Goal: Task Accomplishment & Management: Manage account settings

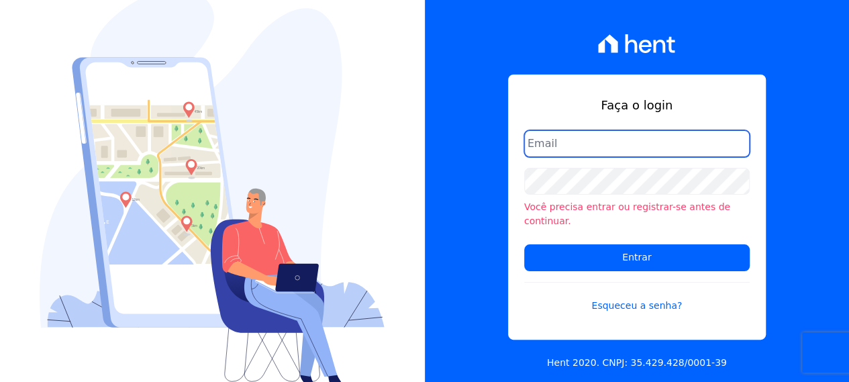
paste input "[EMAIL_ADDRESS][DOMAIN_NAME]"
type input "[EMAIL_ADDRESS][DOMAIN_NAME]"
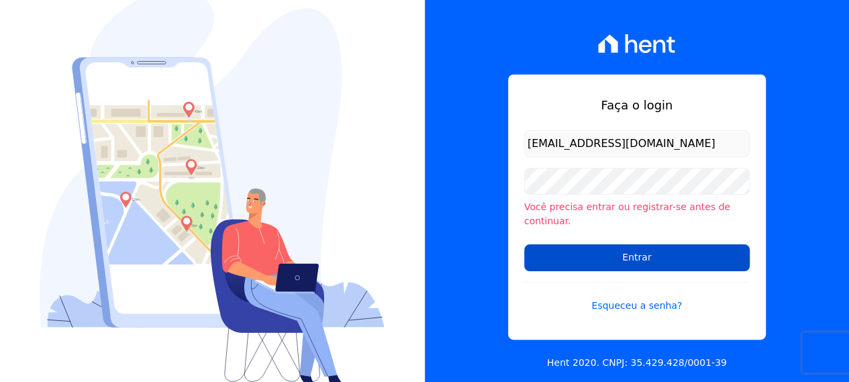
click at [615, 244] on input "Entrar" at bounding box center [636, 257] width 225 height 27
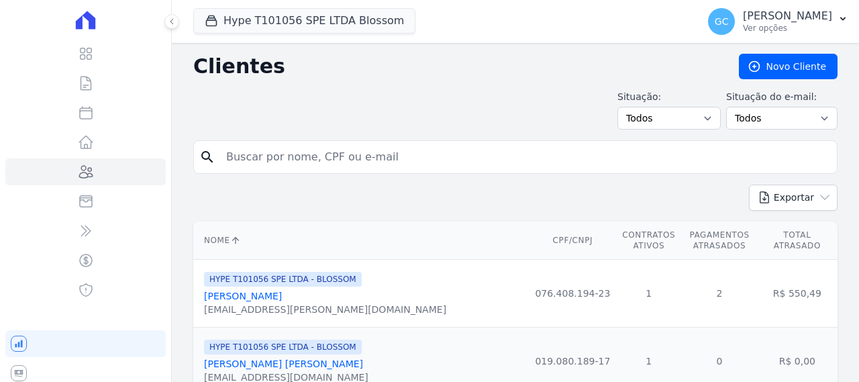
click at [682, 260] on td "2" at bounding box center [719, 294] width 75 height 68
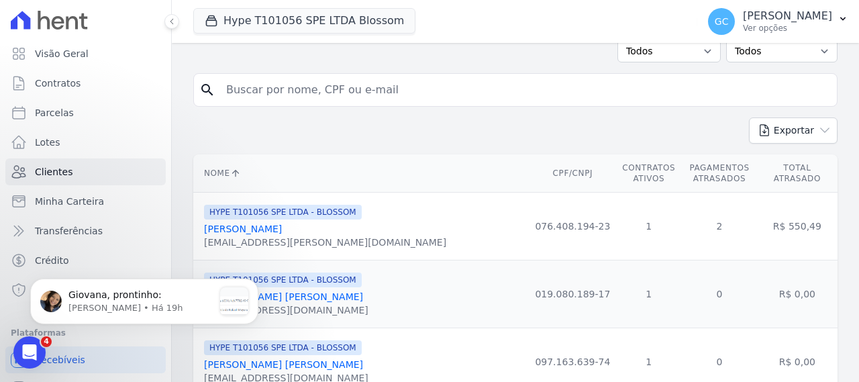
click at [310, 77] on input "search" at bounding box center [524, 90] width 613 height 27
click at [334, 91] on input "search" at bounding box center [524, 90] width 613 height 27
type input "A"
type input "V"
type input "CALIA"
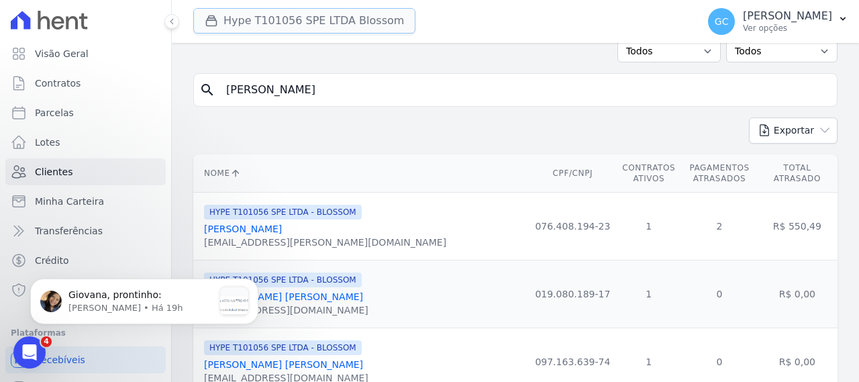
click at [290, 26] on button "Hype T101056 SPE LTDA Blossom" at bounding box center [304, 21] width 222 height 26
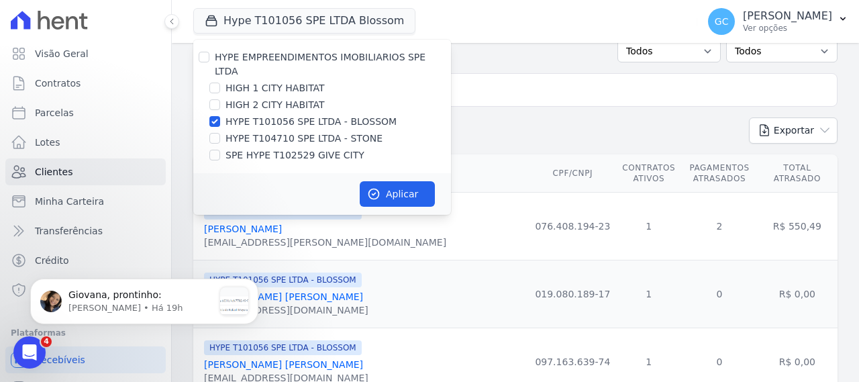
click at [246, 115] on label "HYPE T101056 SPE LTDA - BLOSSOM" at bounding box center [310, 122] width 171 height 14
click at [220, 116] on input "HYPE T101056 SPE LTDA - BLOSSOM" at bounding box center [214, 121] width 11 height 11
checkbox input "false"
click at [281, 148] on label "SPE HYPE T102529 GIVE CITY" at bounding box center [294, 155] width 139 height 14
click at [220, 150] on input "SPE HYPE T102529 GIVE CITY" at bounding box center [214, 155] width 11 height 11
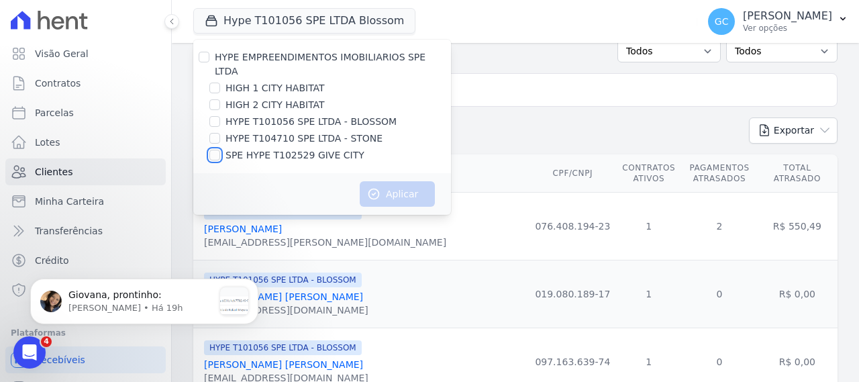
checkbox input "true"
click at [393, 187] on button "Aplicar" at bounding box center [397, 194] width 75 height 26
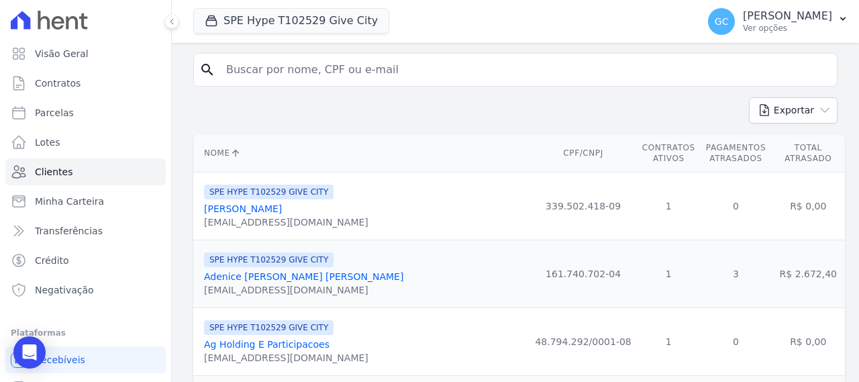
scroll to position [67, 0]
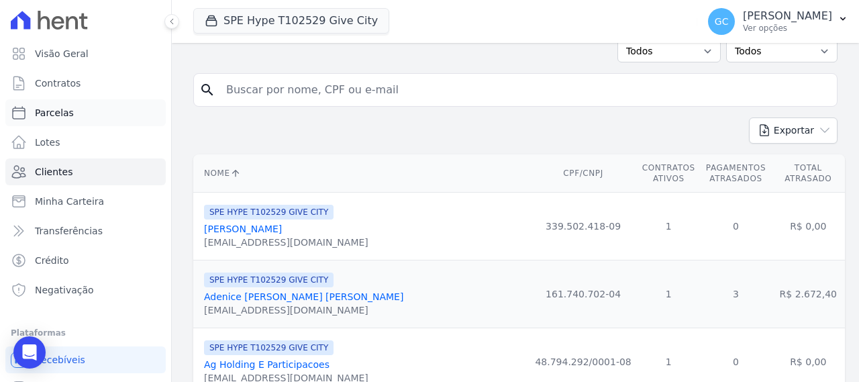
click at [87, 124] on link "Parcelas" at bounding box center [85, 112] width 160 height 27
click at [347, 81] on input "search" at bounding box center [524, 90] width 613 height 27
select select
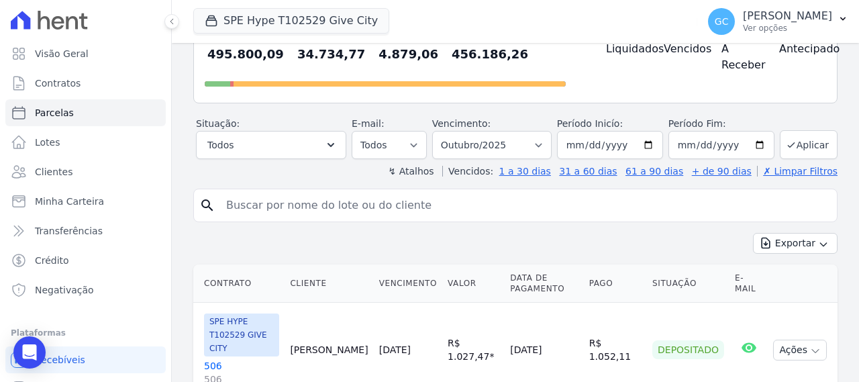
scroll to position [134, 0]
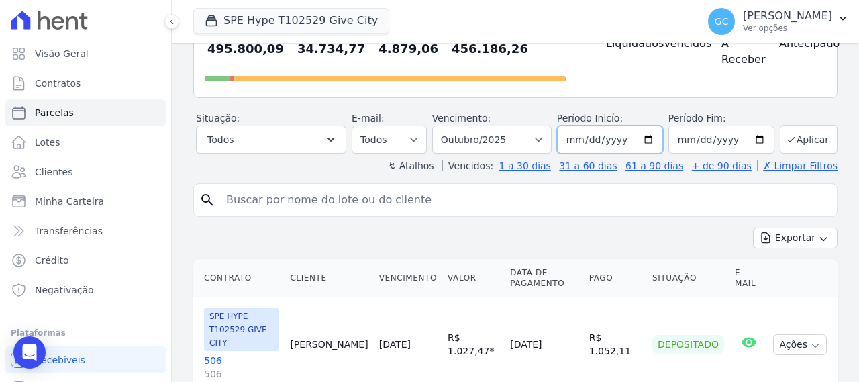
click at [644, 141] on input "2025-10-01" at bounding box center [610, 139] width 106 height 28
type input "2025-08-01"
click at [807, 128] on button "Aplicar" at bounding box center [809, 139] width 58 height 29
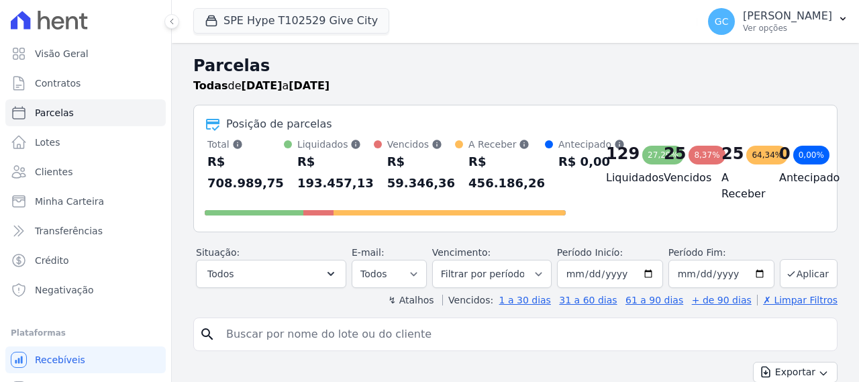
select select
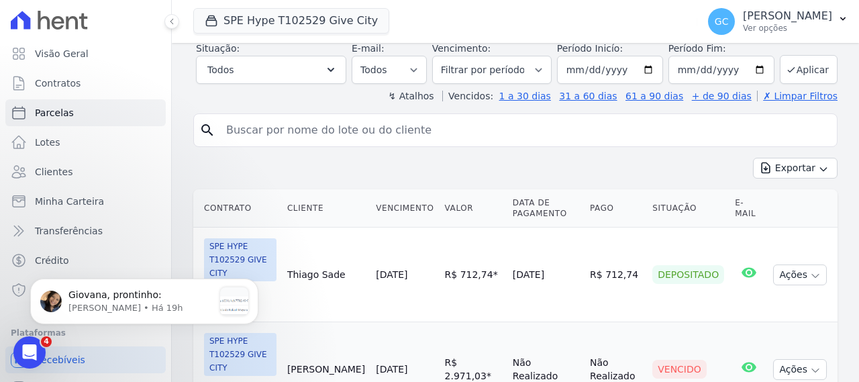
scroll to position [201, 0]
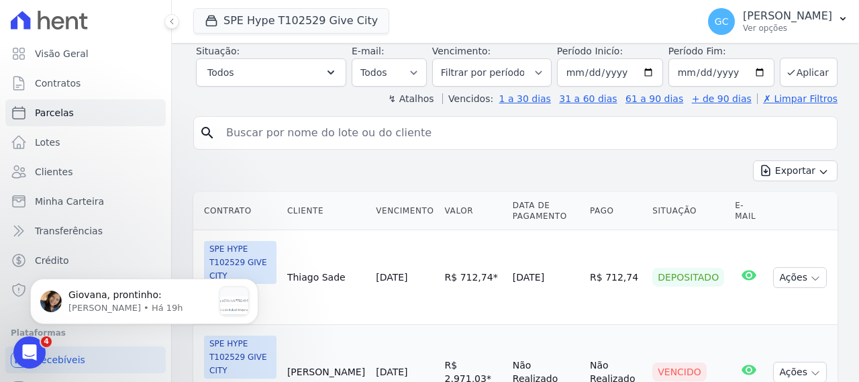
click at [511, 138] on input "search" at bounding box center [524, 132] width 613 height 27
click at [396, 132] on input "search" at bounding box center [524, 132] width 613 height 27
type input "calliari"
select select
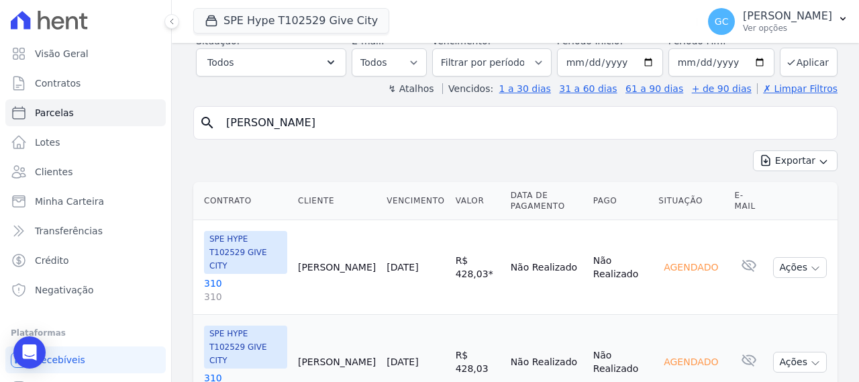
scroll to position [48, 0]
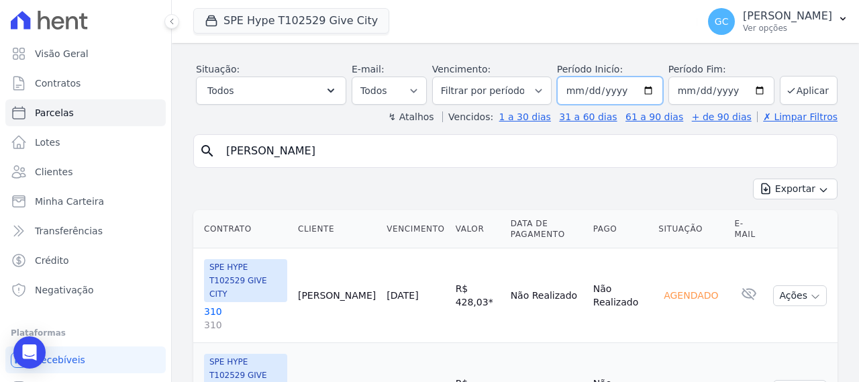
click at [654, 97] on input "2025-10-01" at bounding box center [610, 91] width 106 height 28
click at [644, 87] on input "2025-10-01" at bounding box center [610, 91] width 106 height 28
type input "[DATE]"
click at [801, 92] on button "Aplicar" at bounding box center [809, 90] width 58 height 29
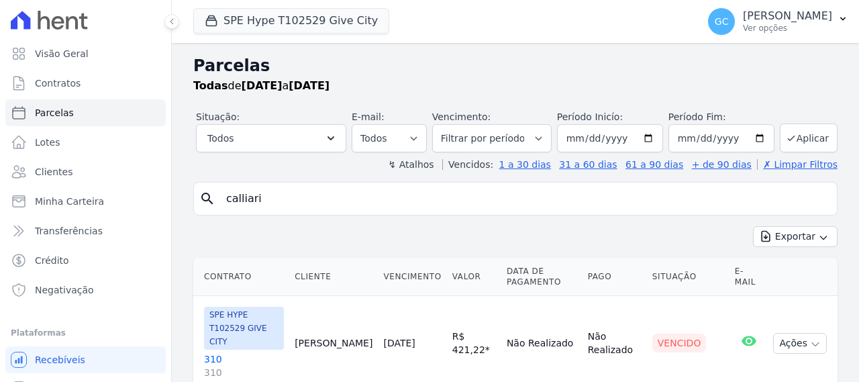
select select
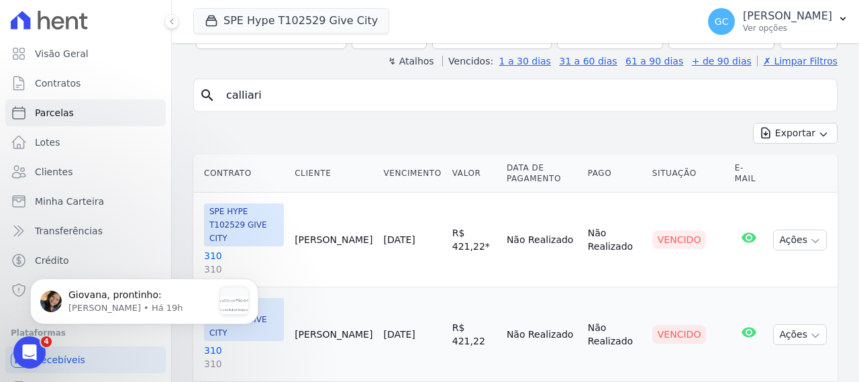
scroll to position [170, 0]
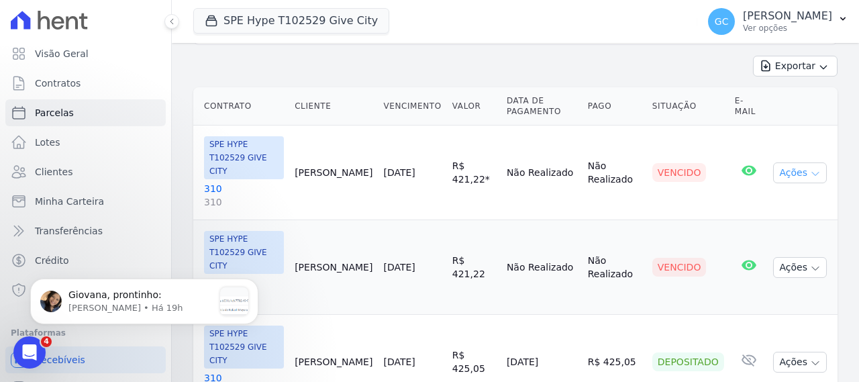
click at [792, 167] on button "Ações" at bounding box center [800, 172] width 54 height 21
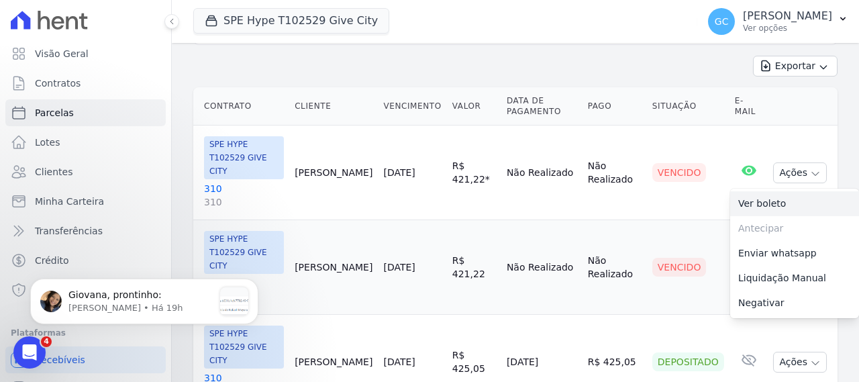
click at [785, 195] on link "Ver boleto" at bounding box center [794, 203] width 129 height 25
click at [525, 181] on td "Não Realizado" at bounding box center [541, 172] width 81 height 95
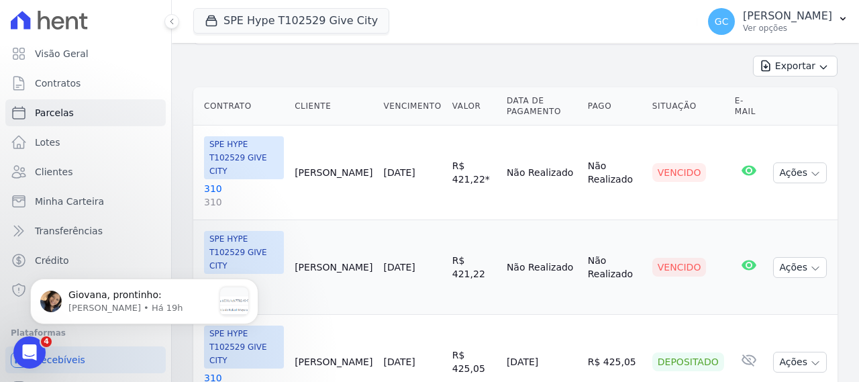
click at [261, 182] on link "310 310" at bounding box center [244, 195] width 80 height 27
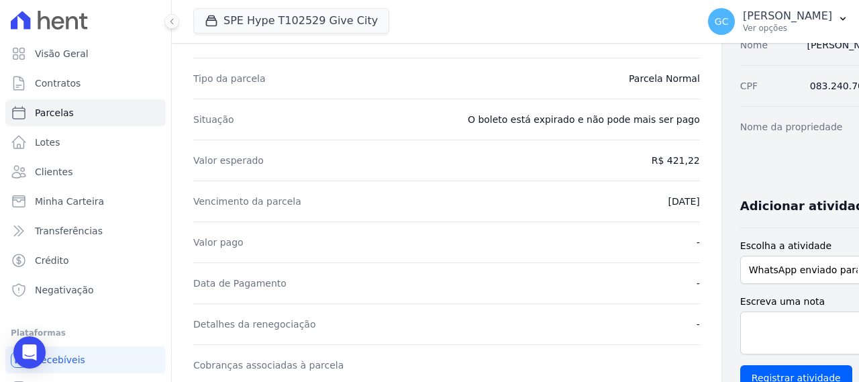
scroll to position [201, 0]
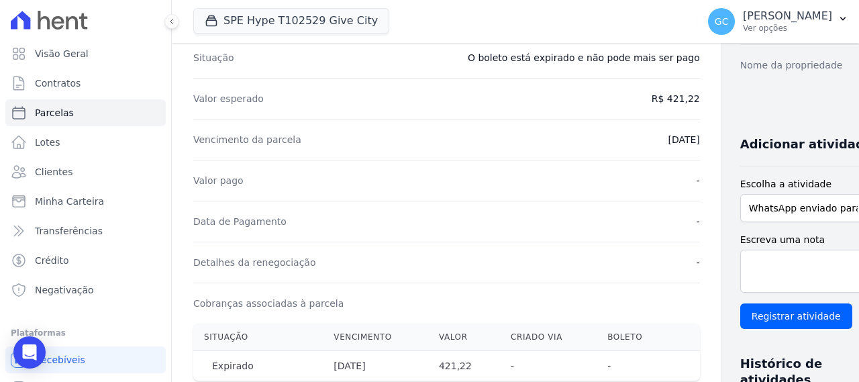
click at [668, 135] on dd "28/08/2025" at bounding box center [684, 139] width 32 height 13
click at [668, 139] on dd "28/08/2025" at bounding box center [684, 139] width 32 height 13
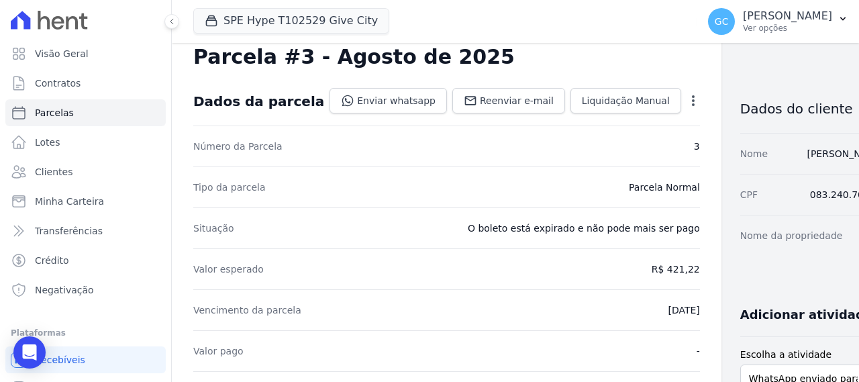
scroll to position [0, 0]
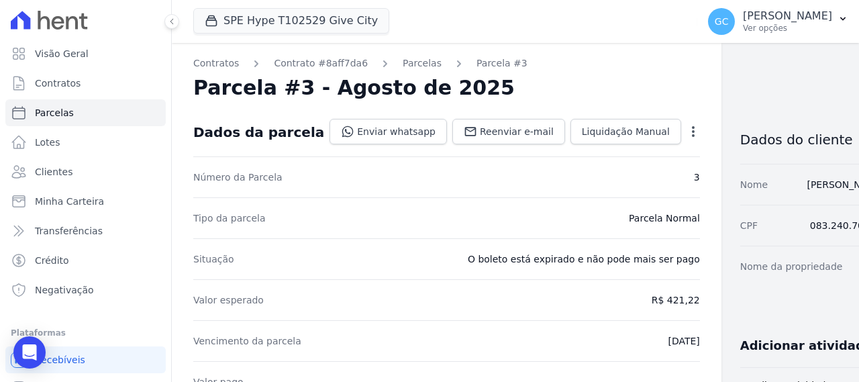
click at [687, 138] on icon "button" at bounding box center [693, 131] width 13 height 13
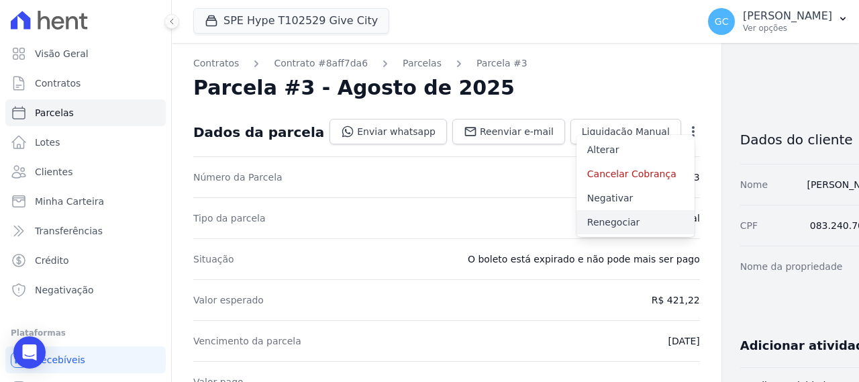
click at [599, 218] on link "Renegociar" at bounding box center [635, 222] width 118 height 24
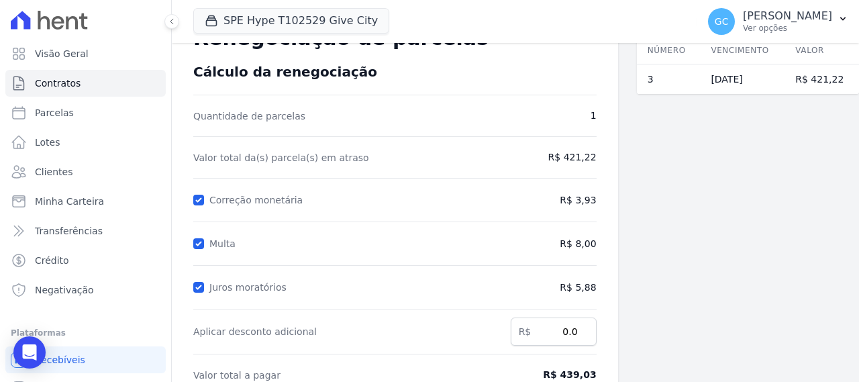
scroll to position [134, 0]
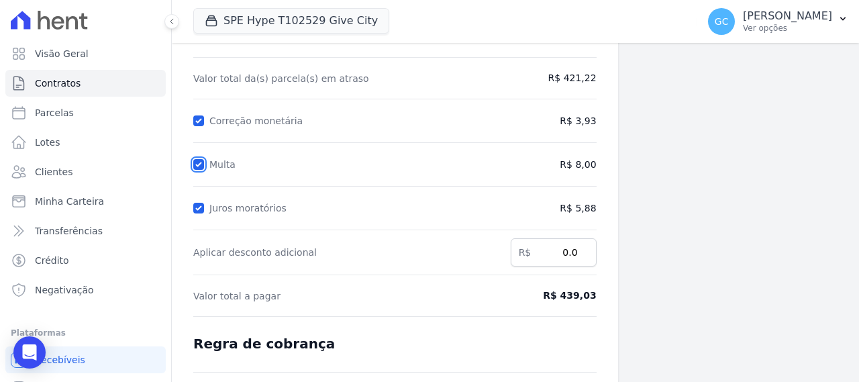
click at [197, 163] on input "Multa" at bounding box center [198, 164] width 11 height 11
checkbox input "false"
click at [201, 210] on input "Juros moratórios" at bounding box center [198, 208] width 11 height 11
checkbox input "false"
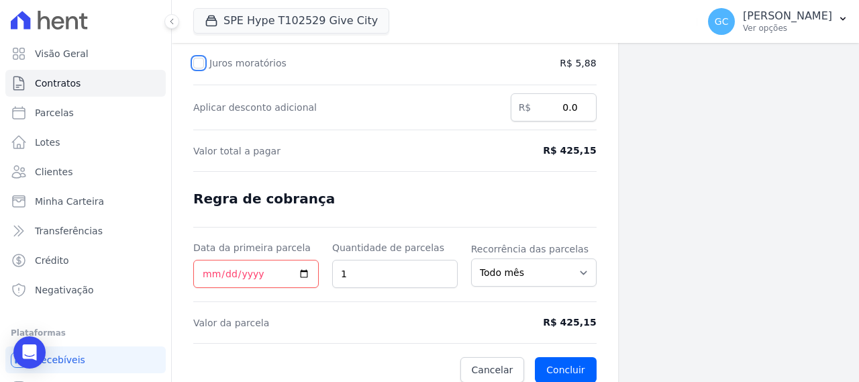
scroll to position [286, 0]
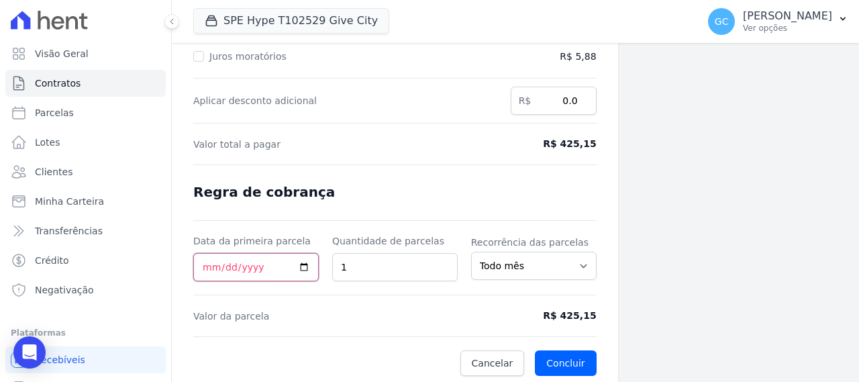
click at [216, 264] on input "Data da primeira parcela" at bounding box center [255, 267] width 125 height 28
type input "2025-10-10"
click at [377, 284] on form "Cálculo da renegociação Quantidade de parcelas 1 Valor total da(s) parcela(s) e…" at bounding box center [394, 104] width 403 height 543
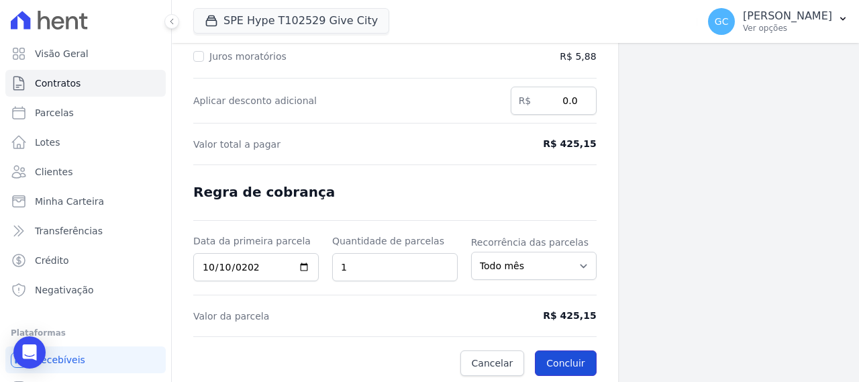
click at [572, 360] on button "Concluir" at bounding box center [565, 363] width 61 height 26
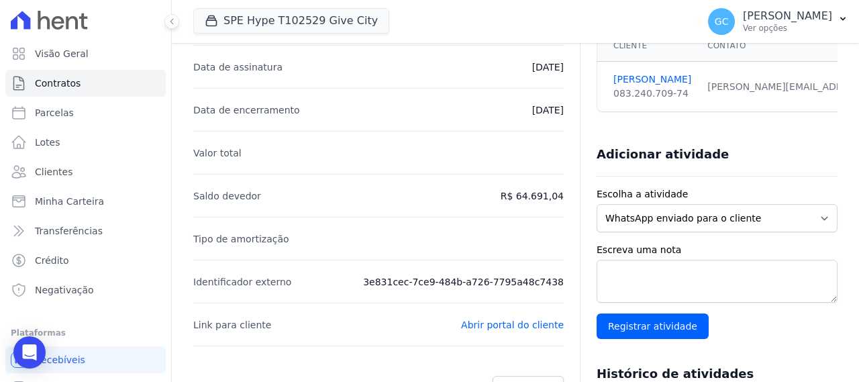
scroll to position [67, 0]
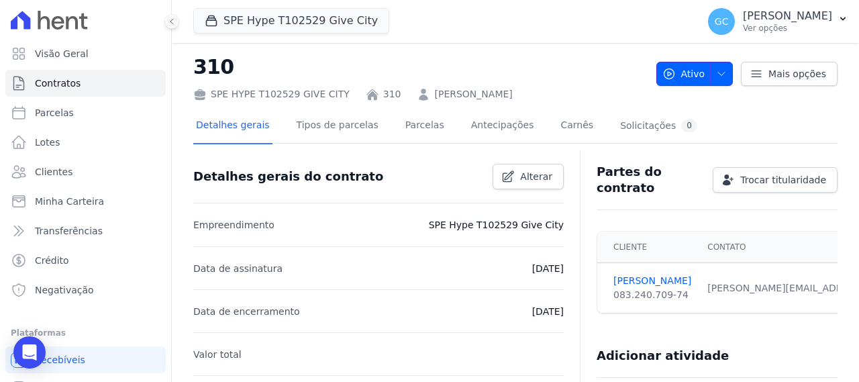
click at [713, 79] on span "button" at bounding box center [718, 73] width 17 height 21
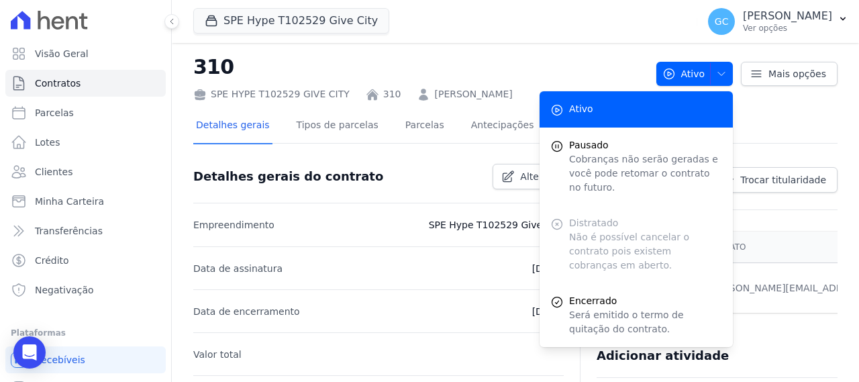
click at [462, 65] on h2 "310" at bounding box center [419, 67] width 452 height 30
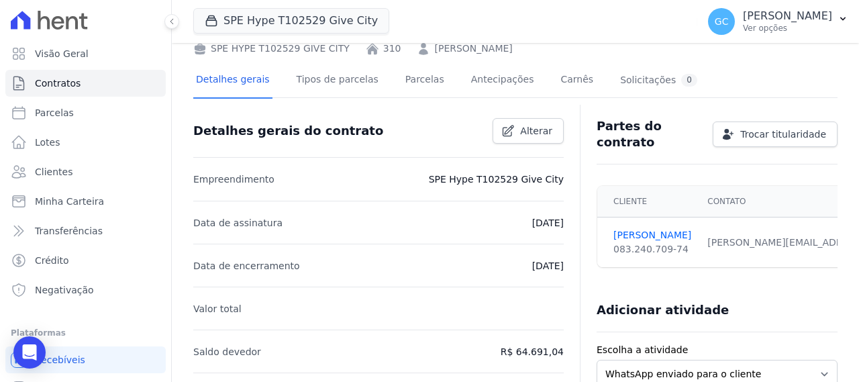
scroll to position [21, 0]
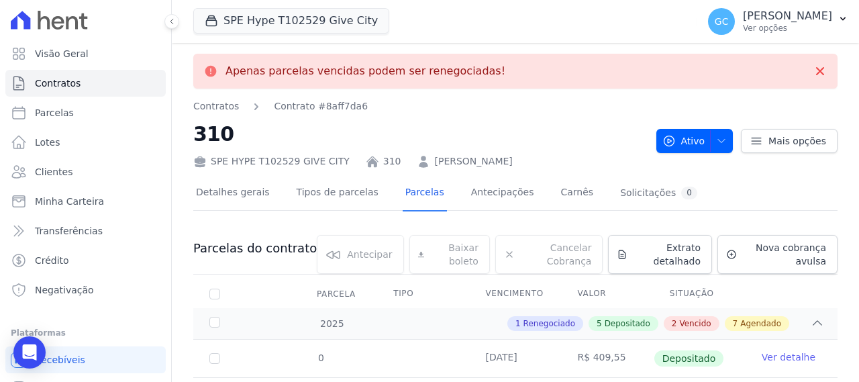
click at [406, 122] on h2 "310" at bounding box center [419, 134] width 452 height 30
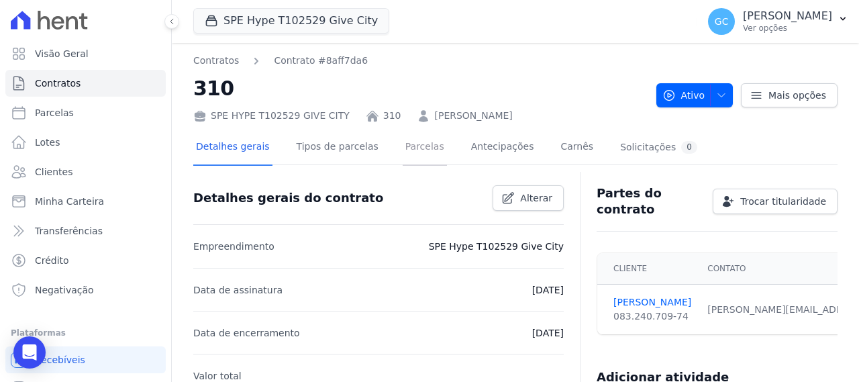
click at [403, 144] on link "Parcelas" at bounding box center [425, 148] width 44 height 36
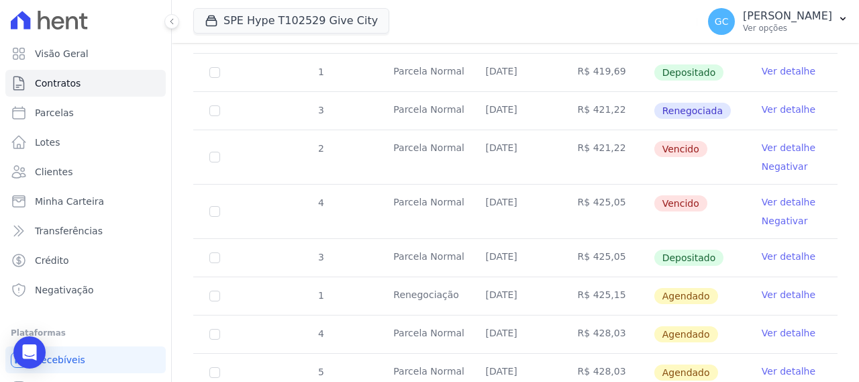
scroll to position [336, 0]
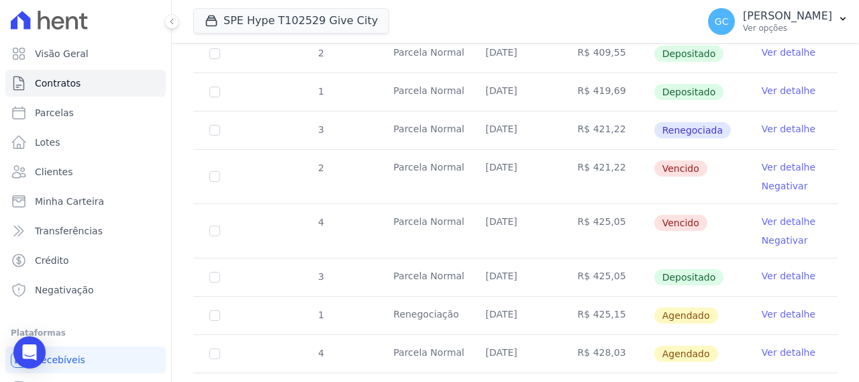
click at [781, 127] on link "Ver detalhe" at bounding box center [789, 128] width 54 height 13
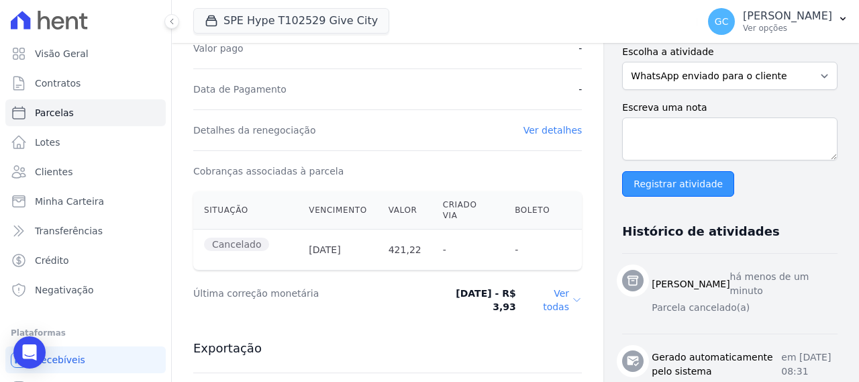
scroll to position [336, 0]
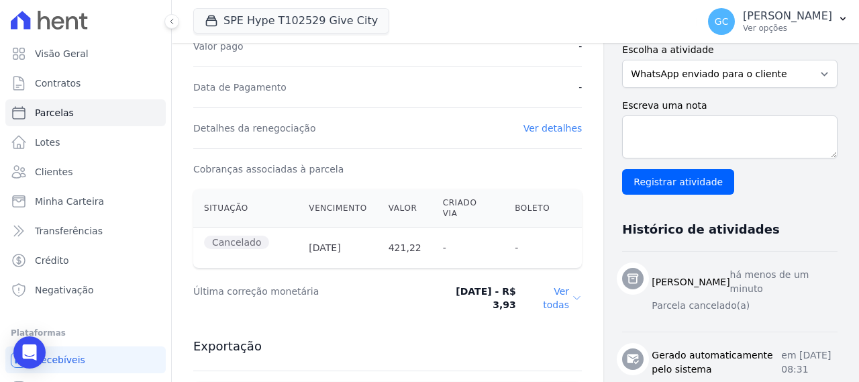
click at [572, 293] on icon at bounding box center [577, 298] width 10 height 11
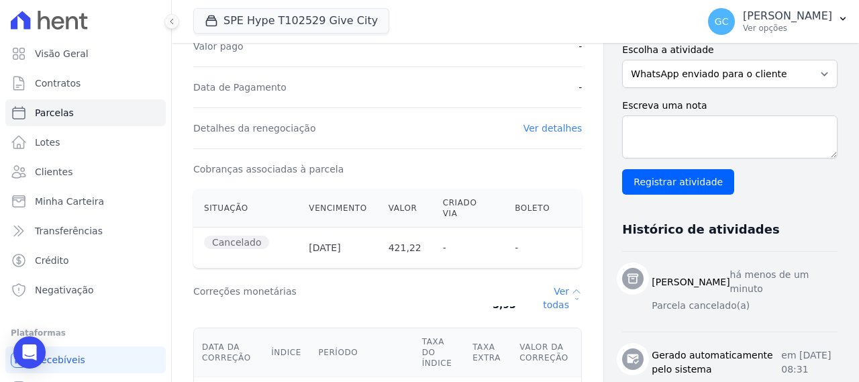
click at [557, 285] on dd "Ver todas" at bounding box center [555, 298] width 56 height 27
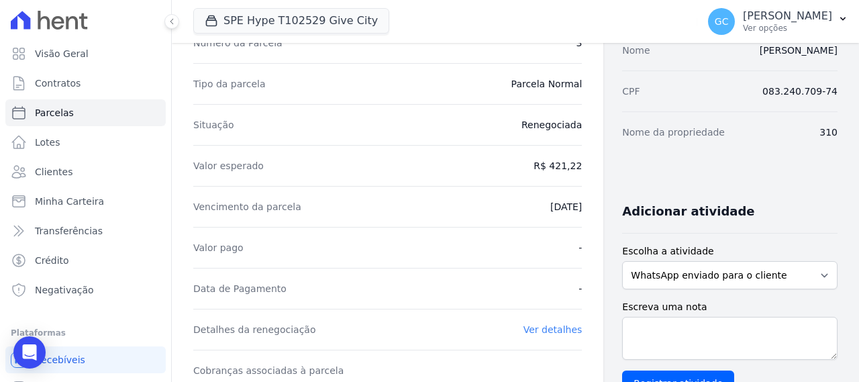
scroll to position [0, 0]
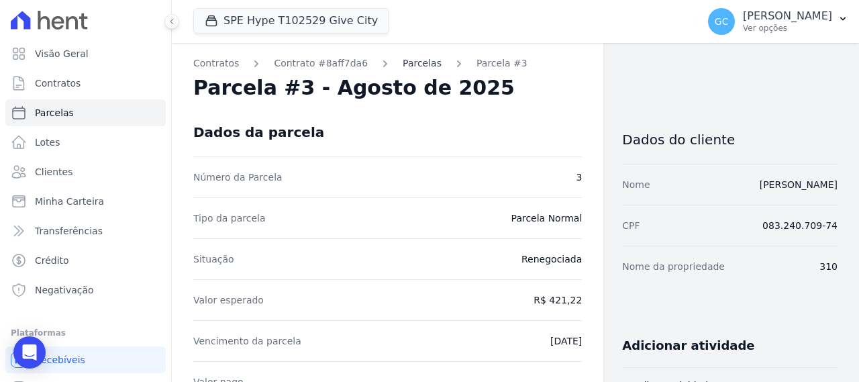
click at [403, 60] on link "Parcelas" at bounding box center [422, 63] width 39 height 14
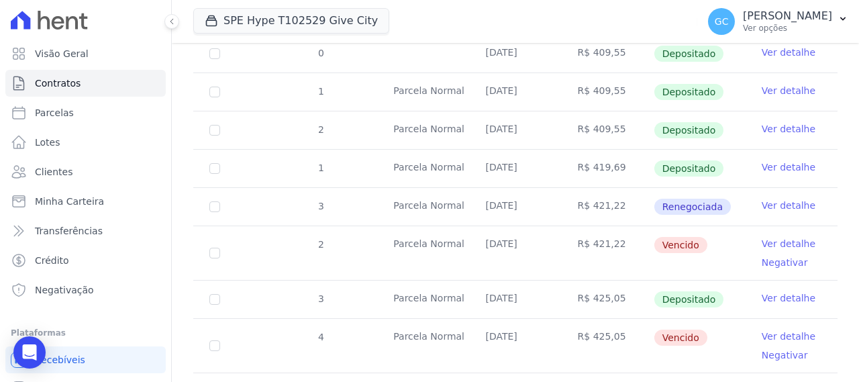
scroll to position [268, 0]
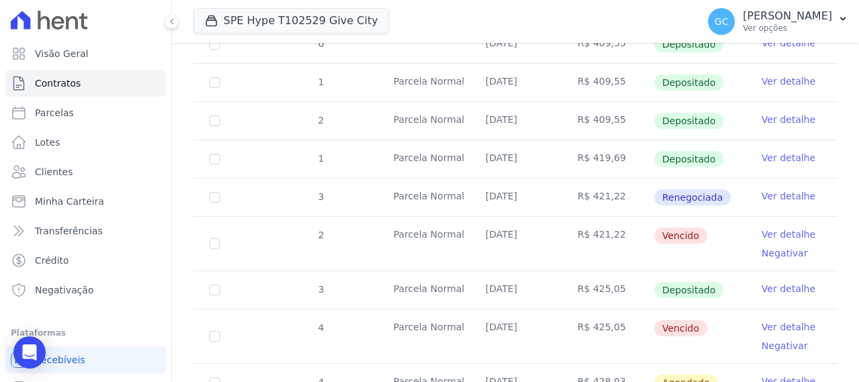
click at [785, 192] on link "Ver detalhe" at bounding box center [789, 195] width 54 height 13
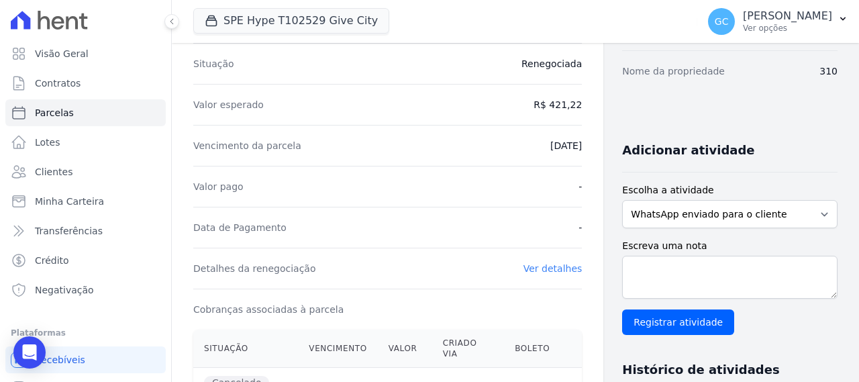
scroll to position [201, 0]
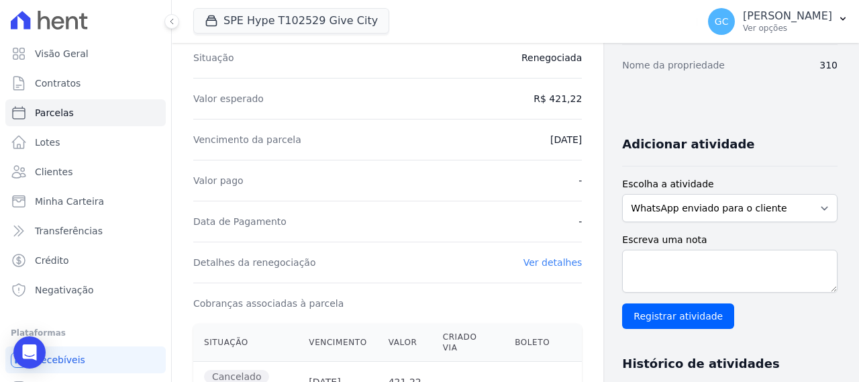
click at [565, 262] on link "Ver detalhes" at bounding box center [552, 262] width 59 height 11
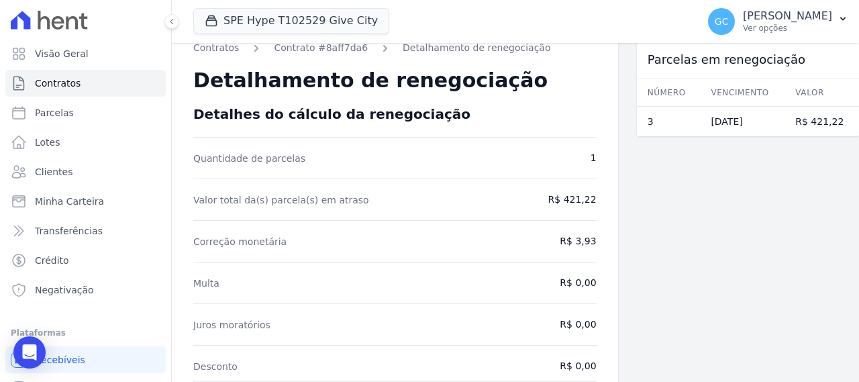
scroll to position [12, 0]
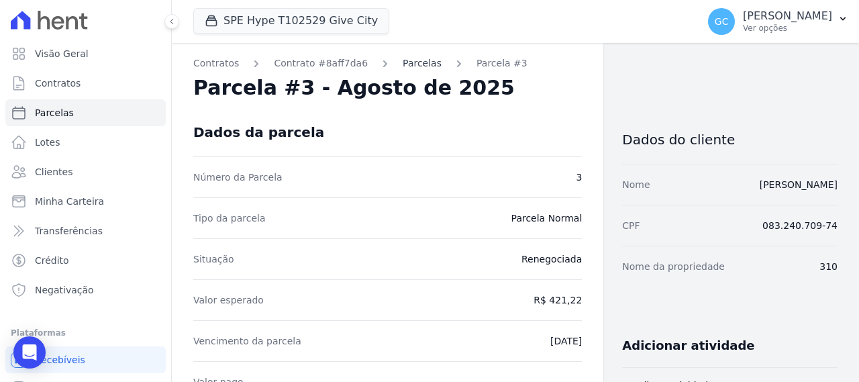
click at [404, 65] on link "Parcelas" at bounding box center [422, 63] width 39 height 14
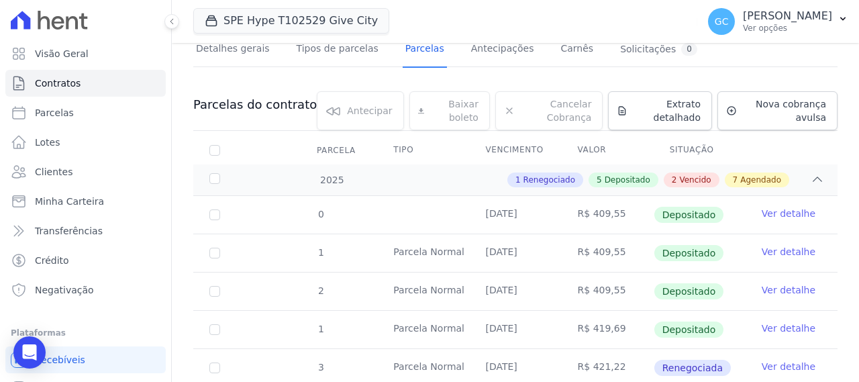
scroll to position [201, 0]
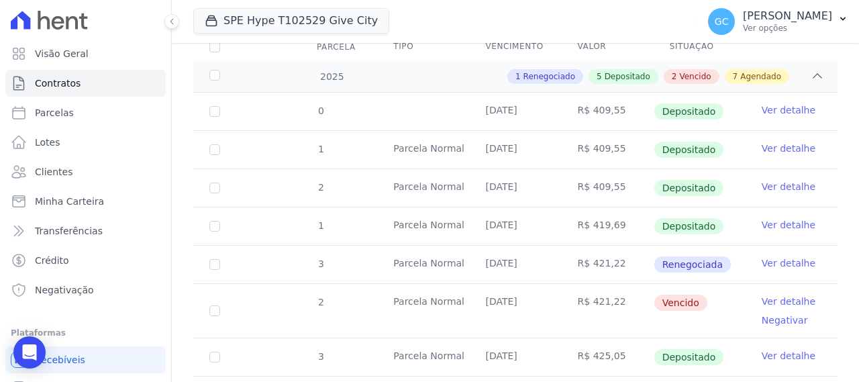
click at [532, 268] on td "28/08/2025" at bounding box center [515, 265] width 92 height 38
click at [786, 262] on link "Ver detalhe" at bounding box center [789, 262] width 54 height 13
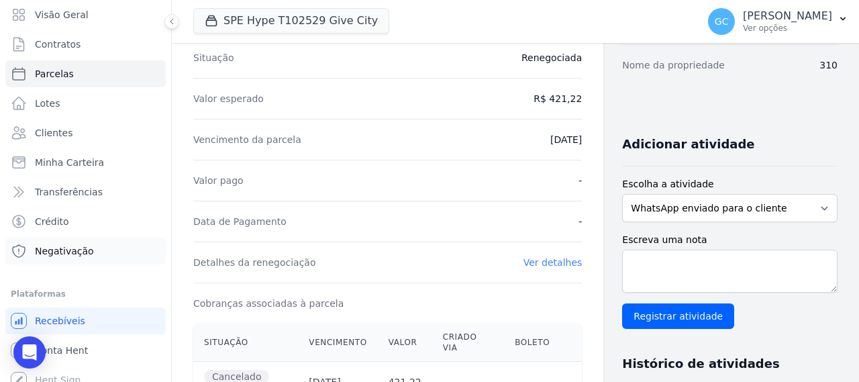
scroll to position [50, 0]
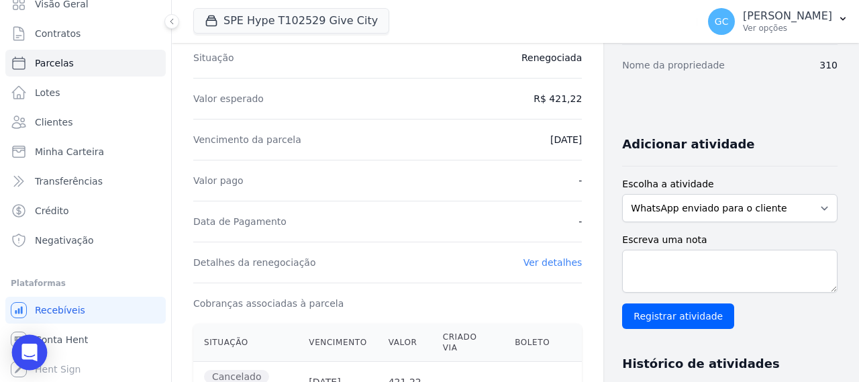
click at [24, 350] on icon "Open Intercom Messenger" at bounding box center [28, 352] width 15 height 17
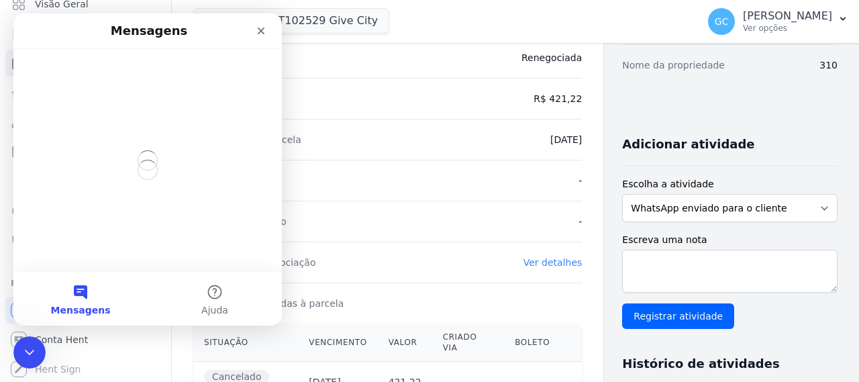
scroll to position [0, 0]
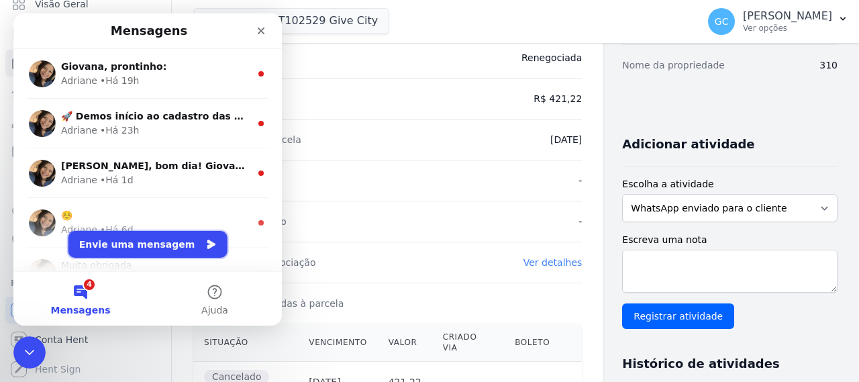
click at [151, 238] on button "Envie uma mensagem" at bounding box center [147, 244] width 159 height 27
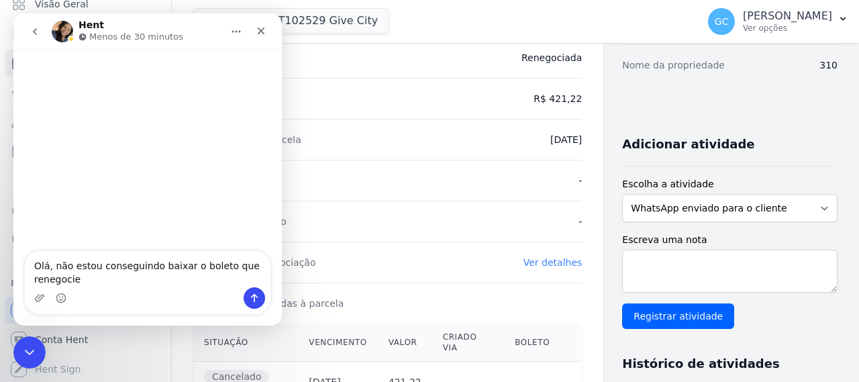
type textarea "Olá, não estou conseguindo baixar o boleto que renegociei"
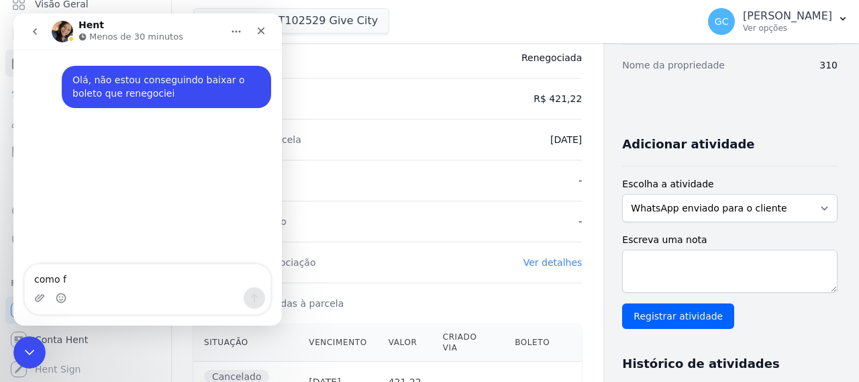
type textarea "como fa"
type textarea "como faço?"
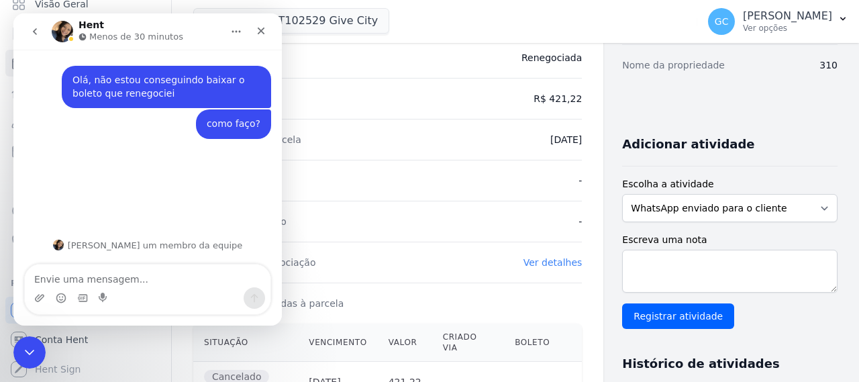
click at [807, 303] on div "Escreva uma nota Registrar atividade" at bounding box center [729, 281] width 215 height 96
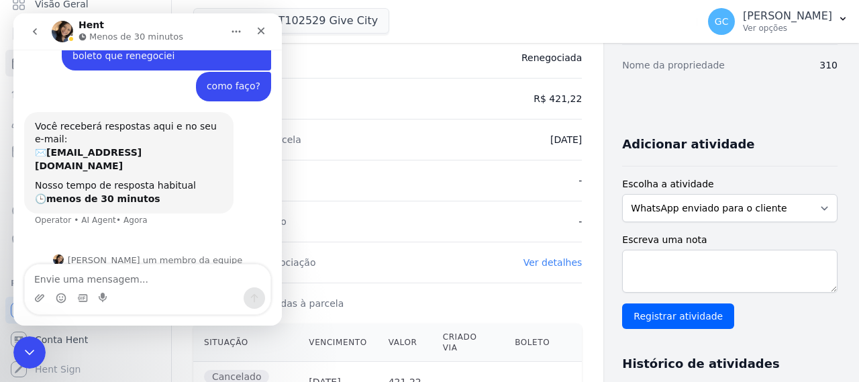
scroll to position [39, 0]
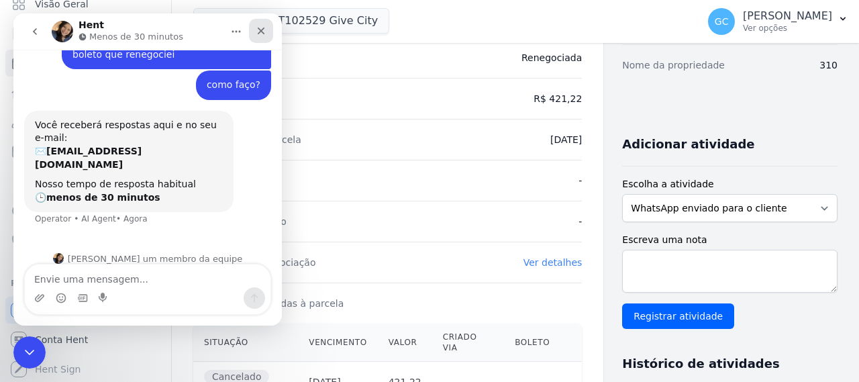
click at [259, 32] on icon "Fechar" at bounding box center [261, 31] width 11 height 11
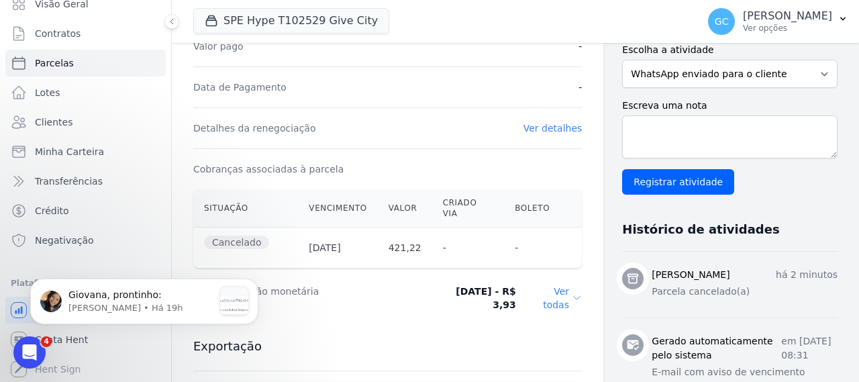
scroll to position [403, 0]
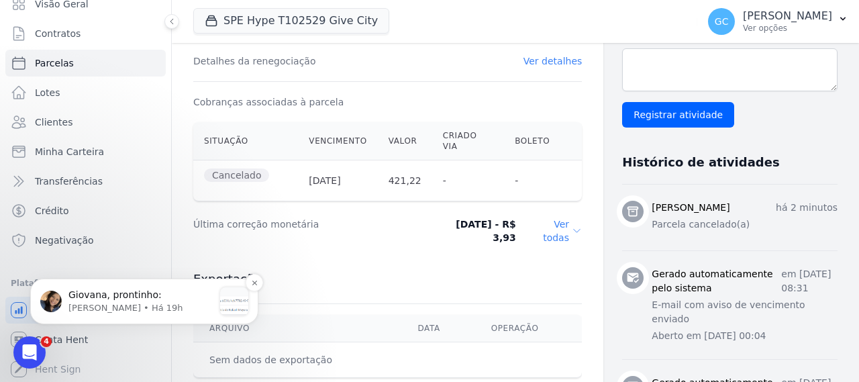
click at [146, 303] on p "Adriane • Há 19h" at bounding box center [140, 308] width 145 height 12
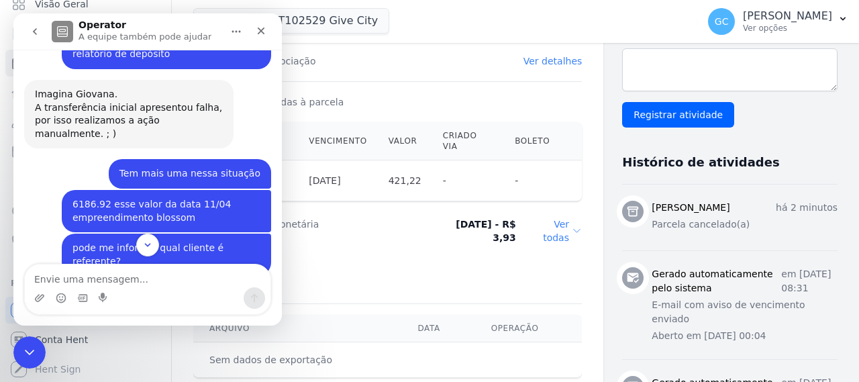
scroll to position [709, 0]
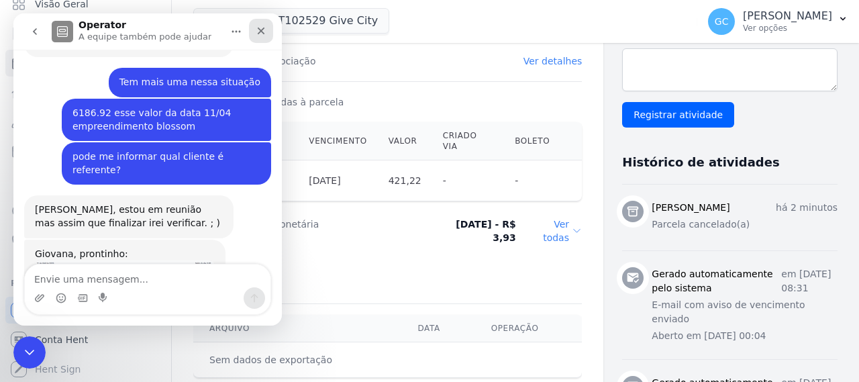
click at [263, 28] on icon "Fechar" at bounding box center [261, 31] width 7 height 7
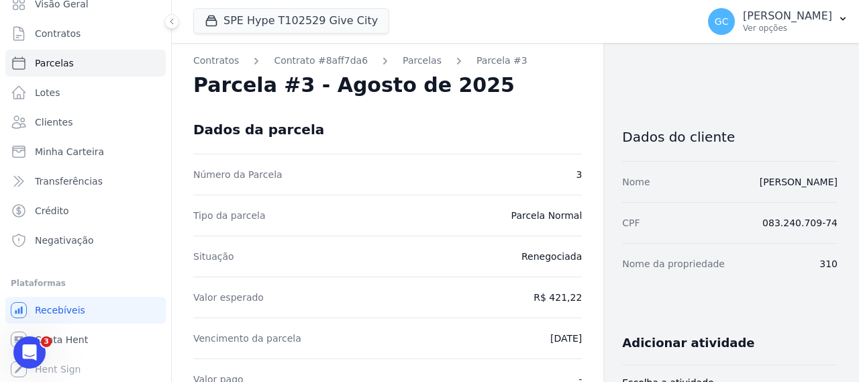
scroll to position [0, 0]
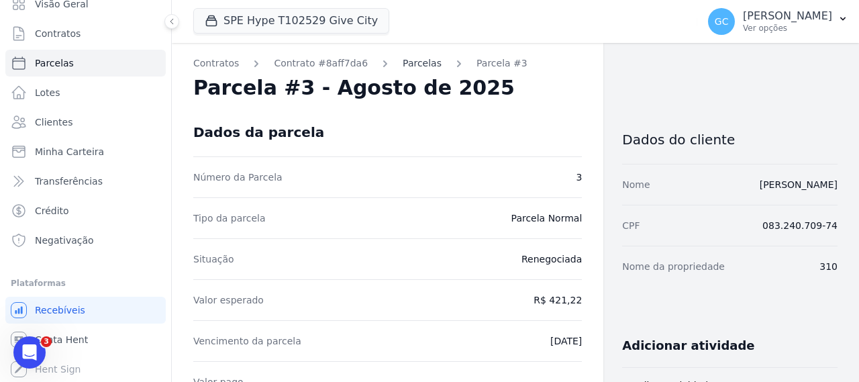
click at [406, 60] on link "Parcelas" at bounding box center [422, 63] width 39 height 14
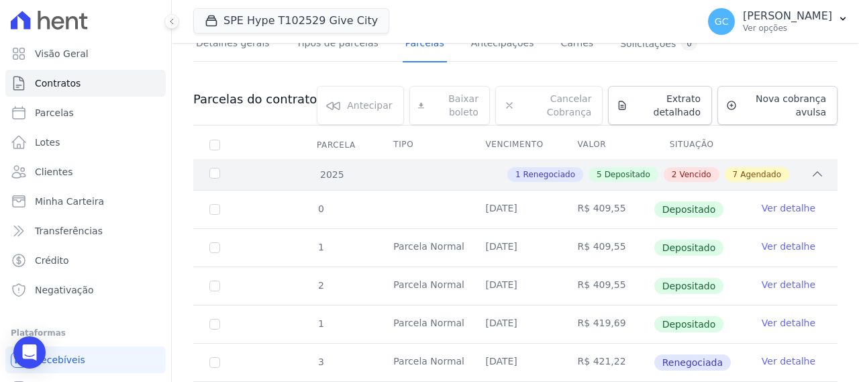
scroll to position [268, 0]
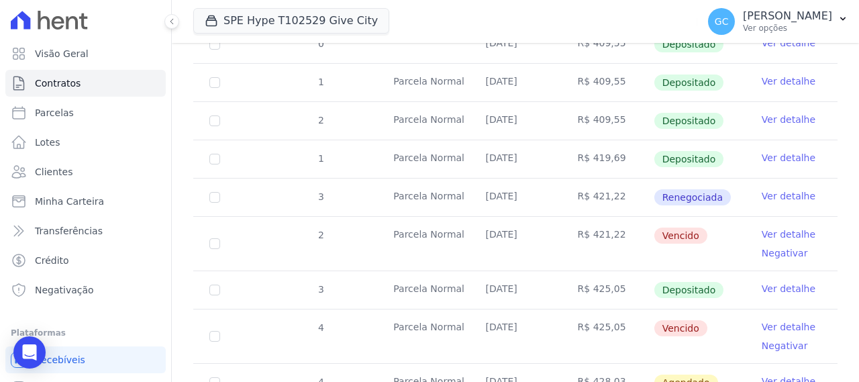
click at [780, 236] on link "Ver detalhe" at bounding box center [789, 234] width 54 height 13
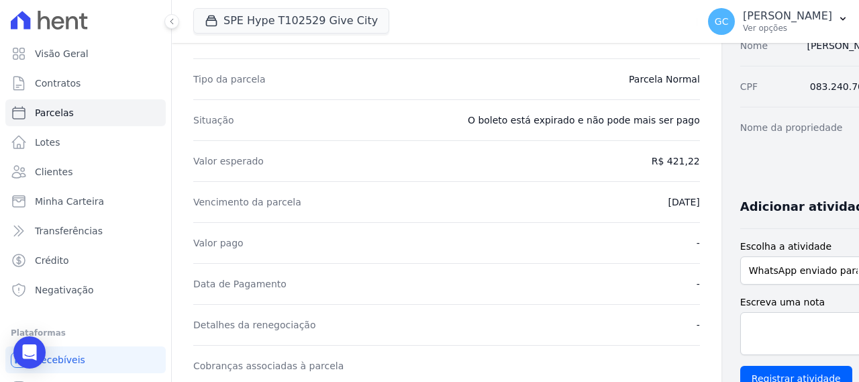
scroll to position [67, 0]
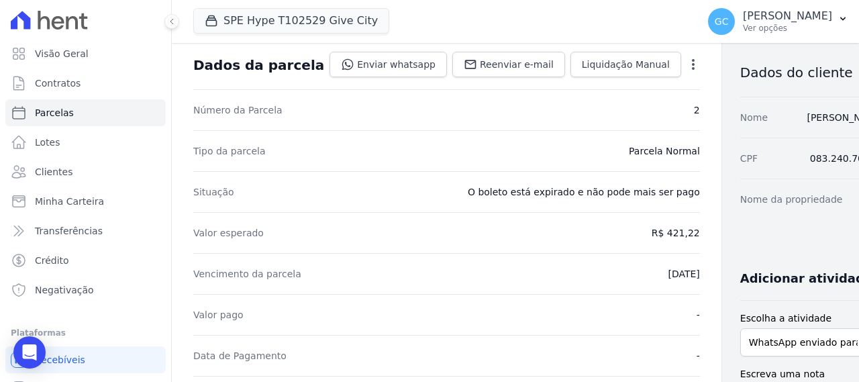
click at [687, 67] on icon "button" at bounding box center [693, 64] width 13 height 13
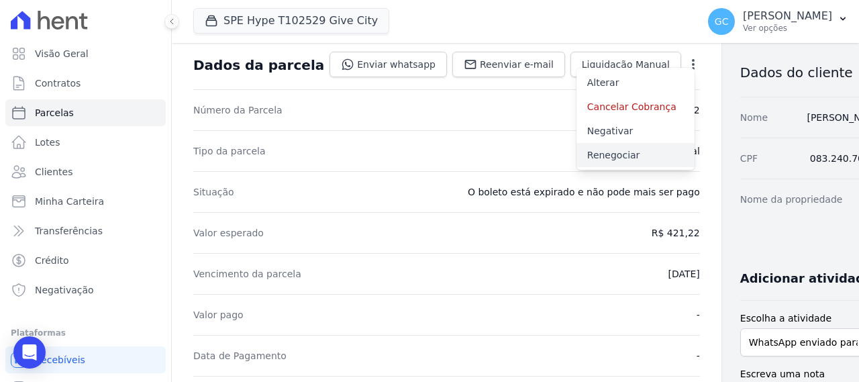
click at [599, 150] on link "Renegociar" at bounding box center [635, 155] width 118 height 24
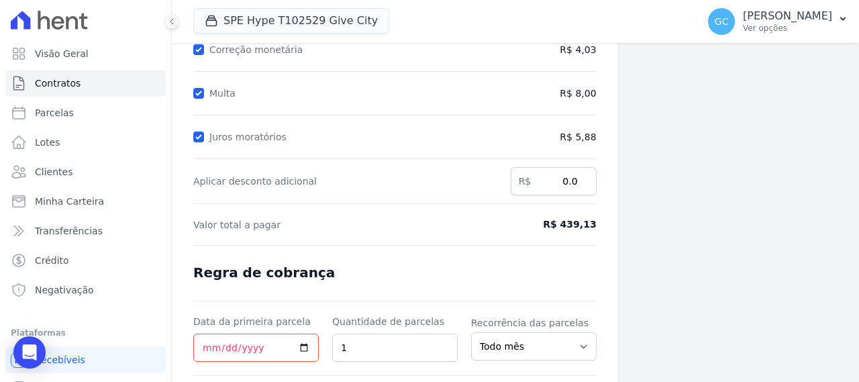
scroll to position [134, 0]
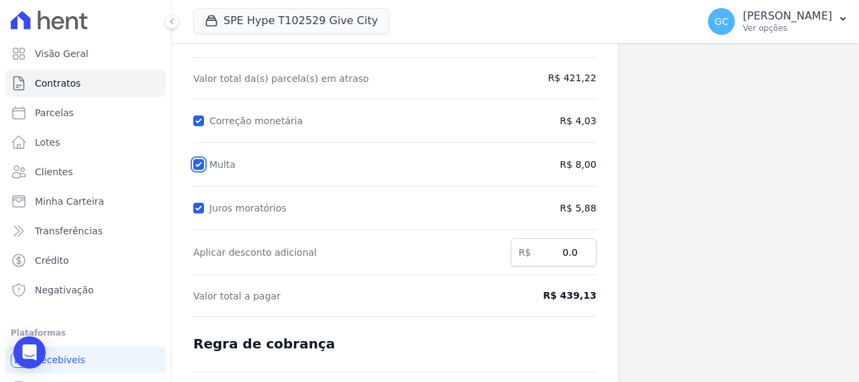
click at [193, 162] on input "Multa" at bounding box center [198, 164] width 11 height 11
checkbox input "false"
click at [199, 207] on input "Juros moratórios" at bounding box center [198, 208] width 11 height 11
checkbox input "false"
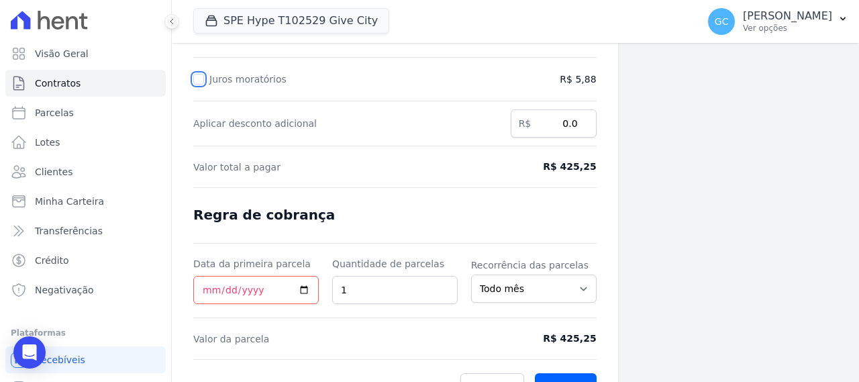
scroll to position [268, 0]
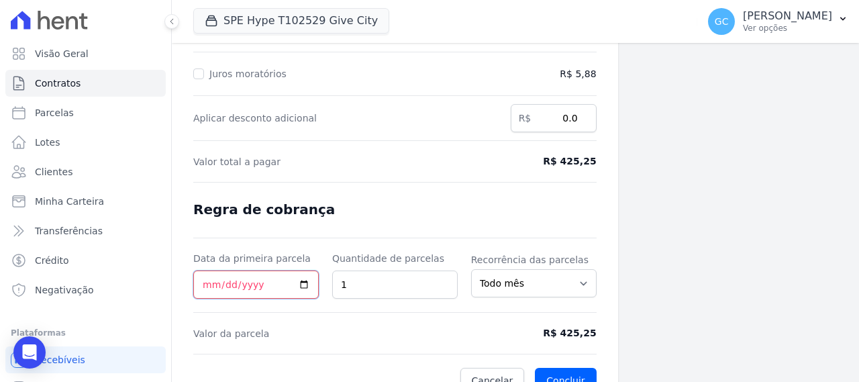
click at [207, 279] on input "Data da primeira parcela" at bounding box center [255, 284] width 125 height 28
type input "2025-10-10"
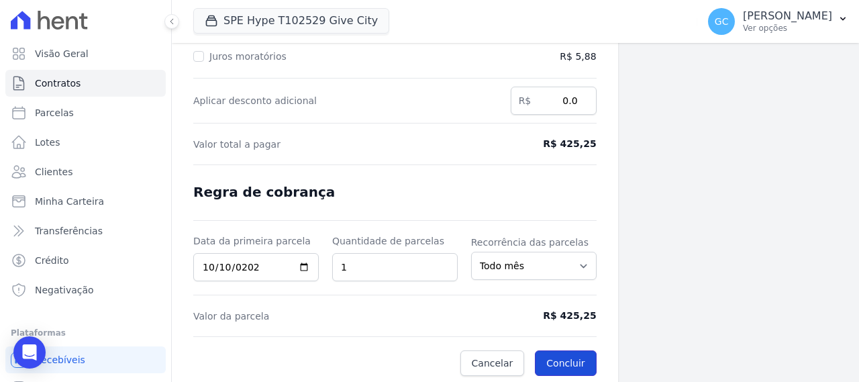
click at [565, 358] on button "Concluir" at bounding box center [565, 363] width 61 height 26
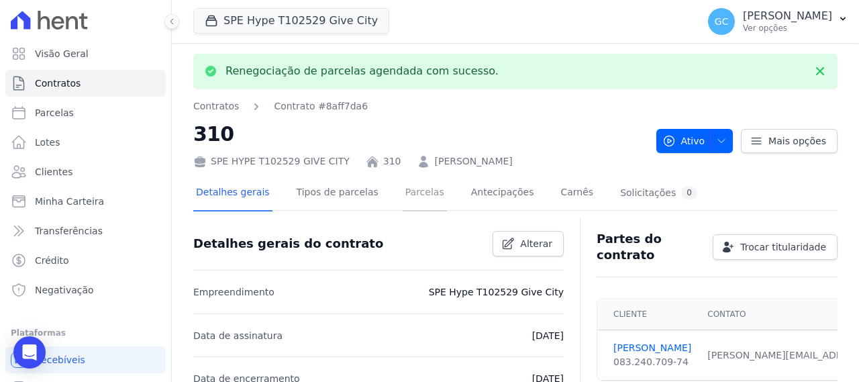
click at [403, 194] on link "Parcelas" at bounding box center [425, 194] width 44 height 36
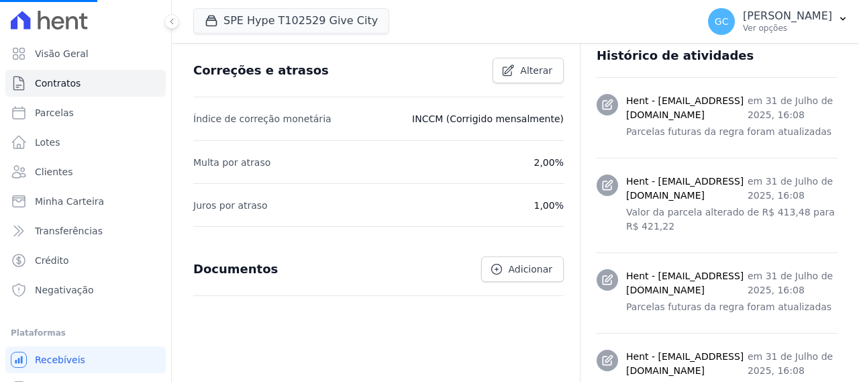
scroll to position [671, 0]
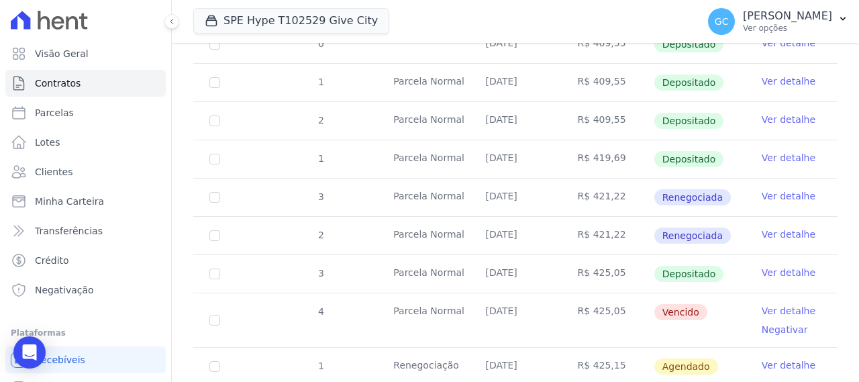
scroll to position [403, 0]
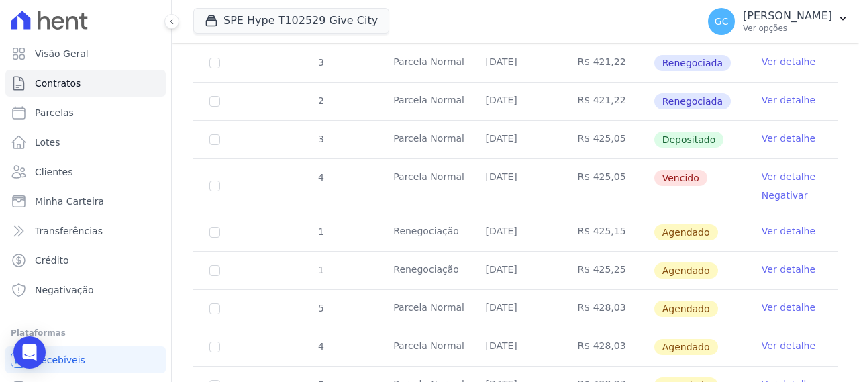
click at [789, 172] on link "Ver detalhe" at bounding box center [789, 176] width 54 height 13
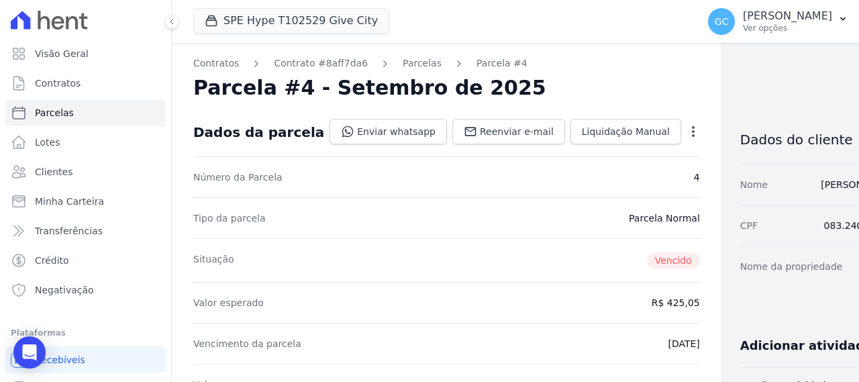
click at [687, 133] on icon "button" at bounding box center [693, 131] width 13 height 13
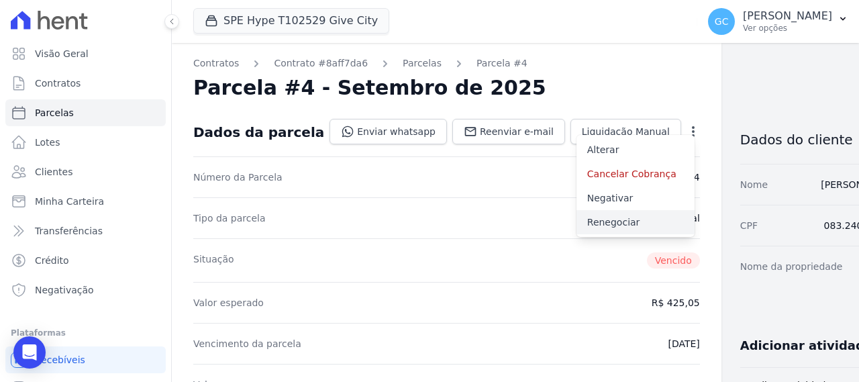
click at [598, 221] on link "Renegociar" at bounding box center [635, 222] width 118 height 24
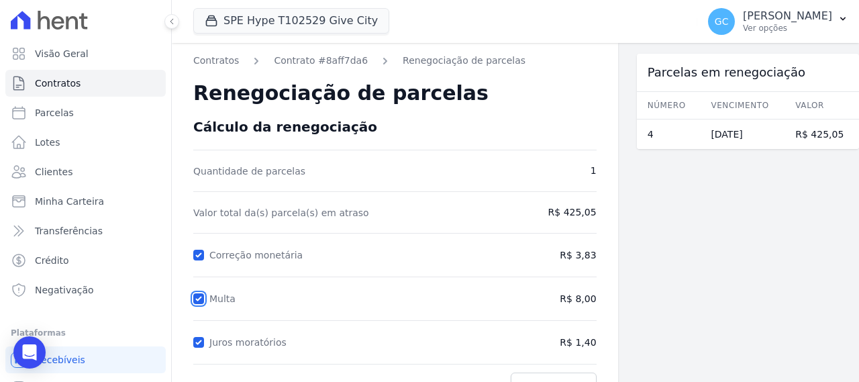
click at [200, 293] on input "Multa" at bounding box center [198, 298] width 11 height 11
checkbox input "false"
click at [197, 342] on input "Juros moratórios" at bounding box center [198, 342] width 11 height 11
checkbox input "false"
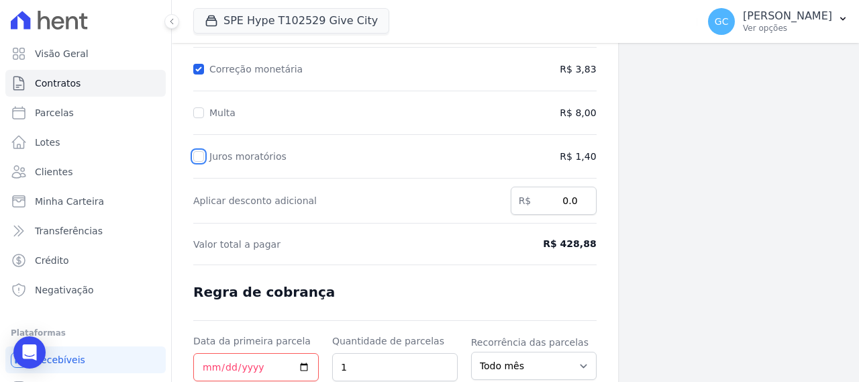
scroll to position [268, 0]
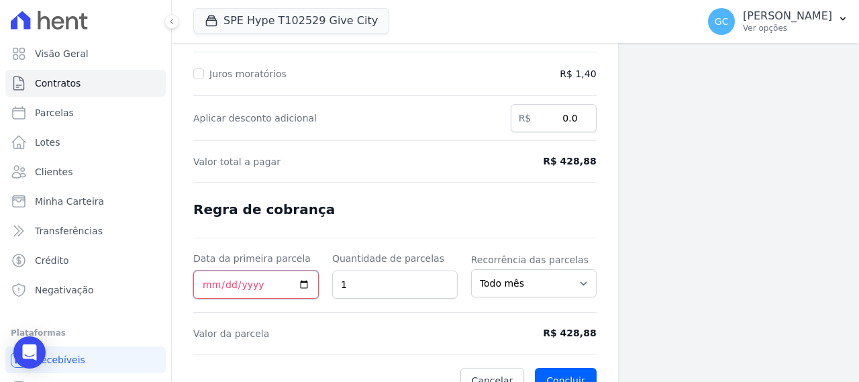
click at [213, 272] on input "Data da primeira parcela" at bounding box center [255, 284] width 125 height 28
type input "2025-10-10"
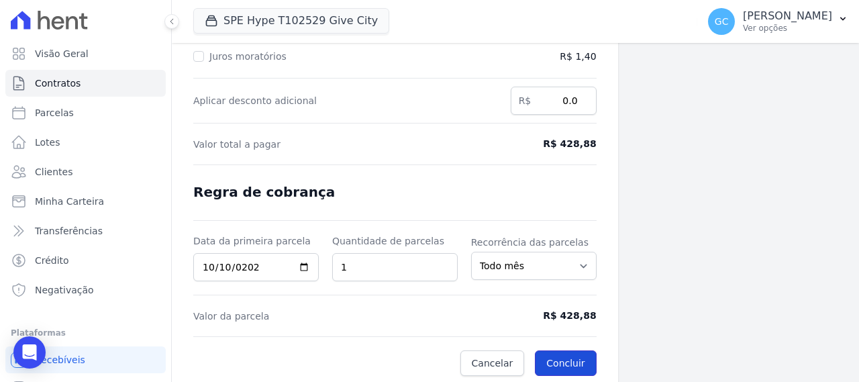
click at [562, 366] on button "Concluir" at bounding box center [565, 363] width 61 height 26
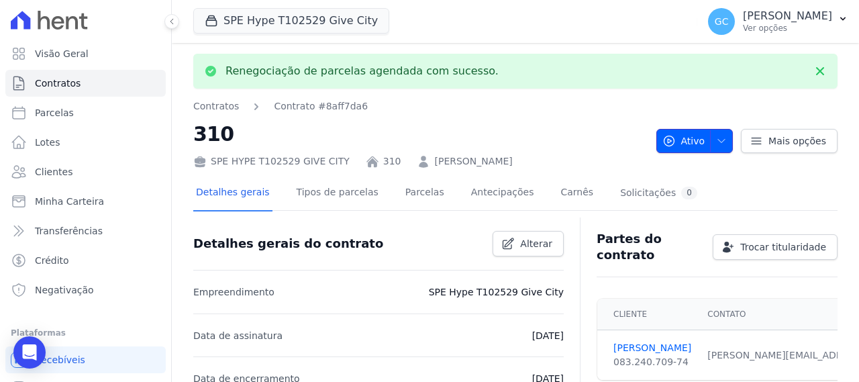
click at [723, 144] on button "Ativo" at bounding box center [694, 141] width 77 height 24
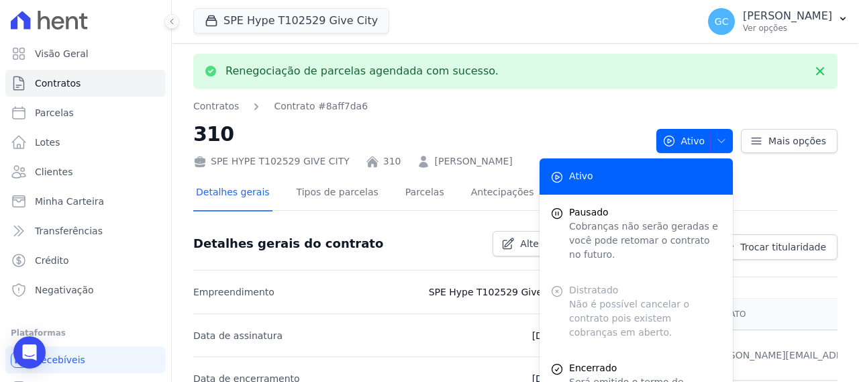
click at [789, 164] on div "Contratos Contrato #8aff7da6 310 SPE HYPE T102529 GIVE CITY 310 Arthur Calliari…" at bounding box center [515, 133] width 644 height 69
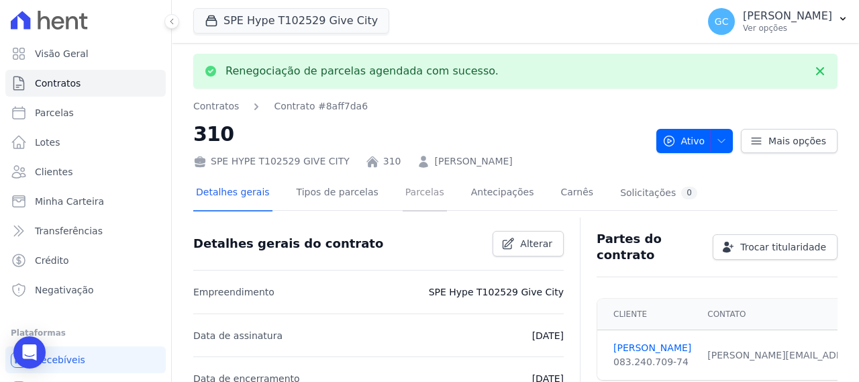
click at [409, 193] on link "Parcelas" at bounding box center [425, 194] width 44 height 36
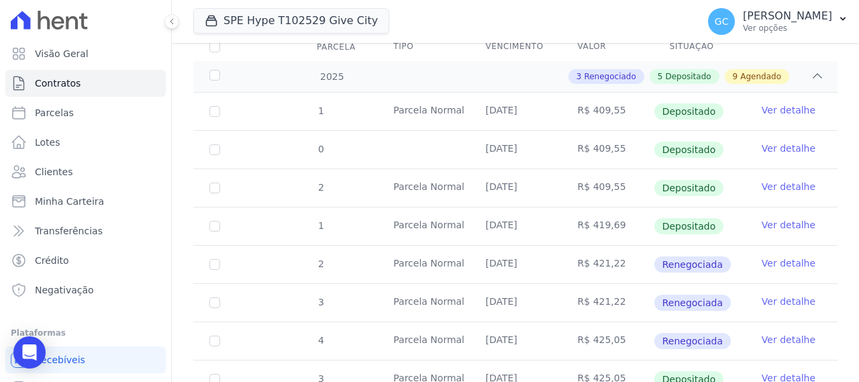
scroll to position [403, 0]
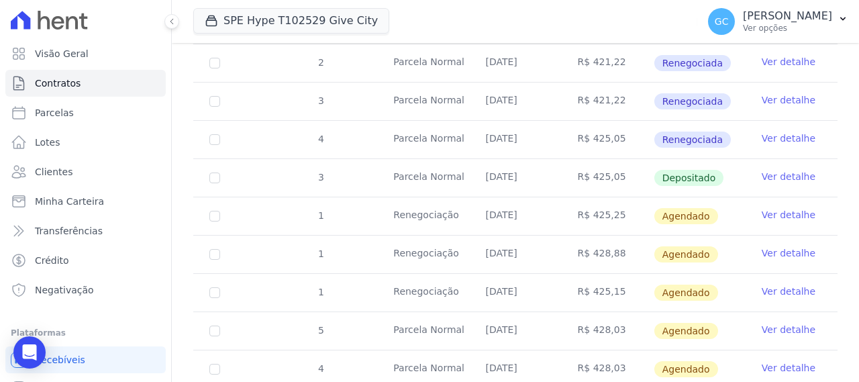
click at [207, 214] on td "1" at bounding box center [214, 216] width 43 height 38
click at [219, 213] on input "checkbox" at bounding box center [214, 216] width 11 height 11
checkbox input "true"
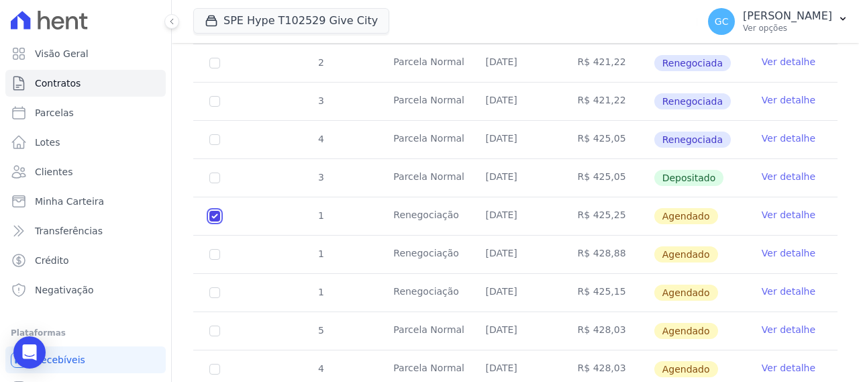
scroll to position [416, 0]
click at [215, 256] on td "1" at bounding box center [214, 255] width 43 height 38
click at [211, 252] on input "checkbox" at bounding box center [214, 254] width 11 height 11
checkbox input "true"
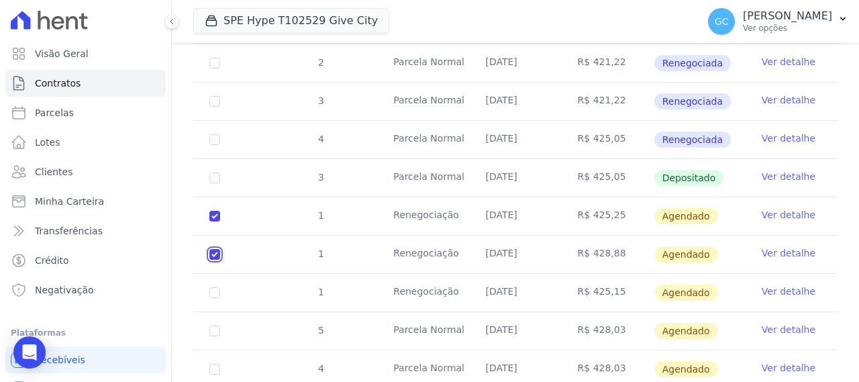
click at [211, 252] on input "checkbox" at bounding box center [214, 254] width 11 height 11
checkbox input "false"
checkbox input "true"
click at [216, 214] on input "checkbox" at bounding box center [214, 216] width 11 height 11
checkbox input "false"
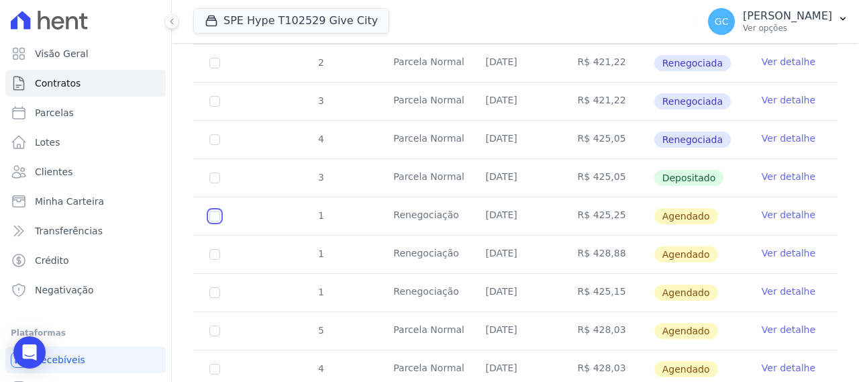
checkbox input "false"
click at [420, 212] on td "Renegociação" at bounding box center [423, 216] width 92 height 38
click at [781, 217] on link "Ver detalhe" at bounding box center [789, 214] width 54 height 13
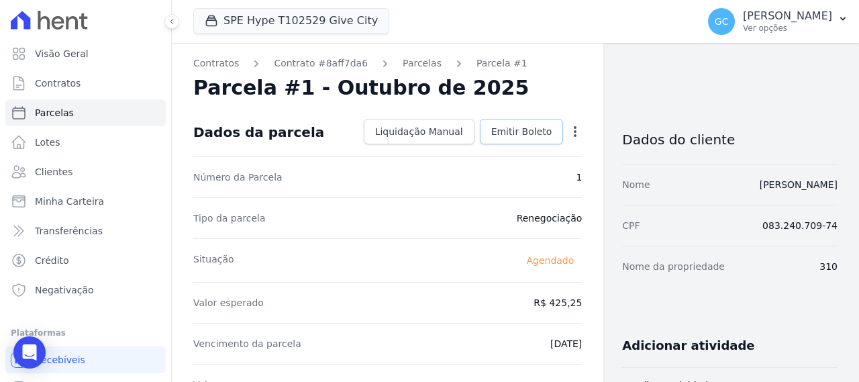
click at [515, 131] on span "Emitir Boleto" at bounding box center [521, 131] width 61 height 13
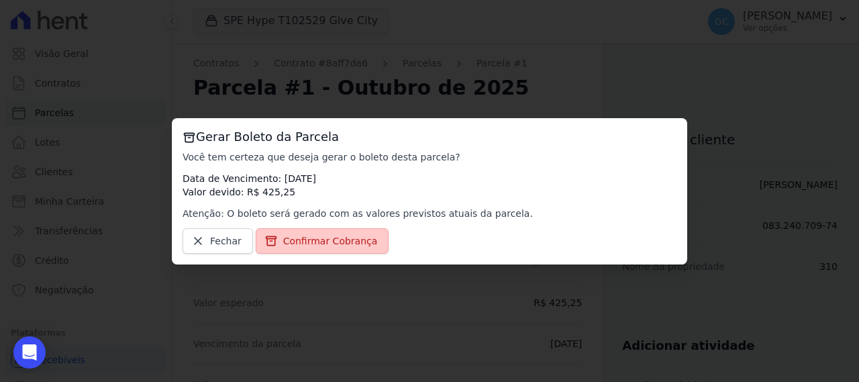
click at [333, 245] on span "Confirmar Cobrança" at bounding box center [330, 240] width 95 height 13
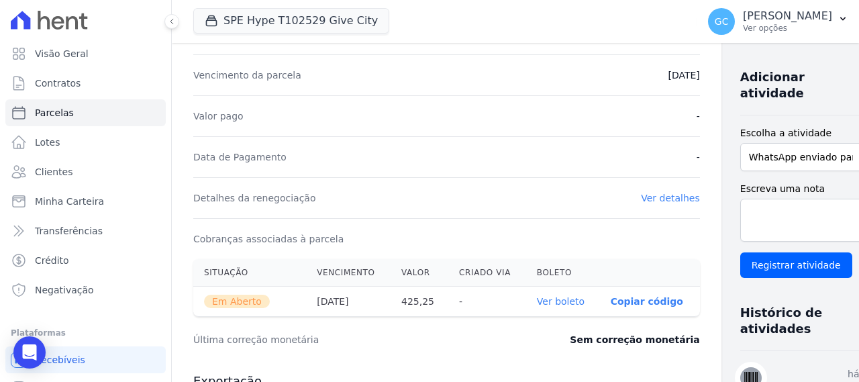
scroll to position [470, 0]
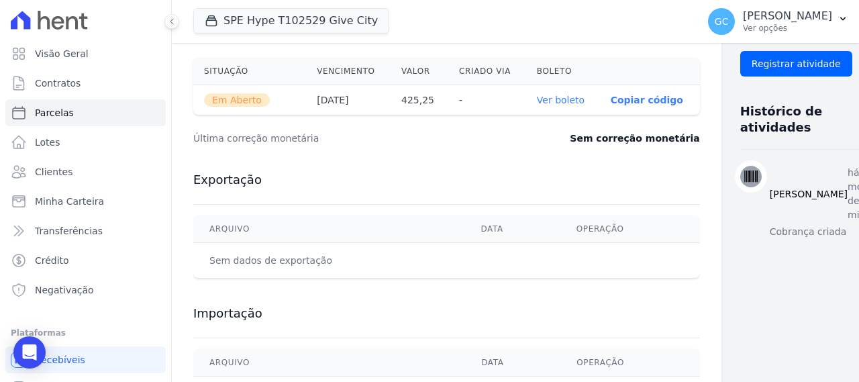
click at [542, 95] on link "Ver boleto" at bounding box center [561, 100] width 48 height 11
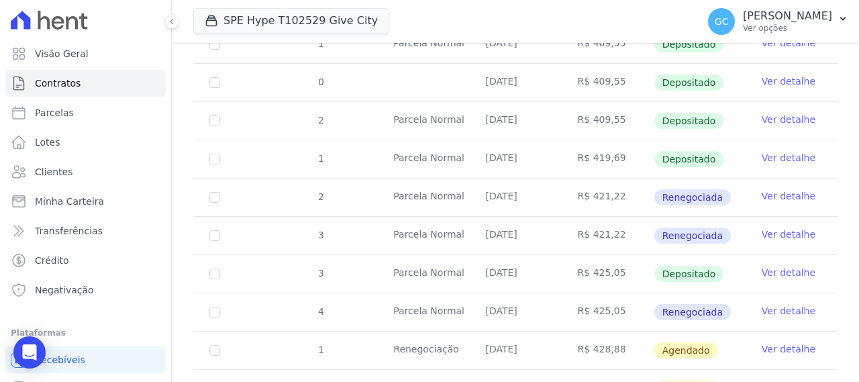
scroll to position [470, 0]
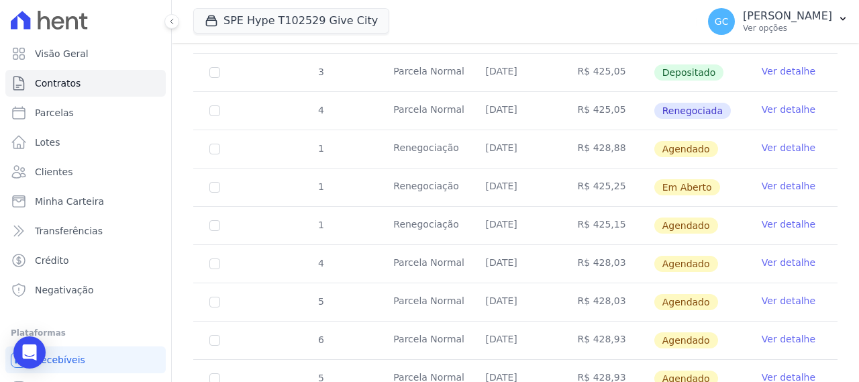
click at [781, 184] on link "Ver detalhe" at bounding box center [789, 185] width 54 height 13
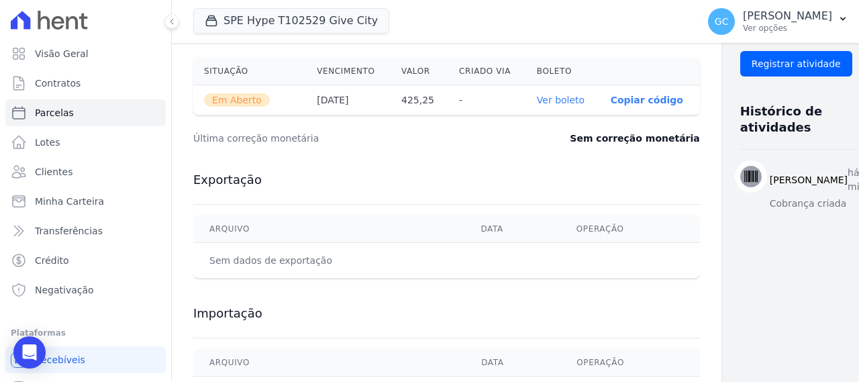
scroll to position [336, 0]
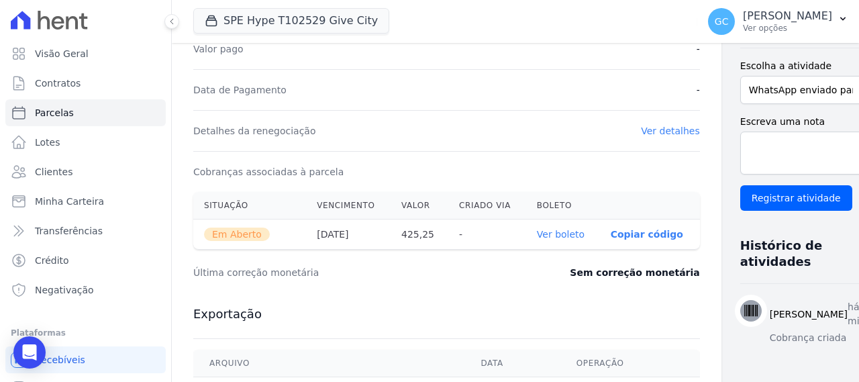
click at [537, 233] on link "Ver boleto" at bounding box center [561, 234] width 48 height 11
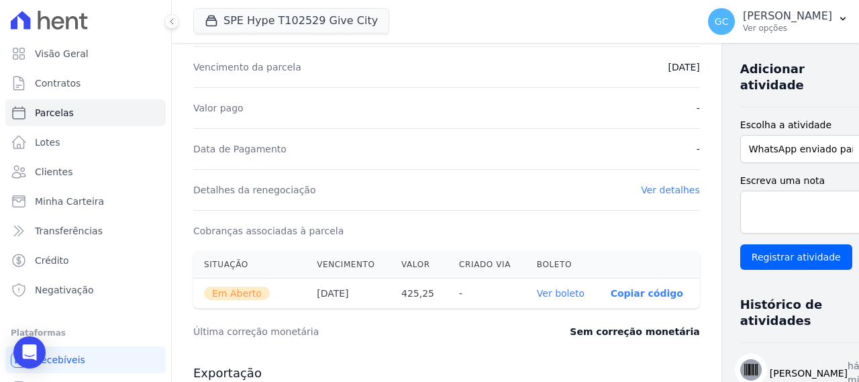
scroll to position [265, 0]
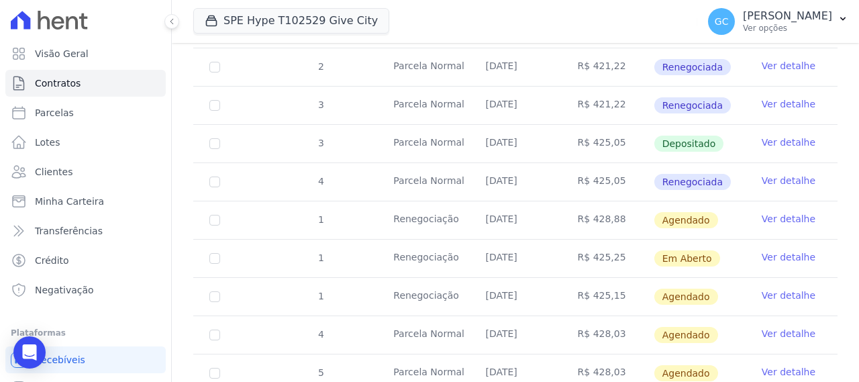
scroll to position [403, 0]
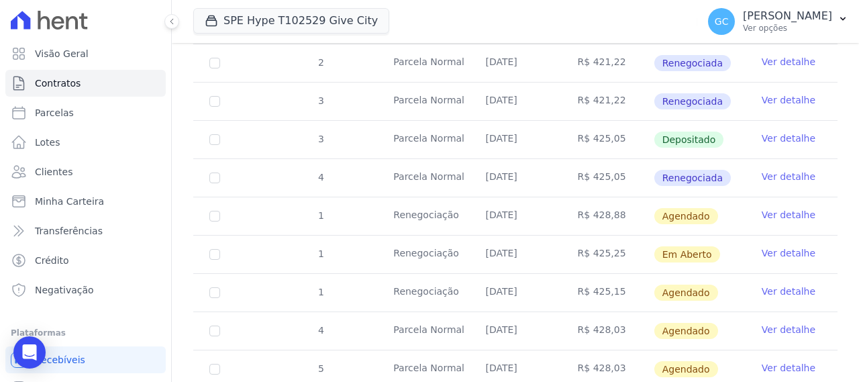
click at [772, 172] on link "Ver detalhe" at bounding box center [789, 176] width 54 height 13
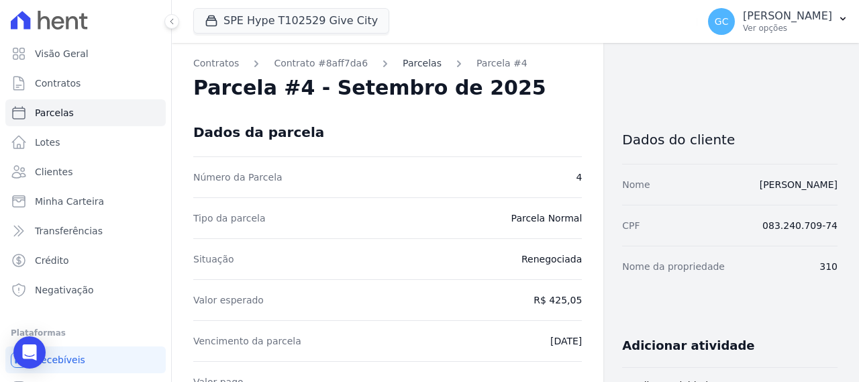
click at [403, 63] on link "Parcelas" at bounding box center [422, 63] width 39 height 14
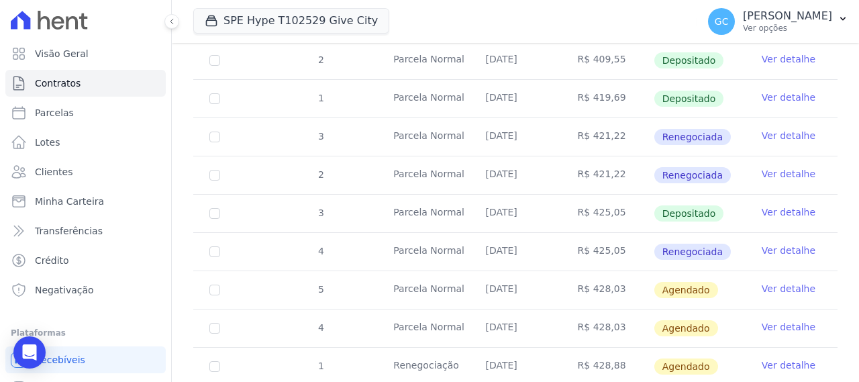
scroll to position [336, 0]
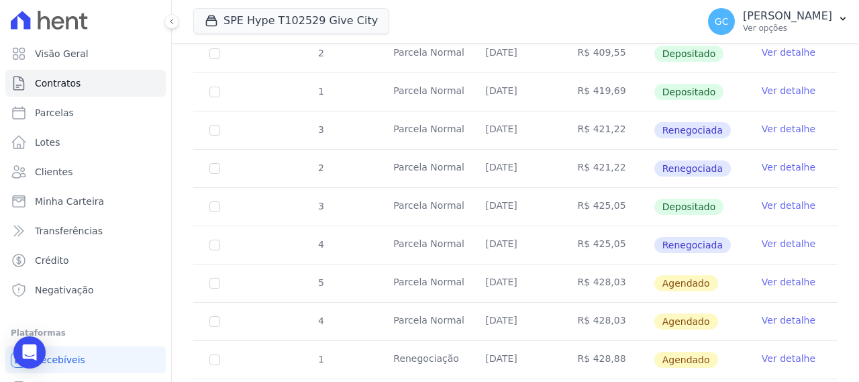
click at [776, 241] on link "Ver detalhe" at bounding box center [789, 243] width 54 height 13
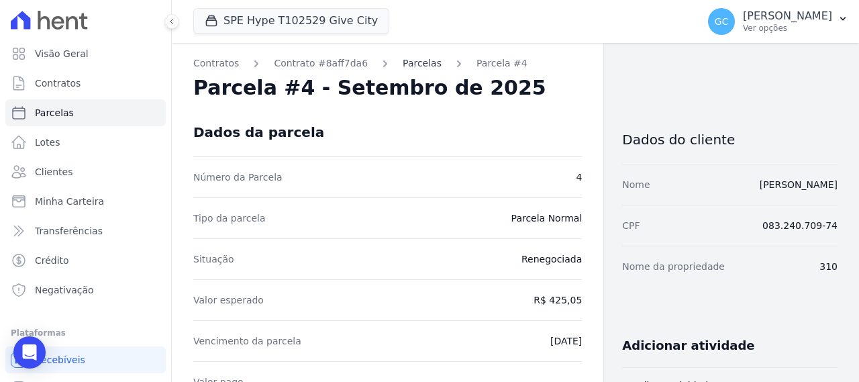
click at [410, 64] on link "Parcelas" at bounding box center [422, 63] width 39 height 14
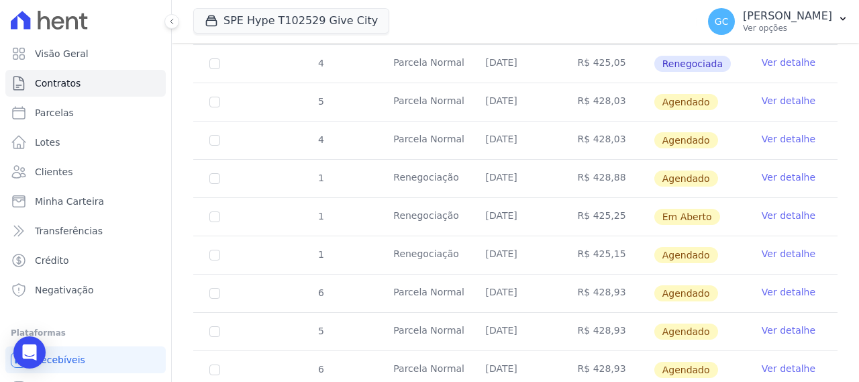
scroll to position [537, 0]
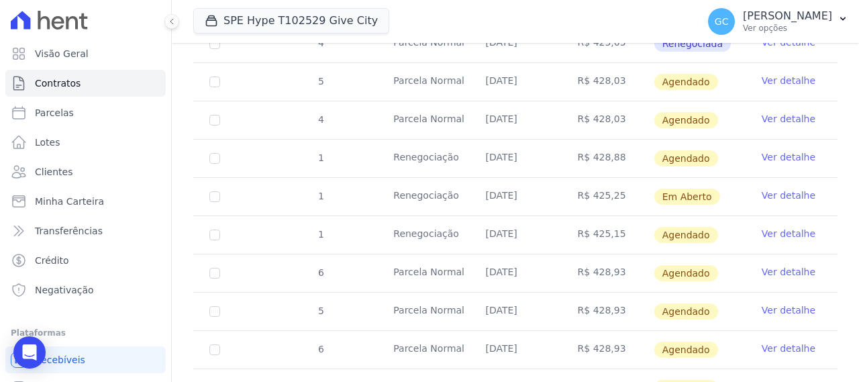
click at [791, 191] on link "Ver detalhe" at bounding box center [789, 195] width 54 height 13
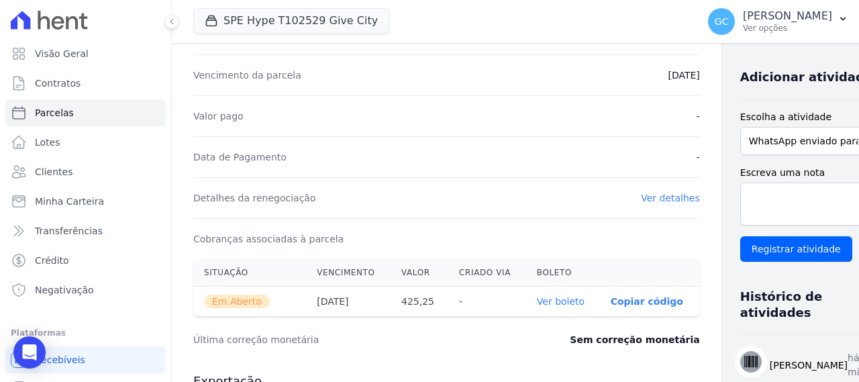
scroll to position [470, 0]
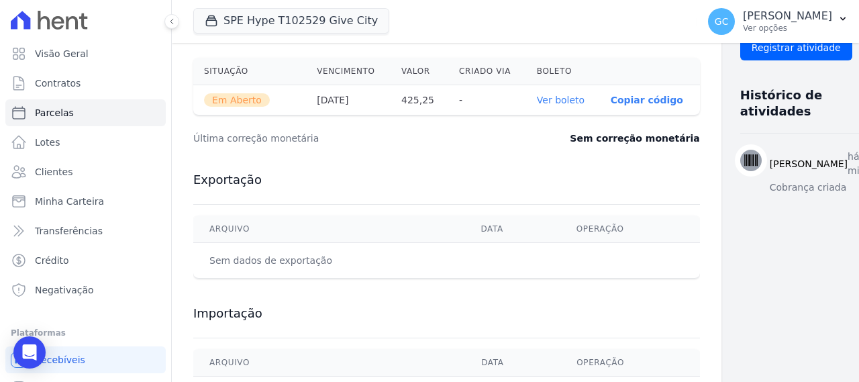
click at [537, 95] on link "Ver boleto" at bounding box center [561, 100] width 48 height 11
click at [170, 21] on icon at bounding box center [171, 21] width 3 height 5
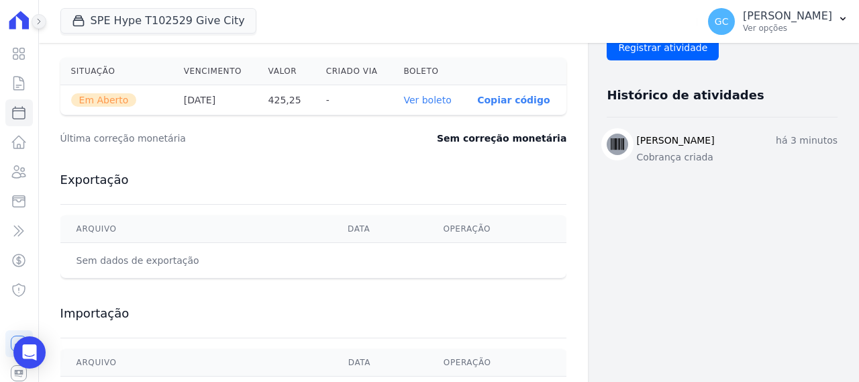
click at [36, 22] on icon at bounding box center [39, 21] width 8 height 8
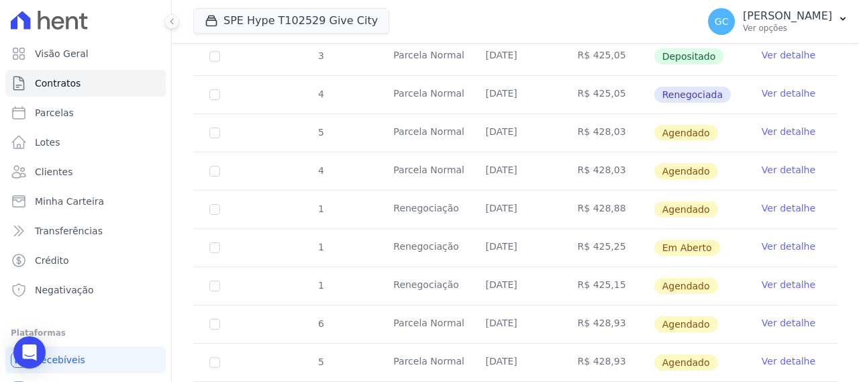
scroll to position [470, 0]
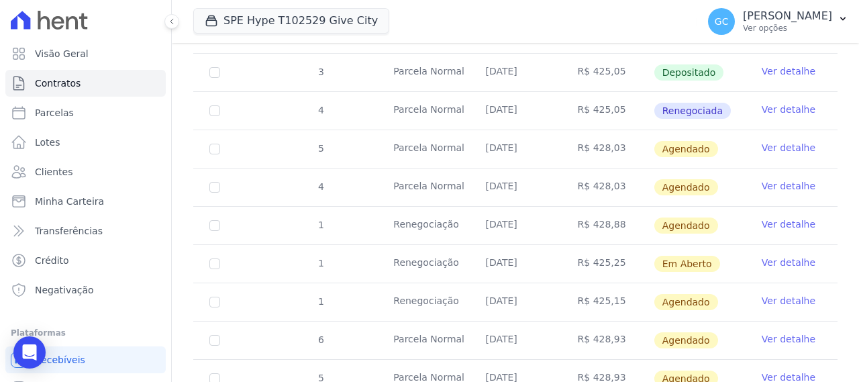
click at [784, 146] on link "Ver detalhe" at bounding box center [789, 147] width 54 height 13
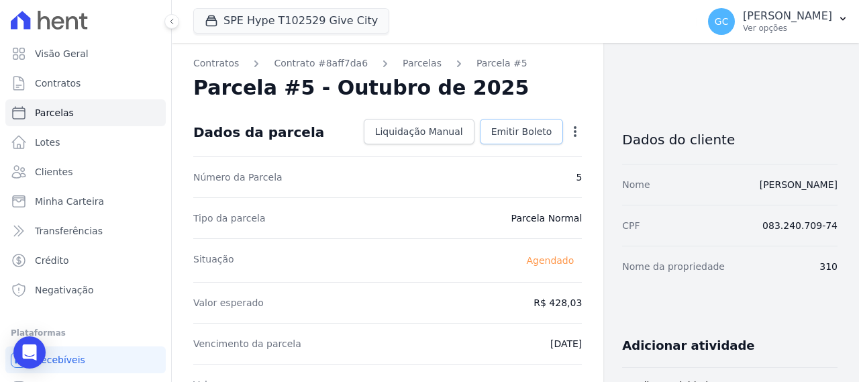
click at [517, 133] on span "Emitir Boleto" at bounding box center [521, 131] width 61 height 13
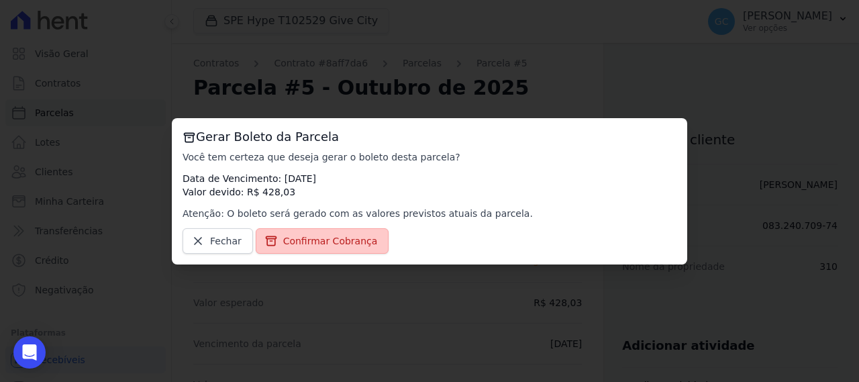
click at [334, 240] on span "Confirmar Cobrança" at bounding box center [330, 240] width 95 height 13
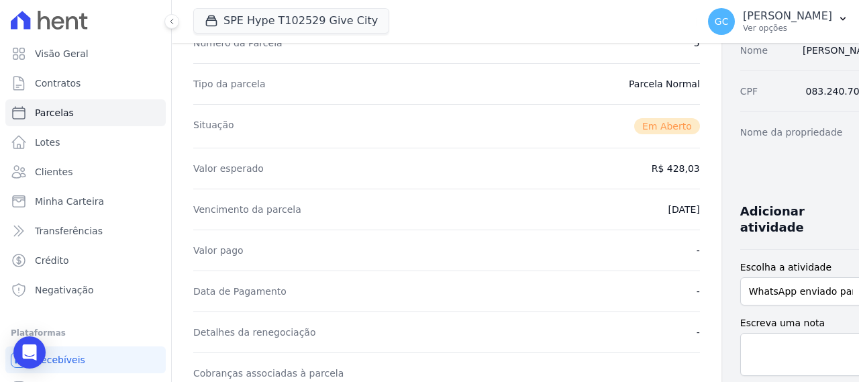
scroll to position [336, 0]
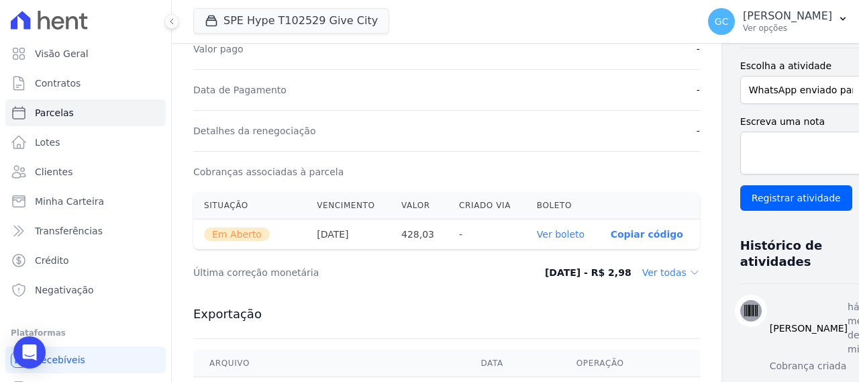
click at [537, 234] on link "Ver boleto" at bounding box center [561, 234] width 48 height 11
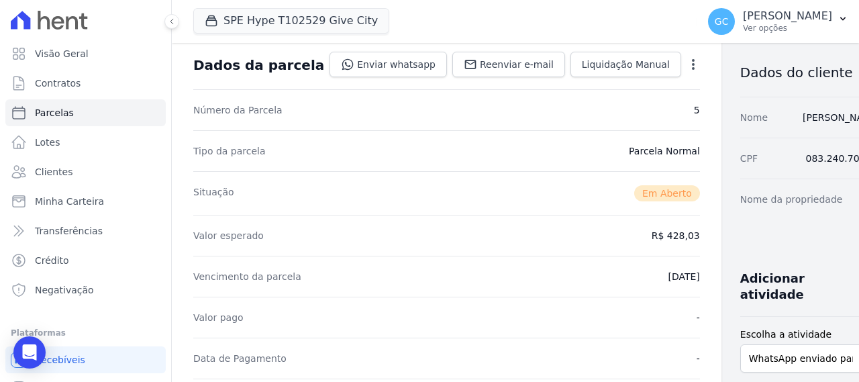
scroll to position [0, 0]
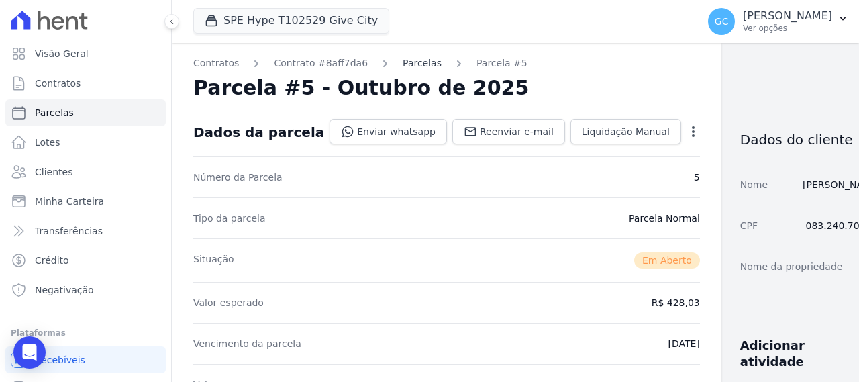
click at [409, 65] on link "Parcelas" at bounding box center [422, 63] width 39 height 14
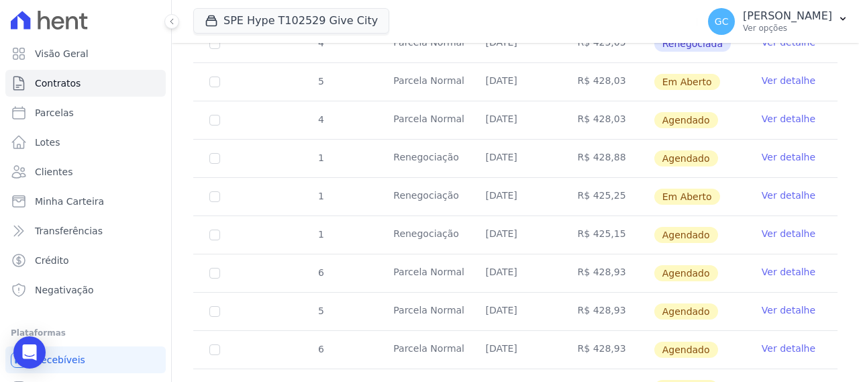
scroll to position [470, 0]
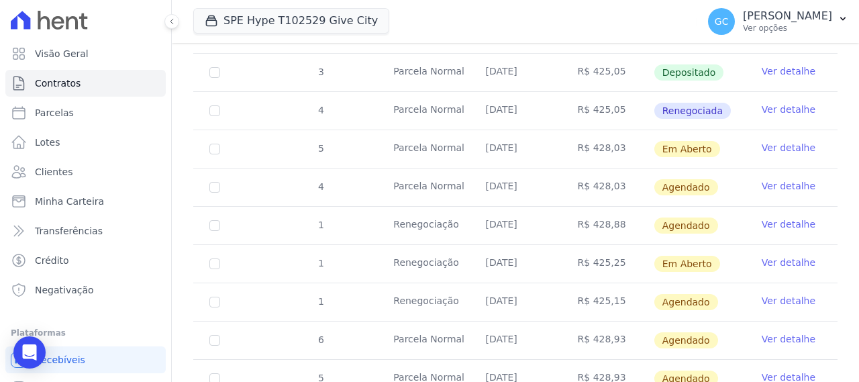
click at [788, 182] on link "Ver detalhe" at bounding box center [789, 185] width 54 height 13
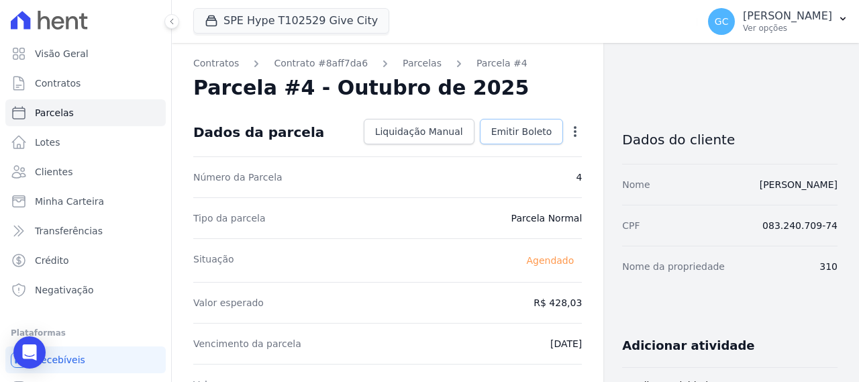
click at [524, 136] on span "Emitir Boleto" at bounding box center [521, 131] width 61 height 13
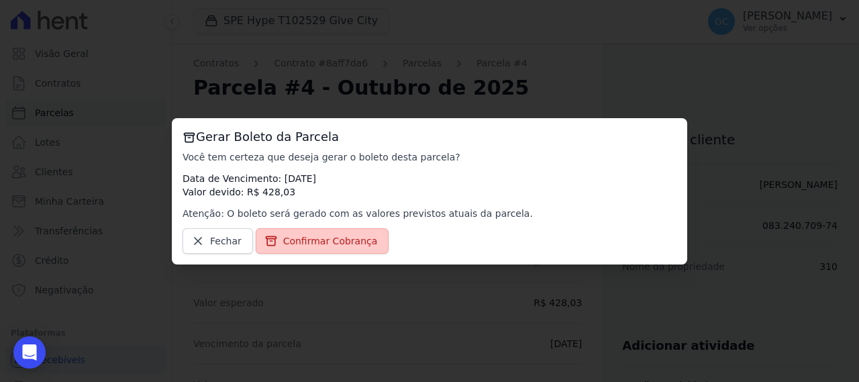
click at [310, 244] on span "Confirmar Cobrança" at bounding box center [330, 240] width 95 height 13
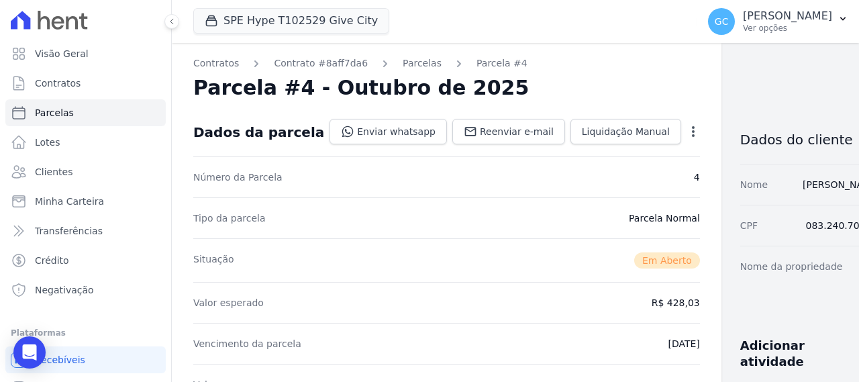
scroll to position [336, 0]
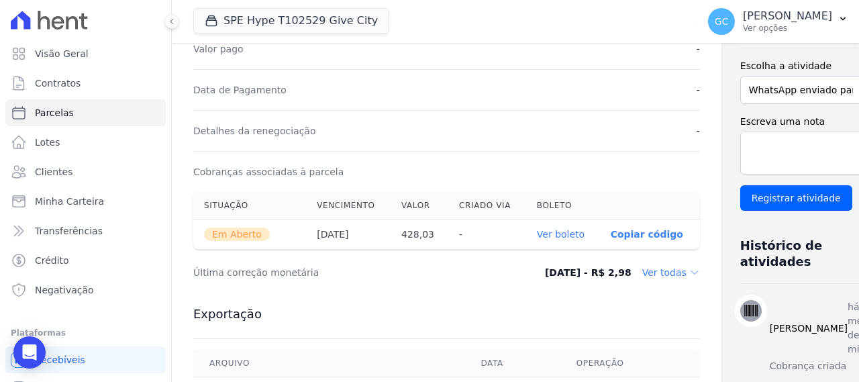
click at [537, 236] on link "Ver boleto" at bounding box center [561, 234] width 48 height 11
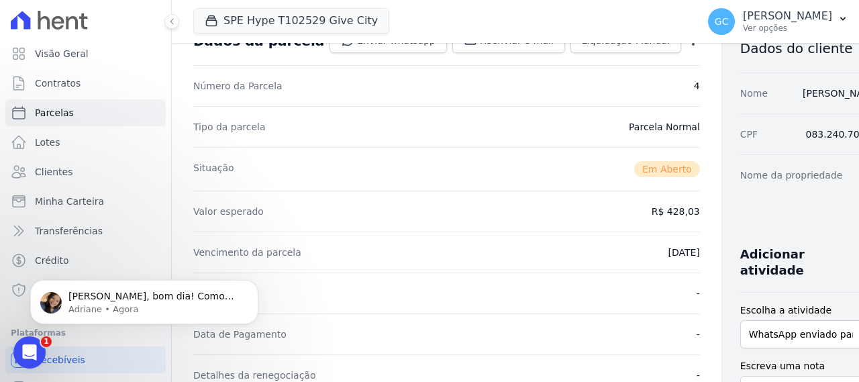
scroll to position [67, 0]
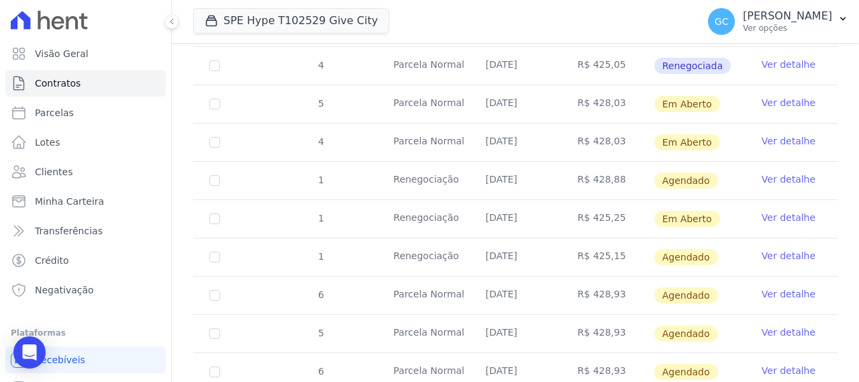
scroll to position [537, 0]
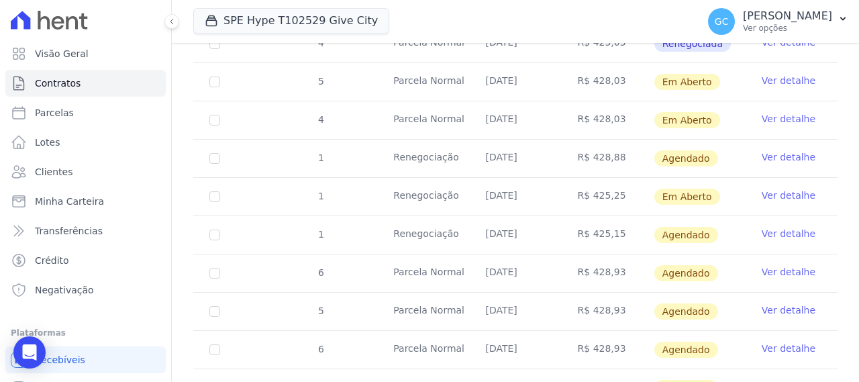
click at [777, 157] on link "Ver detalhe" at bounding box center [789, 156] width 54 height 13
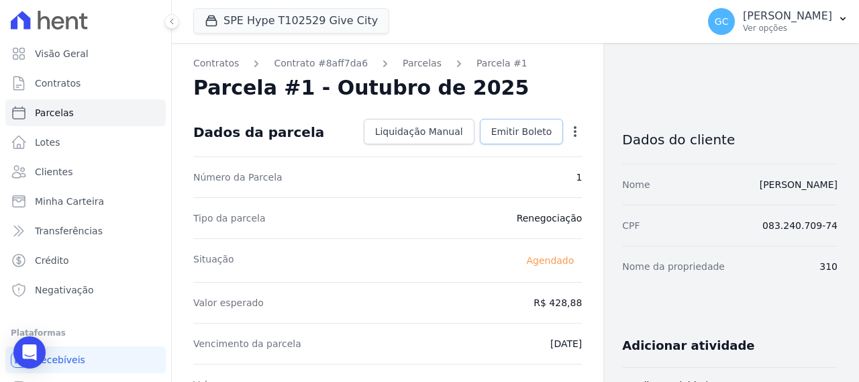
click at [522, 136] on span "Emitir Boleto" at bounding box center [521, 131] width 61 height 13
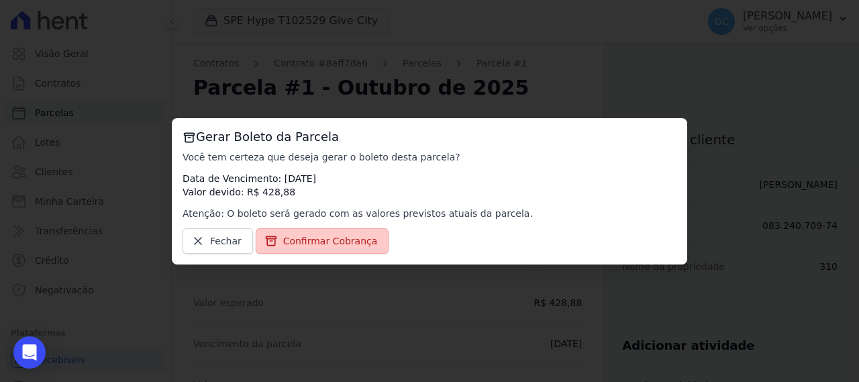
click at [334, 235] on span "Confirmar Cobrança" at bounding box center [330, 240] width 95 height 13
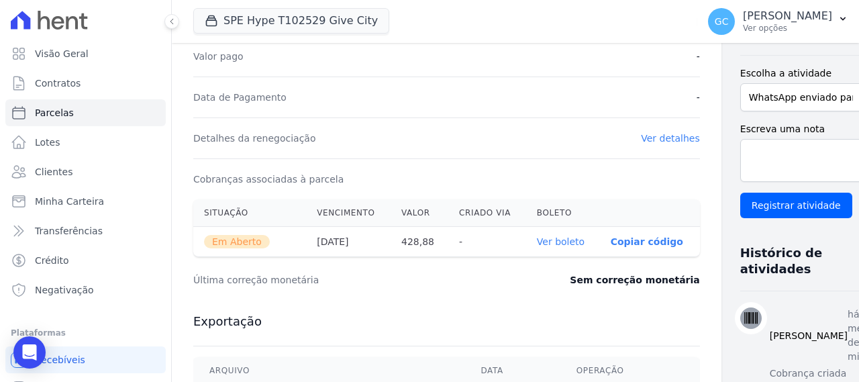
scroll to position [336, 0]
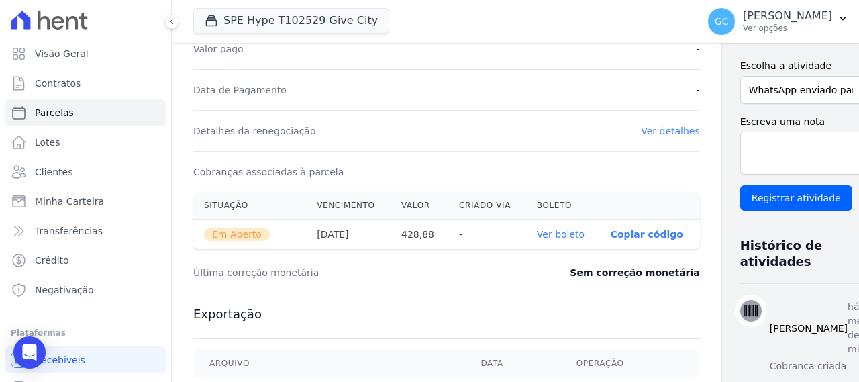
click at [537, 233] on link "Ver boleto" at bounding box center [561, 234] width 48 height 11
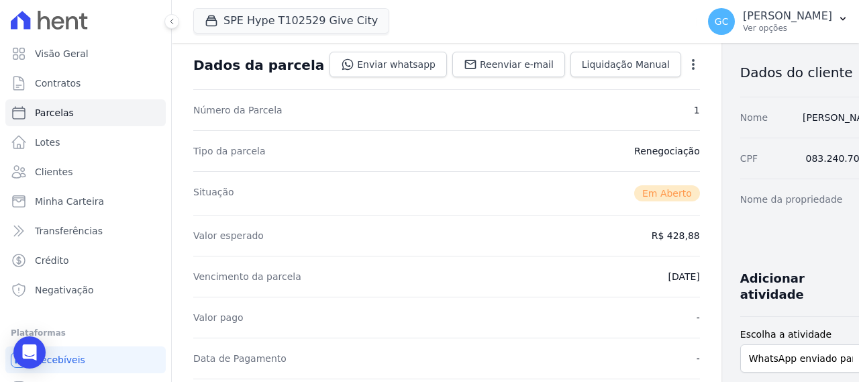
scroll to position [0, 0]
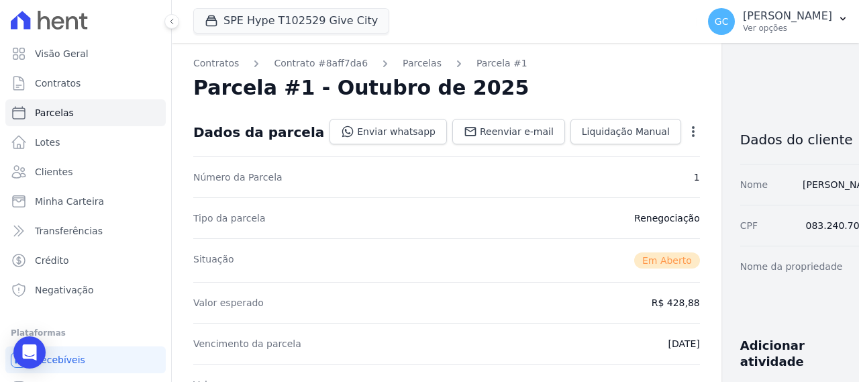
click at [405, 67] on link "Parcelas" at bounding box center [422, 63] width 39 height 14
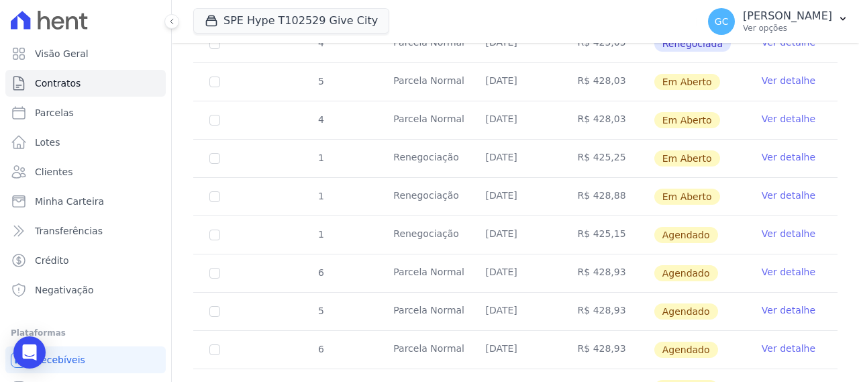
scroll to position [604, 0]
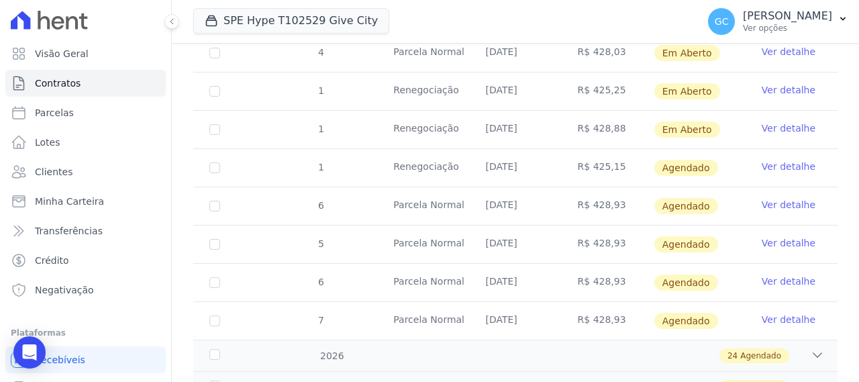
click at [780, 124] on link "Ver detalhe" at bounding box center [789, 127] width 54 height 13
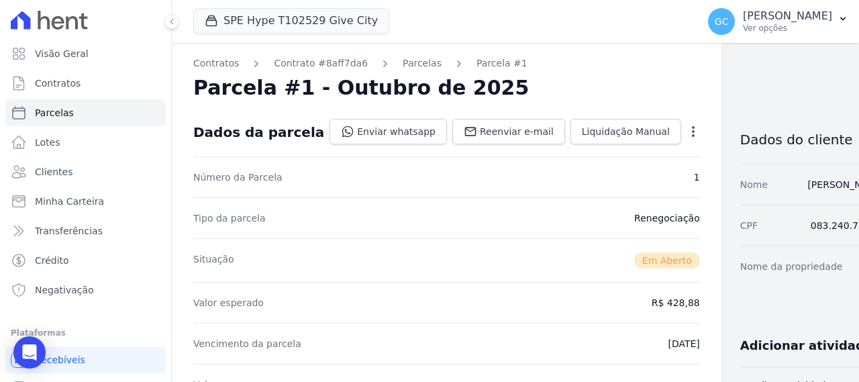
click at [692, 134] on icon "button" at bounding box center [693, 131] width 3 height 11
click at [589, 176] on link "Cancelar Cobrança" at bounding box center [635, 174] width 118 height 24
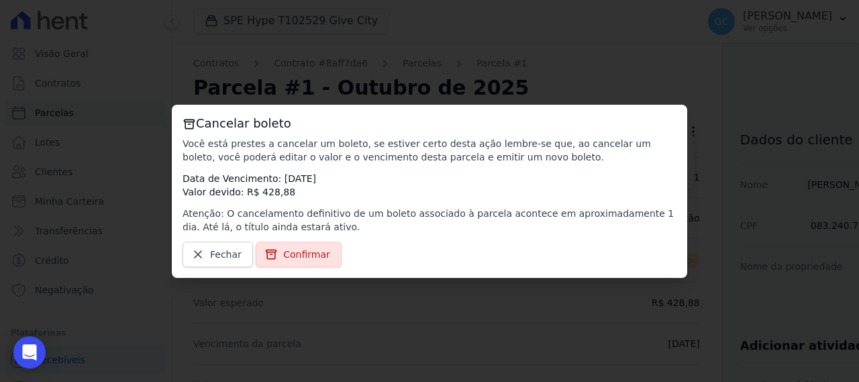
drag, startPoint x: 297, startPoint y: 261, endPoint x: 309, endPoint y: 265, distance: 12.7
click at [297, 261] on span "Confirmar" at bounding box center [306, 254] width 47 height 13
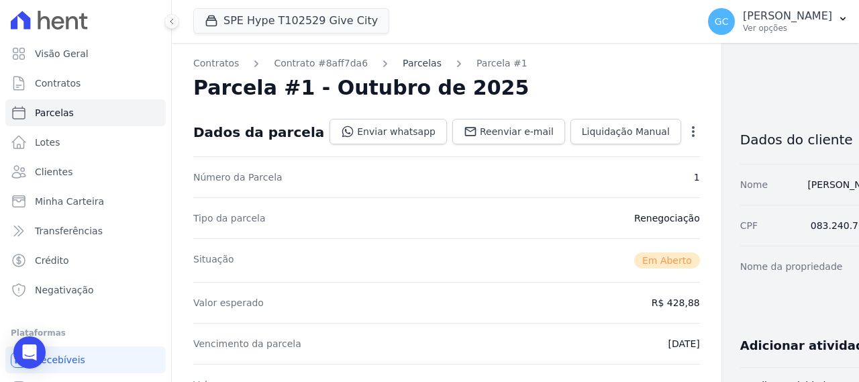
click at [403, 62] on link "Parcelas" at bounding box center [422, 63] width 39 height 14
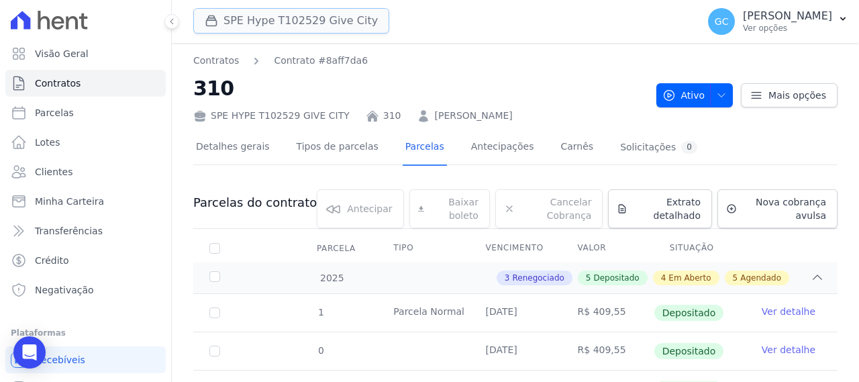
click at [307, 24] on button "SPE Hype T102529 Give City" at bounding box center [291, 21] width 196 height 26
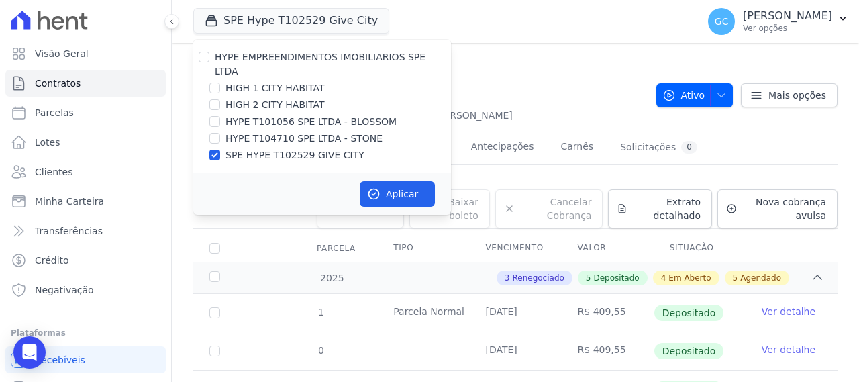
click at [277, 148] on label "SPE HYPE T102529 GIVE CITY" at bounding box center [294, 155] width 139 height 14
click at [220, 150] on input "SPE HYPE T102529 GIVE CITY" at bounding box center [214, 155] width 11 height 11
checkbox input "false"
click at [276, 81] on label "HIGH 1 CITY HABITAT" at bounding box center [274, 88] width 99 height 14
click at [220, 83] on input "HIGH 1 CITY HABITAT" at bounding box center [214, 88] width 11 height 11
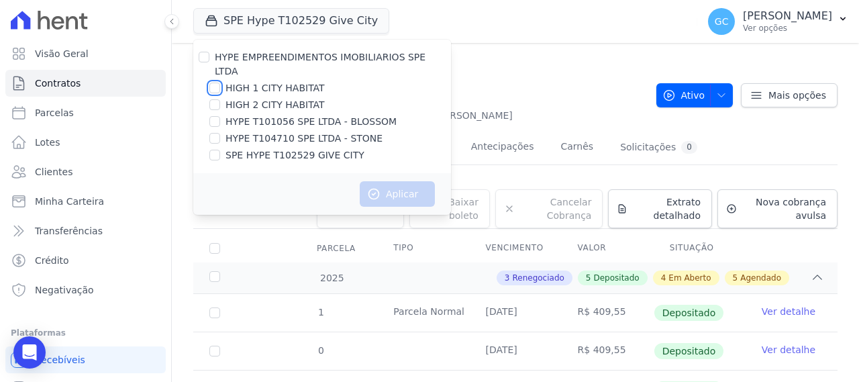
checkbox input "true"
click at [281, 98] on label "HIGH 2 CITY HABITAT" at bounding box center [274, 105] width 99 height 14
click at [220, 99] on input "HIGH 2 CITY HABITAT" at bounding box center [214, 104] width 11 height 11
checkbox input "true"
click at [398, 181] on button "Aplicar" at bounding box center [397, 194] width 75 height 26
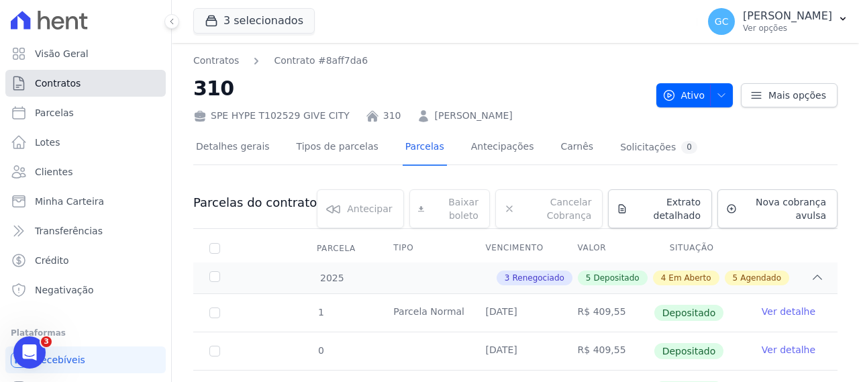
click at [87, 85] on link "Contratos" at bounding box center [85, 83] width 160 height 27
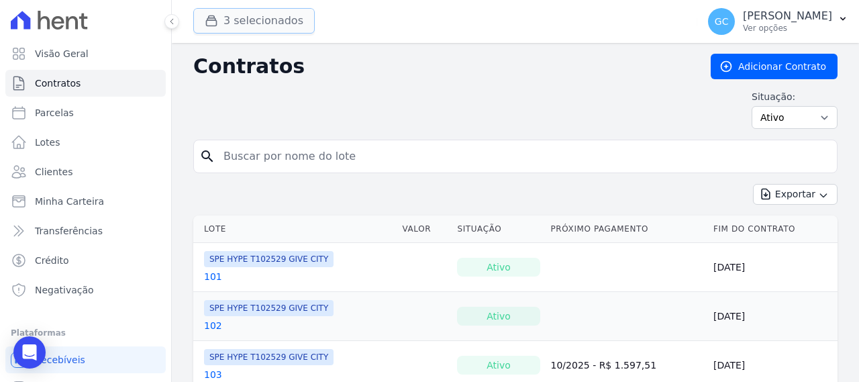
click at [241, 21] on button "3 selecionados" at bounding box center [253, 21] width 121 height 26
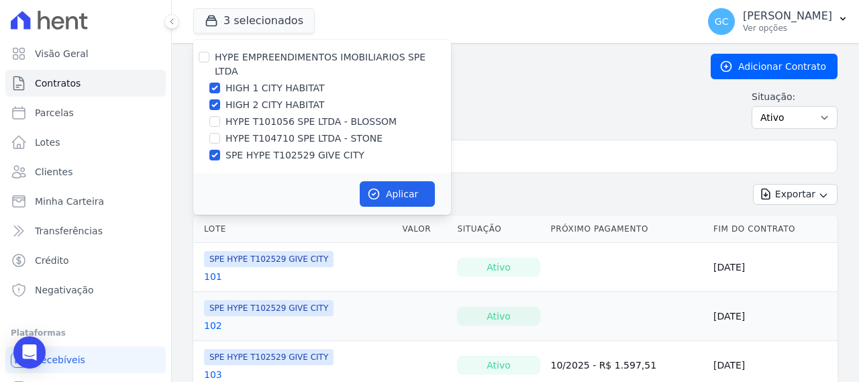
click at [286, 148] on label "SPE HYPE T102529 GIVE CITY" at bounding box center [294, 155] width 139 height 14
click at [220, 150] on input "SPE HYPE T102529 GIVE CITY" at bounding box center [214, 155] width 11 height 11
checkbox input "false"
click at [418, 181] on button "Aplicar" at bounding box center [397, 194] width 75 height 26
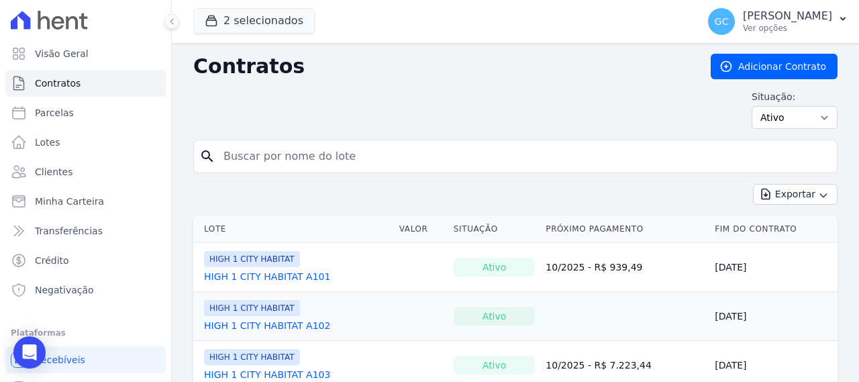
click at [352, 160] on input "search" at bounding box center [523, 156] width 616 height 27
type input "c310"
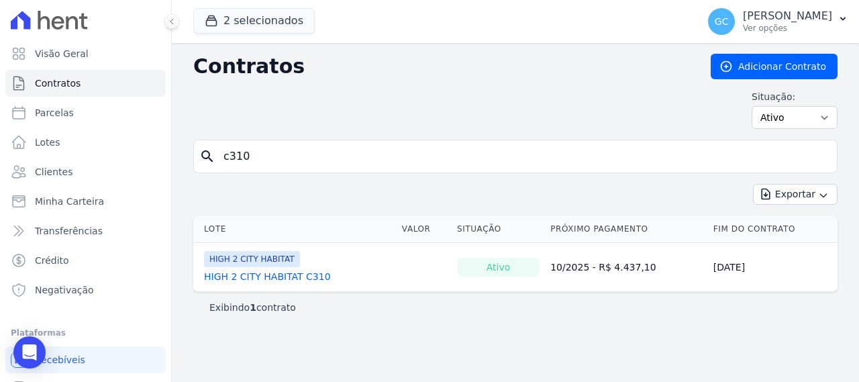
click at [349, 266] on td "HIGH 2 CITY HABITAT HIGH 2 CITY HABITAT C310" at bounding box center [294, 267] width 203 height 48
click at [268, 281] on link "HIGH 2 CITY HABITAT C310" at bounding box center [267, 276] width 127 height 13
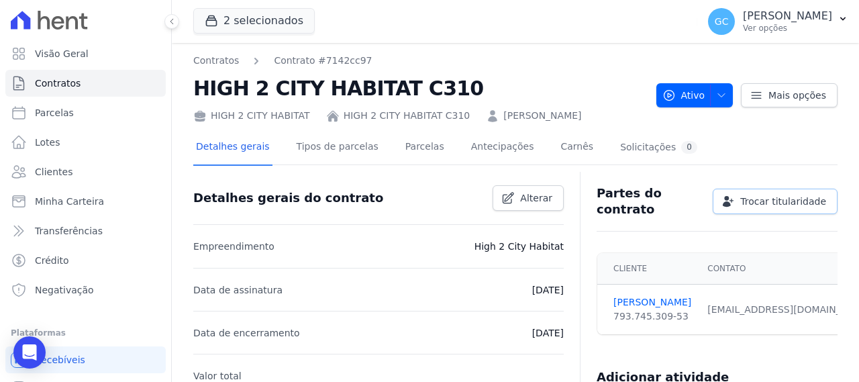
click at [789, 197] on span "Trocar titularidade" at bounding box center [783, 201] width 86 height 13
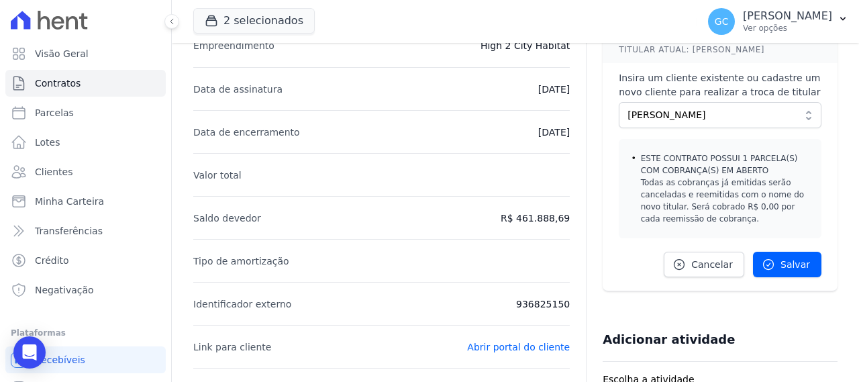
scroll to position [201, 0]
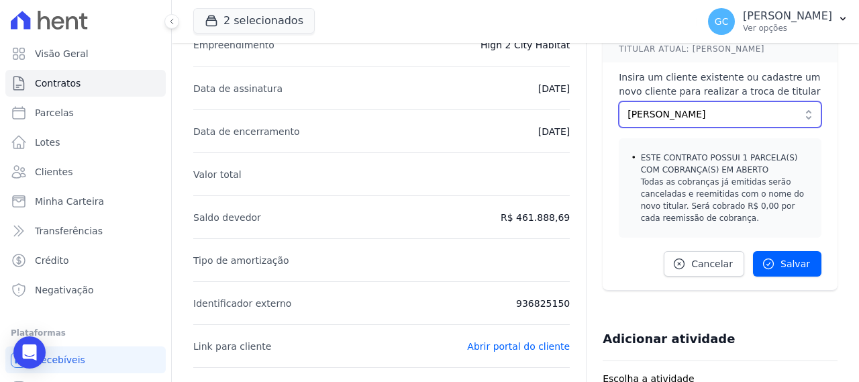
click at [695, 101] on button "Nilton Floriano" at bounding box center [720, 114] width 203 height 26
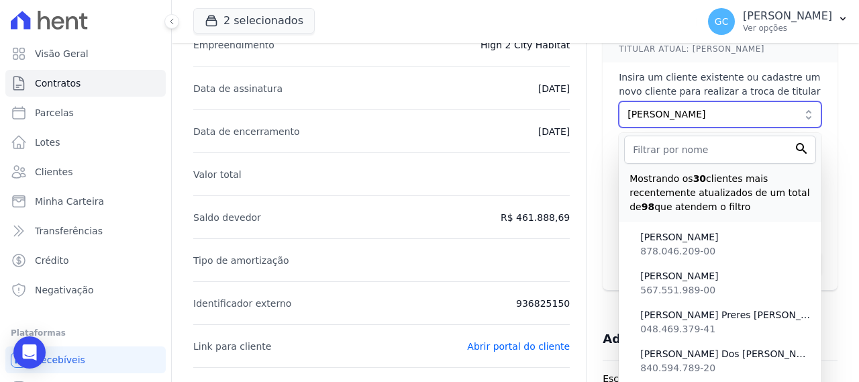
click at [695, 107] on span "Nilton Floriano" at bounding box center [710, 114] width 166 height 14
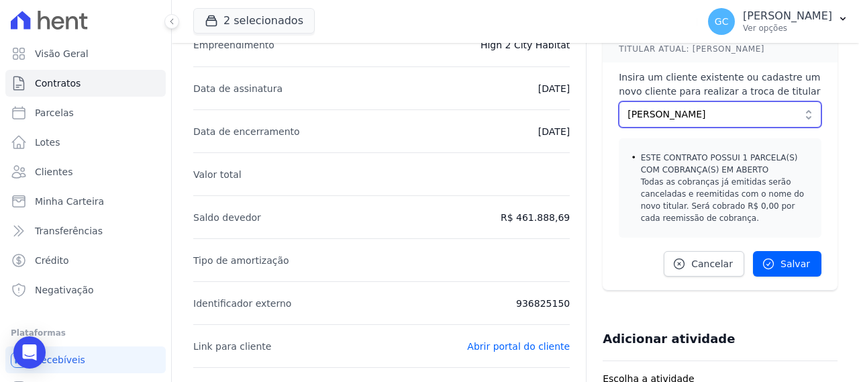
click at [695, 109] on span "Nilton Floriano" at bounding box center [710, 114] width 166 height 14
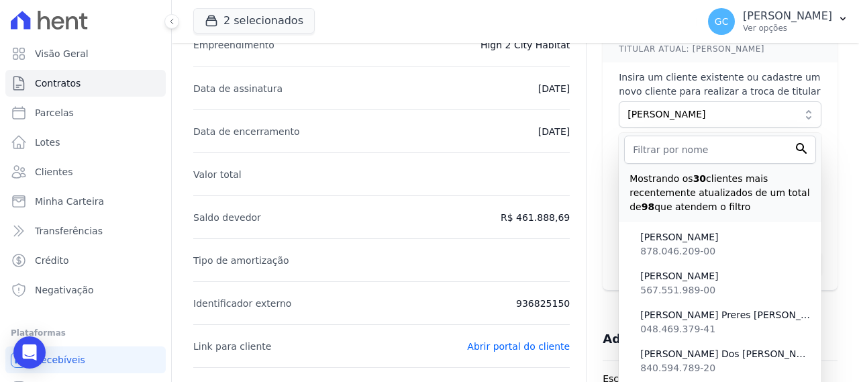
click at [603, 109] on div "TITULAR ATUAL: Nilton Floriano Insira um cliente existente ou cadastre um novo …" at bounding box center [720, 87] width 235 height 103
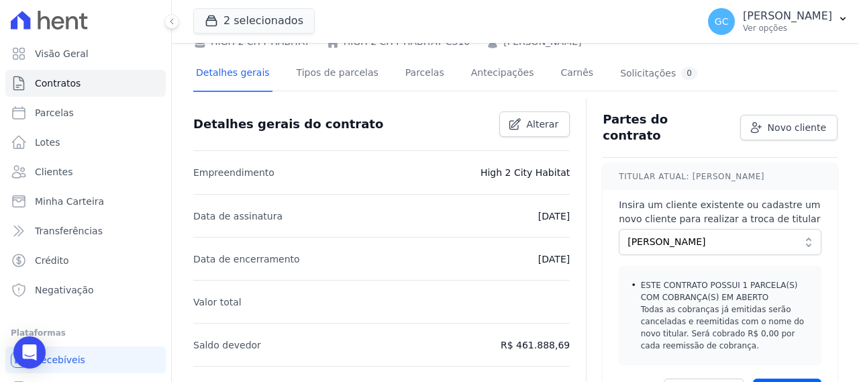
scroll to position [0, 0]
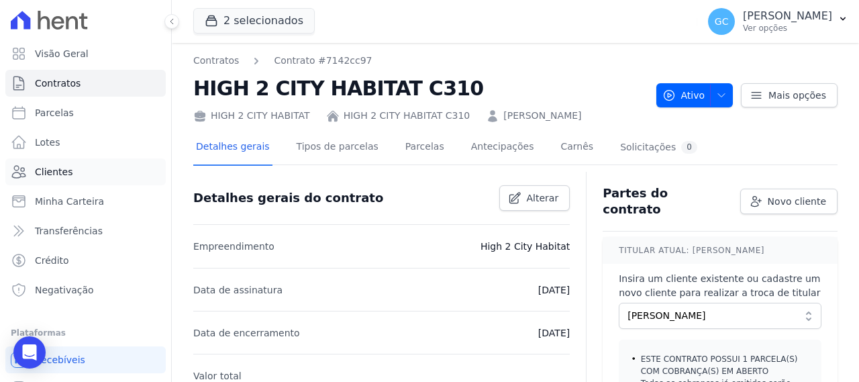
click at [89, 163] on link "Clientes" at bounding box center [85, 171] width 160 height 27
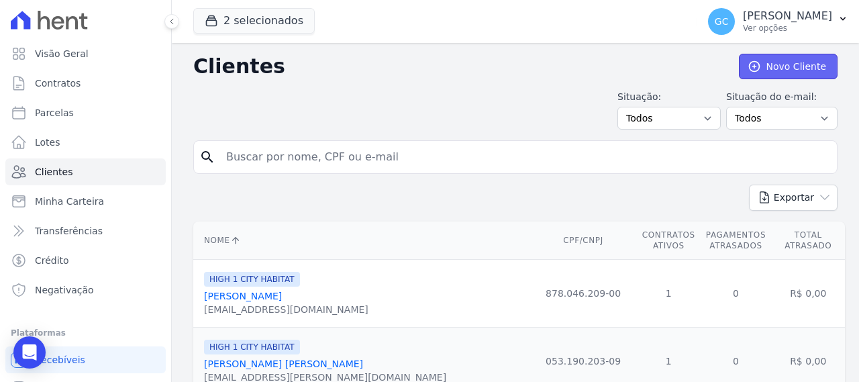
click at [761, 56] on link "Novo Cliente" at bounding box center [788, 67] width 99 height 26
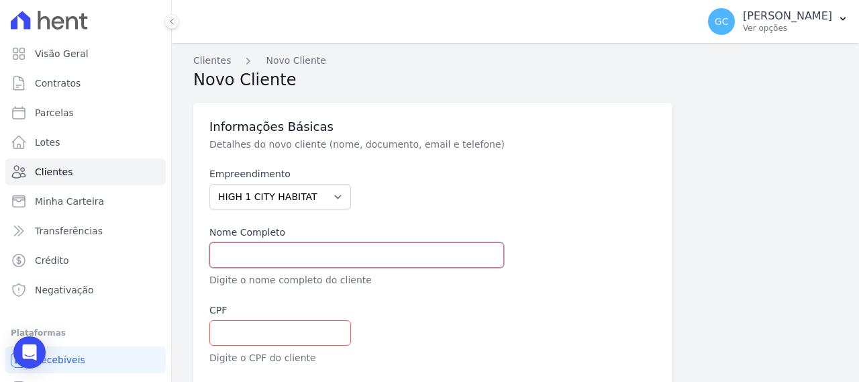
click at [310, 252] on input "text" at bounding box center [356, 255] width 295 height 26
paste input "R.R. REUS – EMPREENDIMENTOS IMOBILIÁRIOS LTDA"
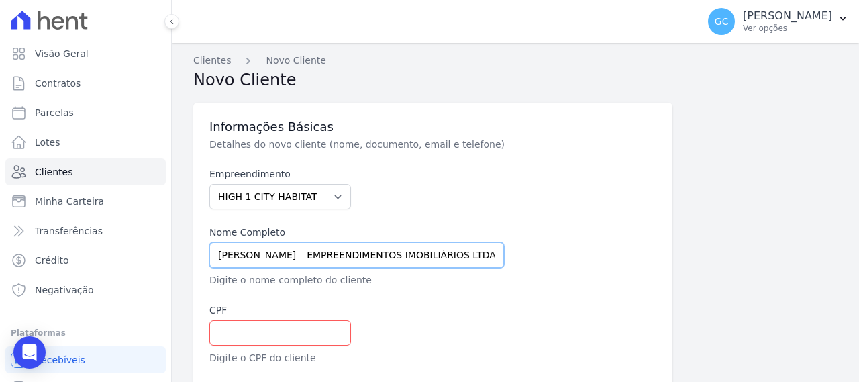
click at [389, 254] on input "R.R. REUS – EMPREENDIMENTOS IMOBILIÁRIOS LTDA" at bounding box center [356, 255] width 295 height 26
type input "R.R. REUS – EMPREENDIMENTOS IMOBILIARIOS LTDA"
click at [275, 320] on input "text" at bounding box center [280, 333] width 142 height 26
paste input "05.923.470/0001-40"
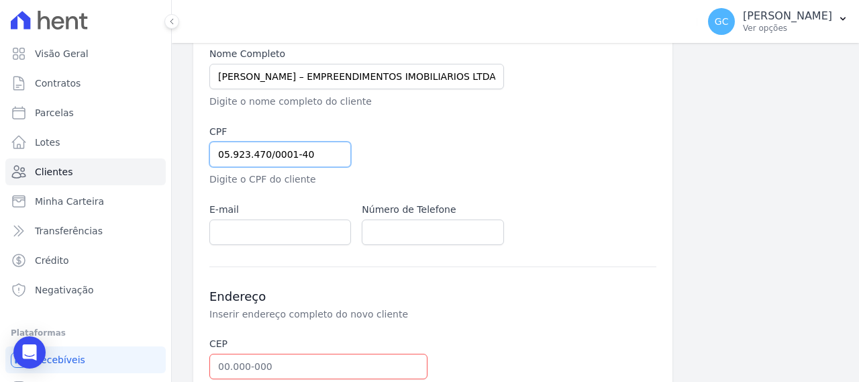
scroll to position [201, 0]
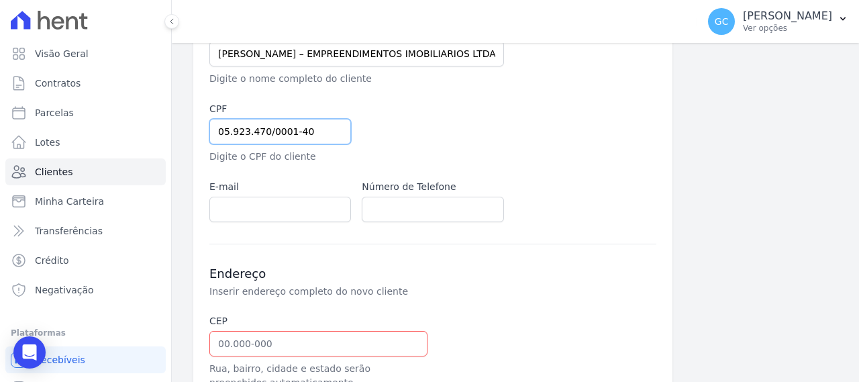
type input "05.923.470/0001-40"
click at [259, 209] on input "email" at bounding box center [280, 210] width 142 height 26
paste input "[PERSON_NAME][EMAIL_ADDRESS][DOMAIN_NAME]"
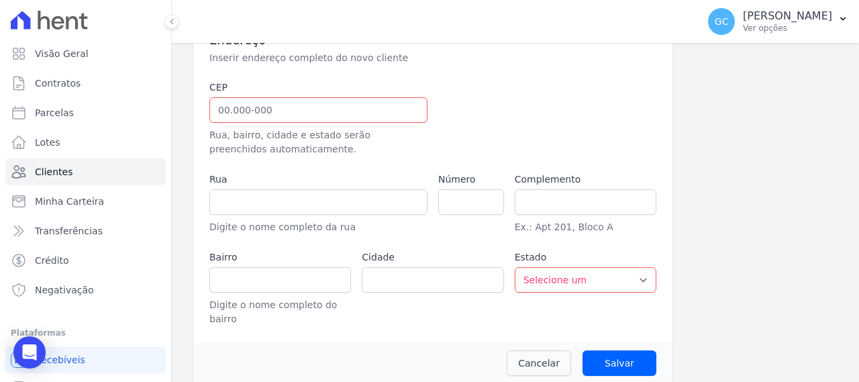
scroll to position [444, 0]
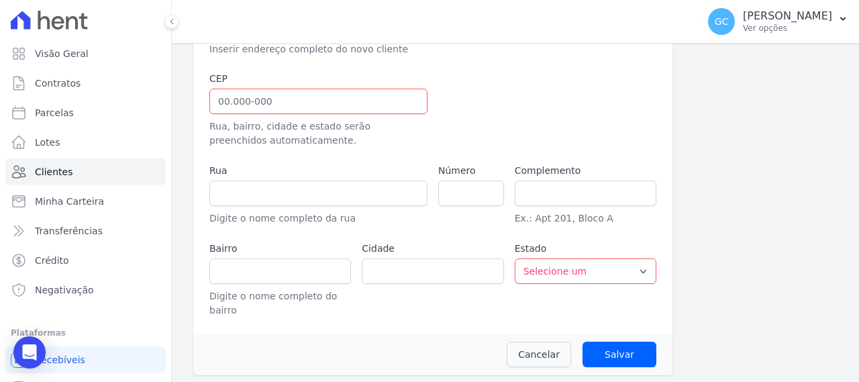
type input "[PERSON_NAME][EMAIL_ADDRESS][DOMAIN_NAME]"
click at [338, 99] on input "text" at bounding box center [318, 102] width 218 height 26
click at [391, 84] on div "CEP Rua, bairro, cidade e estado serão preenchidos automaticamente." at bounding box center [318, 110] width 218 height 76
click at [393, 92] on input "text" at bounding box center [318, 102] width 218 height 26
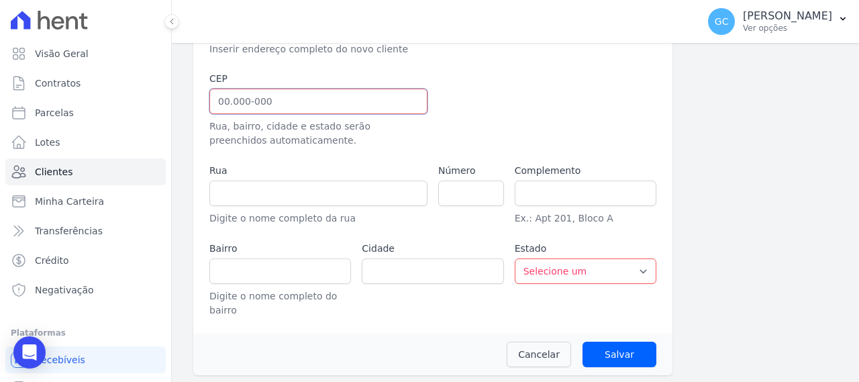
paste input "81.560-000"
type input "81.560-000"
type input "Avenida Comendador Franco"
type input "Uberaba"
type input "Curitiba"
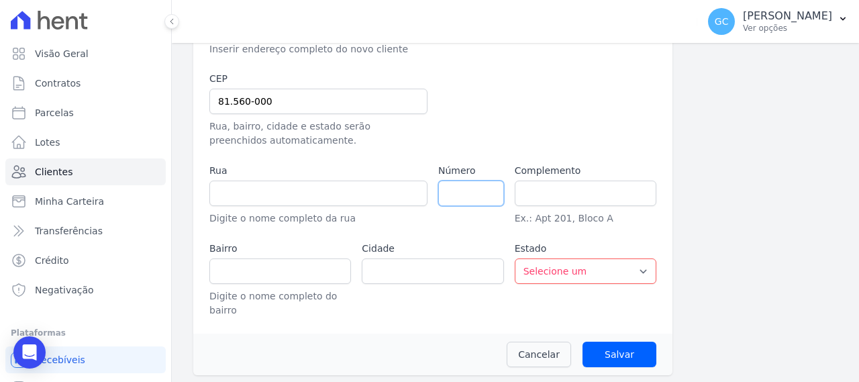
select select "PR"
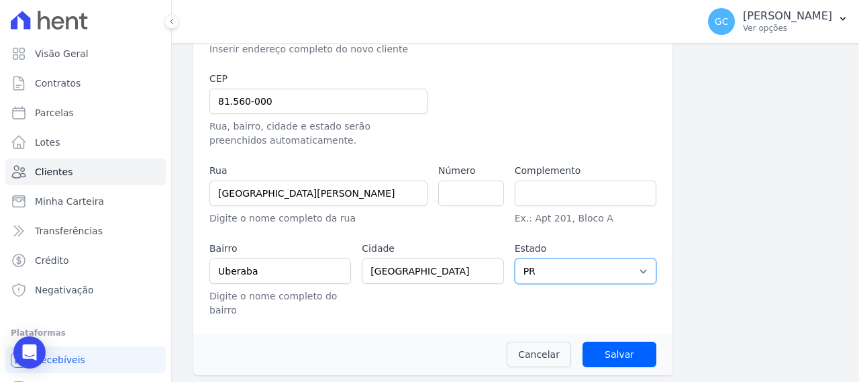
click at [575, 277] on select "Selecione um AC AL AP AM BA CE DF ES GO MA MG MT MS PA PB PR PE PI RJ RN RS RO …" at bounding box center [586, 271] width 142 height 26
click at [515, 258] on select "Selecione um AC AL AP AM BA CE DF ES GO MA MG MT MS PA PB PR PE PI RJ RN RS RO …" at bounding box center [586, 271] width 142 height 26
click at [397, 291] on div "Cidade Curitiba" at bounding box center [433, 280] width 142 height 76
click at [467, 187] on input "number" at bounding box center [471, 194] width 66 height 26
type input "151"
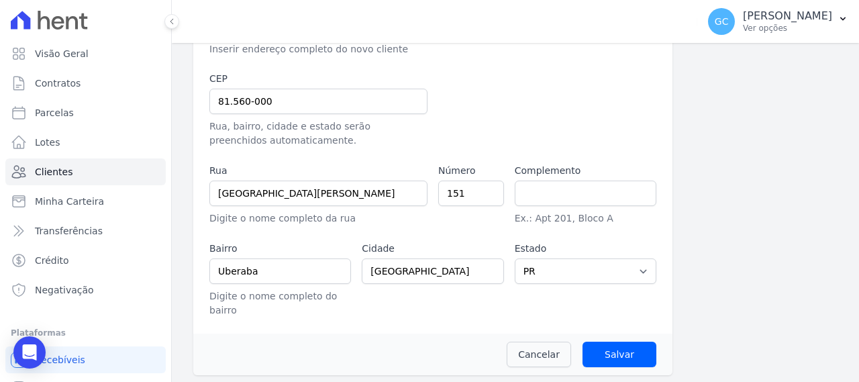
click at [549, 74] on div at bounding box center [509, 110] width 142 height 76
click at [601, 354] on input "Salvar" at bounding box center [620, 355] width 74 height 26
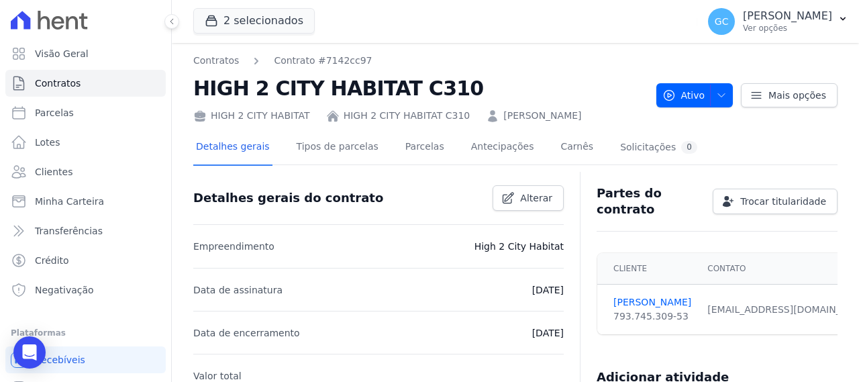
click at [789, 303] on div "florianonilton@gmail.com" at bounding box center [789, 310] width 164 height 14
click at [807, 195] on span "Trocar titularidade" at bounding box center [783, 201] width 86 height 13
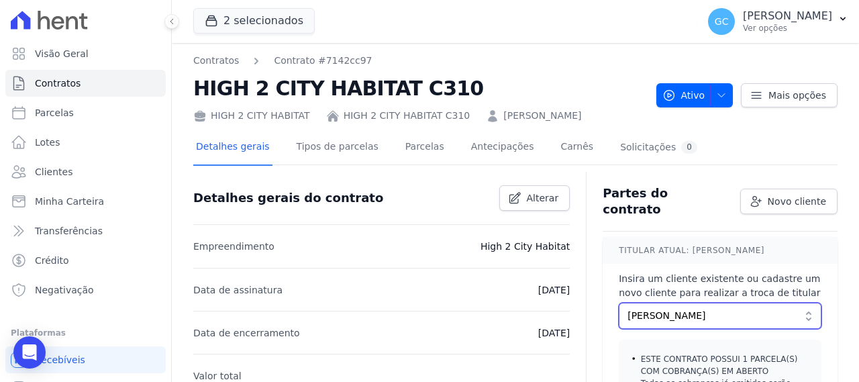
click at [680, 314] on span "Nilton Floriano" at bounding box center [710, 316] width 166 height 14
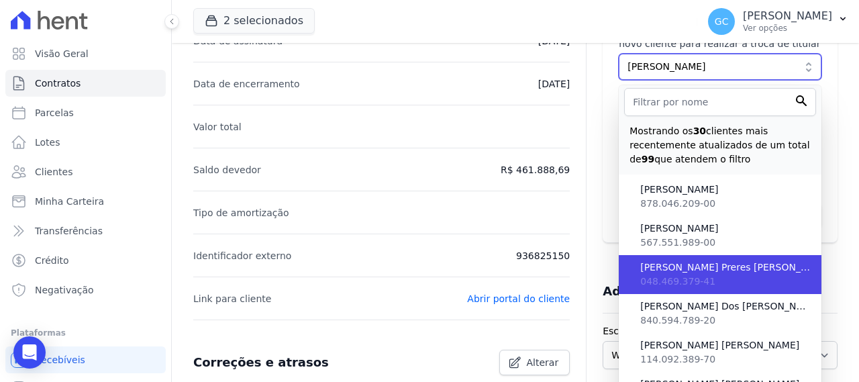
scroll to position [268, 0]
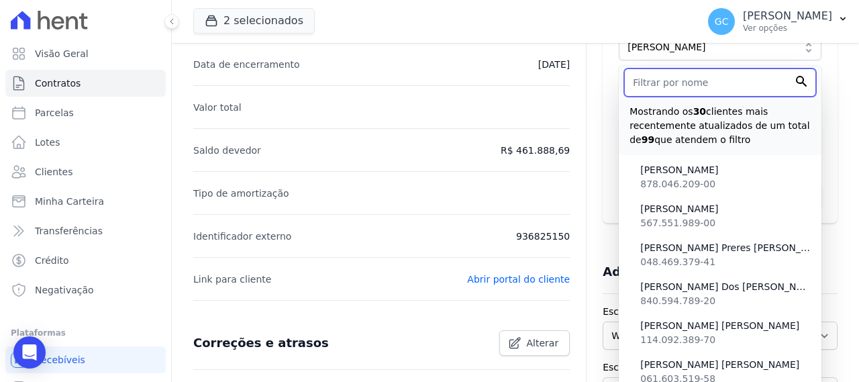
click at [705, 74] on input "text" at bounding box center [720, 82] width 192 height 28
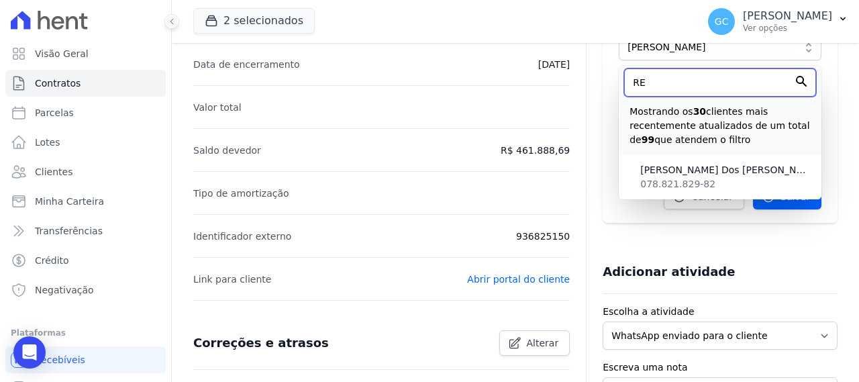
type input "R"
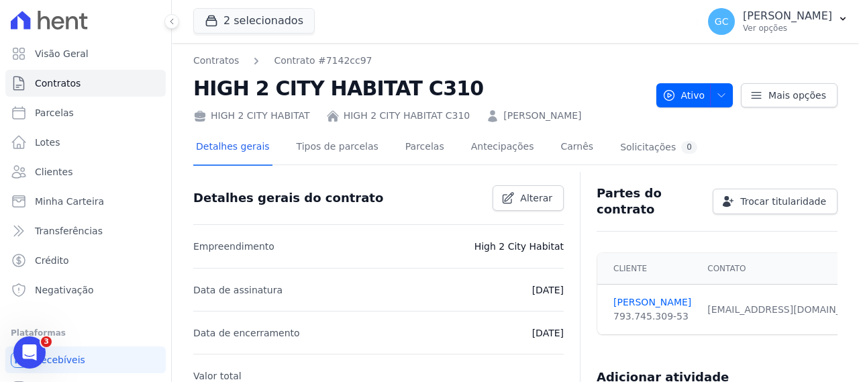
scroll to position [134, 0]
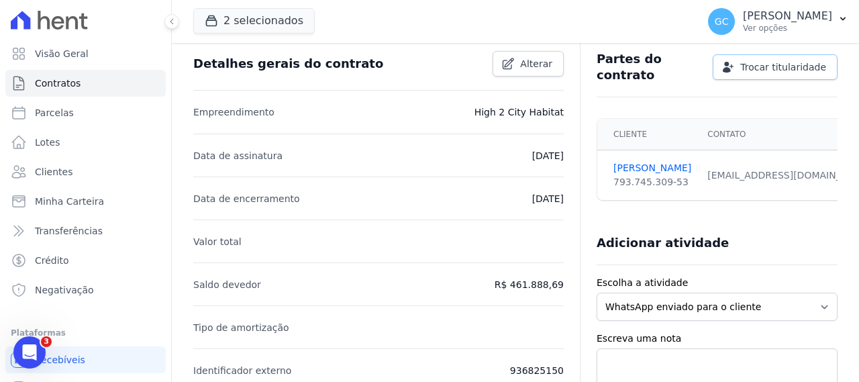
click at [760, 62] on span "Trocar titularidade" at bounding box center [783, 66] width 86 height 13
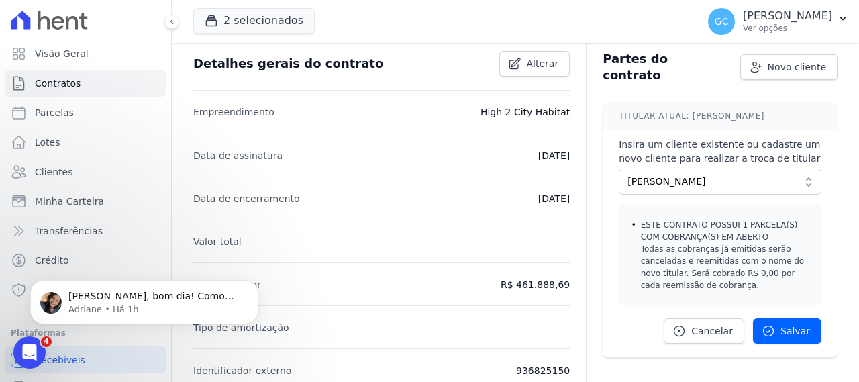
scroll to position [0, 0]
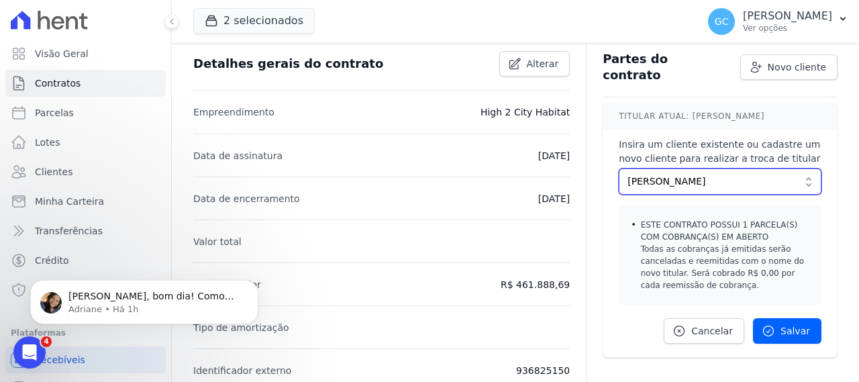
click at [680, 174] on span "[PERSON_NAME]" at bounding box center [710, 181] width 166 height 14
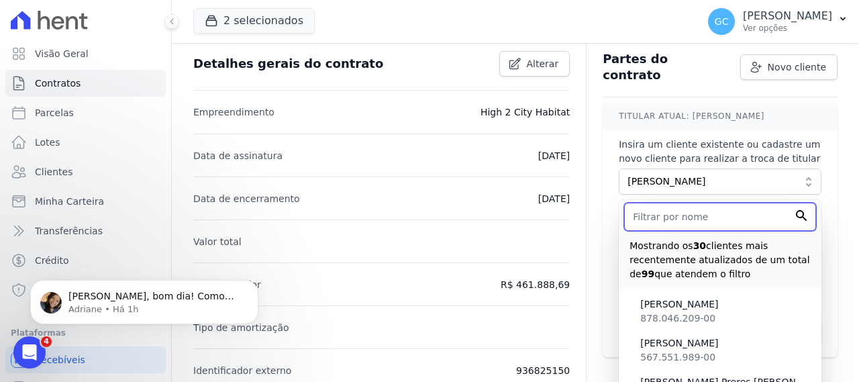
click at [686, 211] on input "text" at bounding box center [720, 217] width 192 height 28
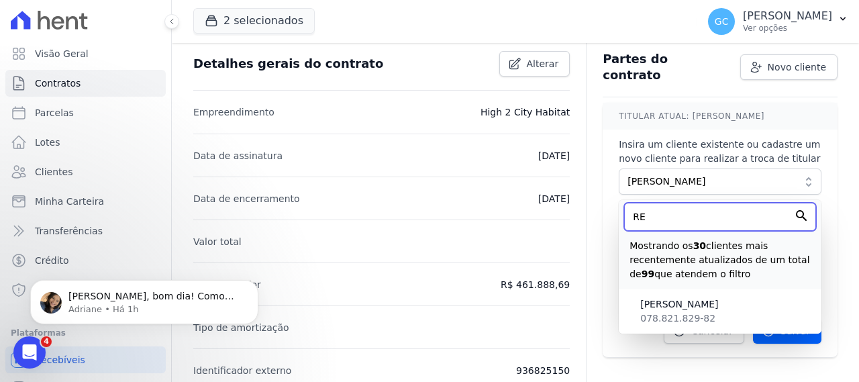
type input "R"
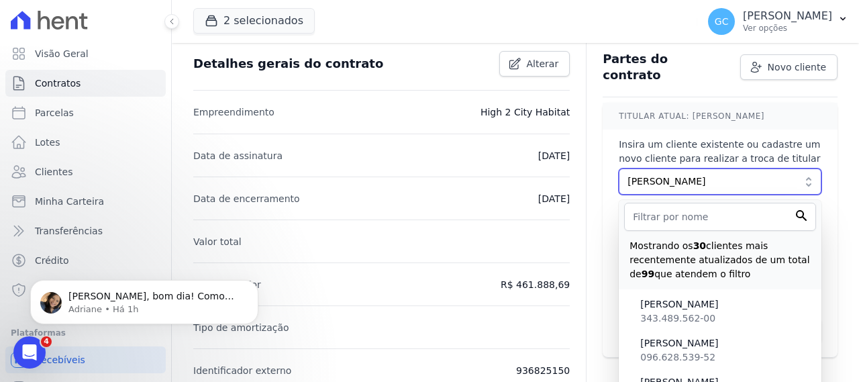
click at [729, 174] on span "[PERSON_NAME]" at bounding box center [710, 181] width 166 height 14
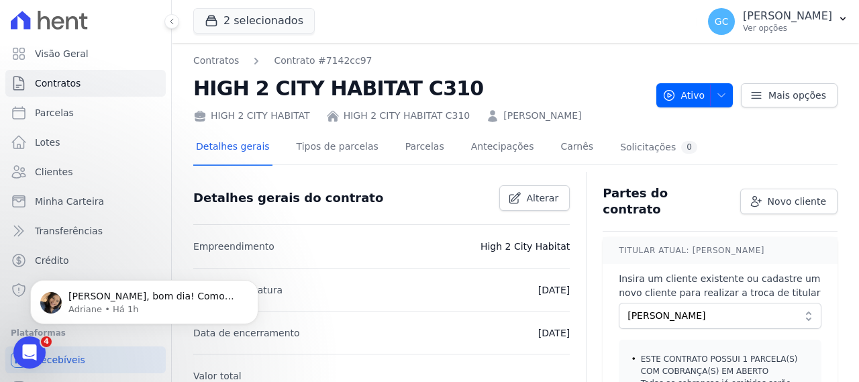
click at [766, 248] on h4 "TITULAR ATUAL: Nilton Floriano" at bounding box center [720, 250] width 235 height 27
click at [788, 196] on span "Novo cliente" at bounding box center [797, 201] width 58 height 13
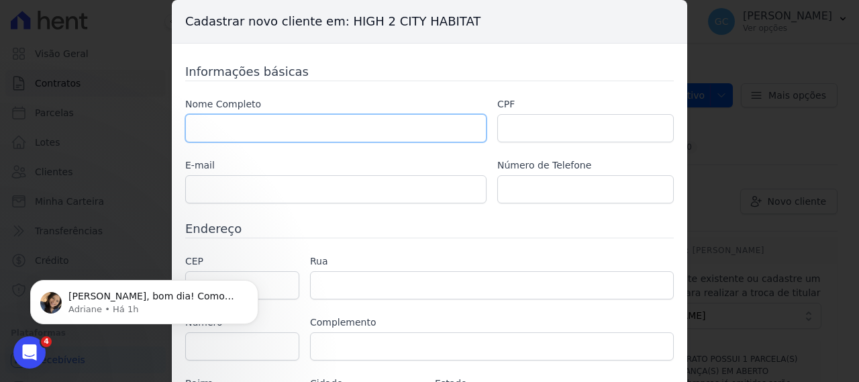
click at [311, 132] on input "text" at bounding box center [335, 128] width 301 height 28
click at [757, 138] on div "Cadastrar novo cliente em: HIGH 2 CITY HABITAT Informações básicas Nome Complet…" at bounding box center [429, 191] width 859 height 382
click at [385, 121] on input "text" at bounding box center [335, 128] width 301 height 28
paste input "81560-000"
drag, startPoint x: 392, startPoint y: 136, endPoint x: 58, endPoint y: 125, distance: 334.4
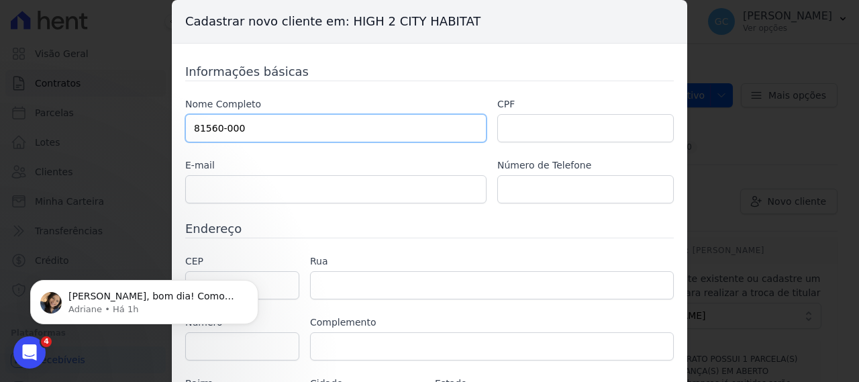
click at [23, 127] on div "Cadastrar novo cliente em: HIGH 2 CITY HABITAT Informações básicas Nome Complet…" at bounding box center [429, 191] width 859 height 382
type input "R"
click at [239, 119] on input "text" at bounding box center [335, 128] width 301 height 28
paste input "Rr Reus Empreendimentos Imobiliarios LTDA"
click at [196, 125] on input "Rr Reus Empreendimentos Imobiliarios LTDA" at bounding box center [335, 128] width 301 height 28
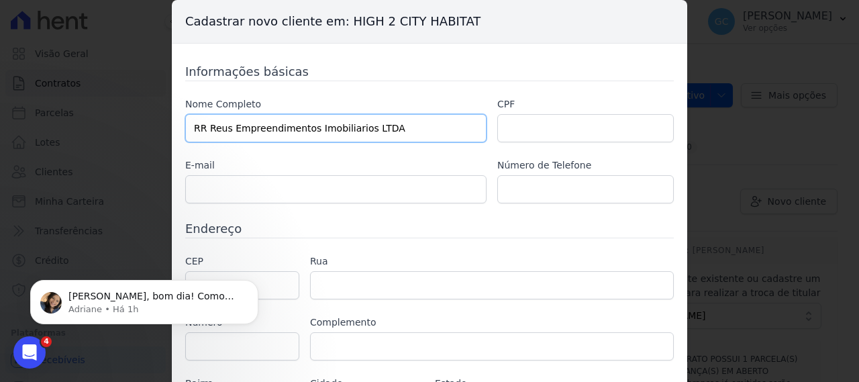
type input "RR Reus Empreendimentos Imobiliarios LTDA"
click at [536, 116] on input "text" at bounding box center [585, 128] width 177 height 28
paste input "05.923.470/0001-40"
type input "05.923.470/0001-40"
drag, startPoint x: 355, startPoint y: 186, endPoint x: 374, endPoint y: 187, distance: 18.8
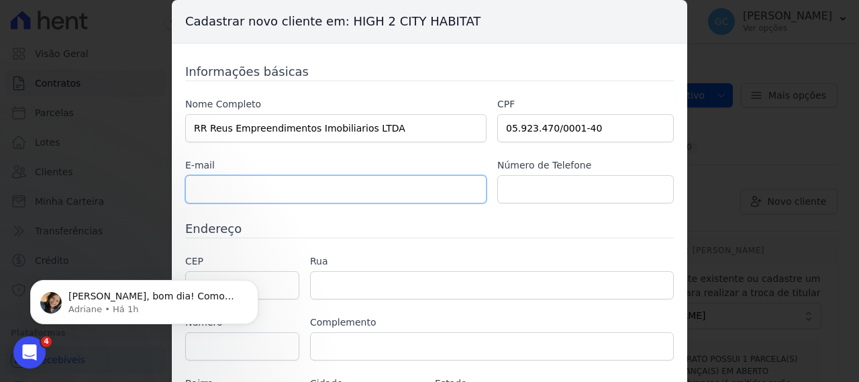
click at [355, 186] on input "text" at bounding box center [335, 189] width 301 height 28
type input "[PERSON_NAME][EMAIL_ADDRESS][DOMAIN_NAME]"
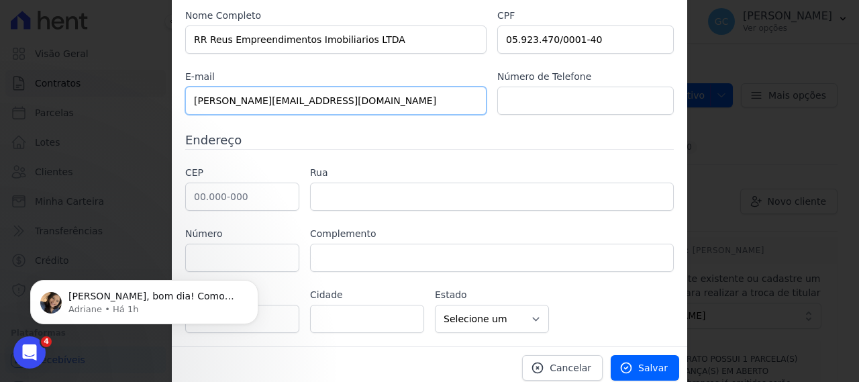
scroll to position [91, 0]
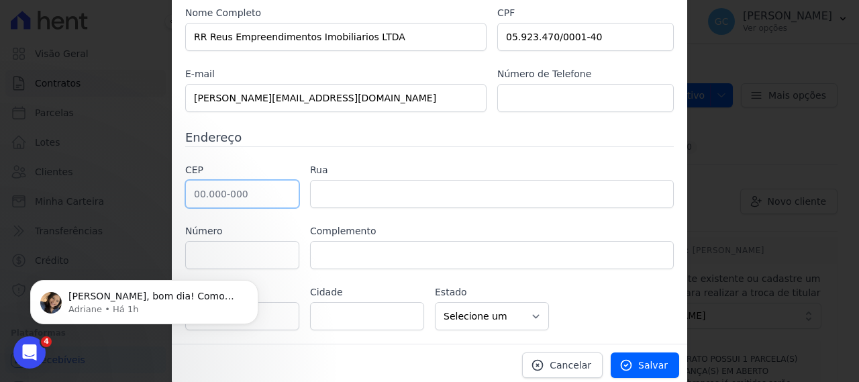
click at [259, 194] on input "text" at bounding box center [242, 194] width 114 height 28
paste input "05.923-470"
drag, startPoint x: 242, startPoint y: 199, endPoint x: 11, endPoint y: 192, distance: 231.6
click at [11, 192] on div "Cadastrar novo cliente em: HIGH 2 CITY HABITAT Informações básicas Nome Complet…" at bounding box center [429, 191] width 859 height 382
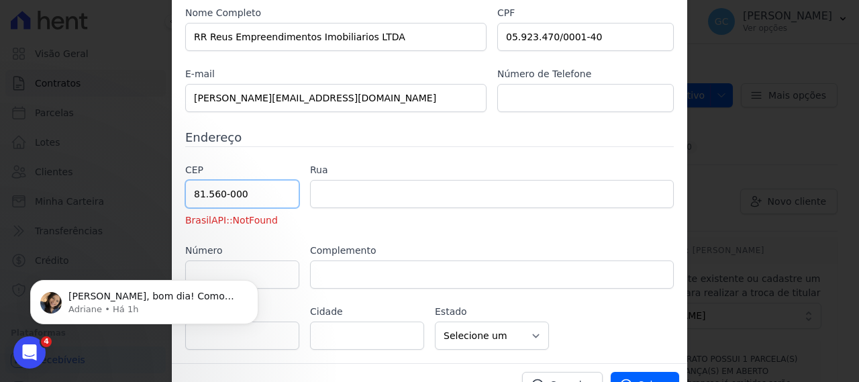
type input "81.560-000"
type input "Avenida Comendador Franco"
type input "Uberaba"
type input "Curitiba"
select select "PR"
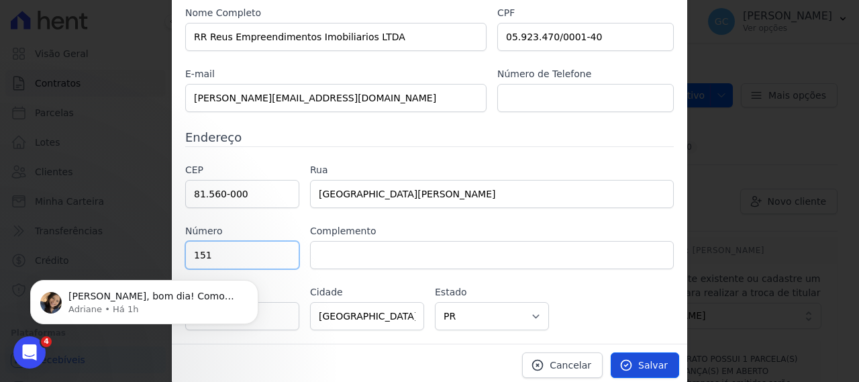
type input "151"
click at [638, 352] on link "Salvar" at bounding box center [645, 365] width 68 height 26
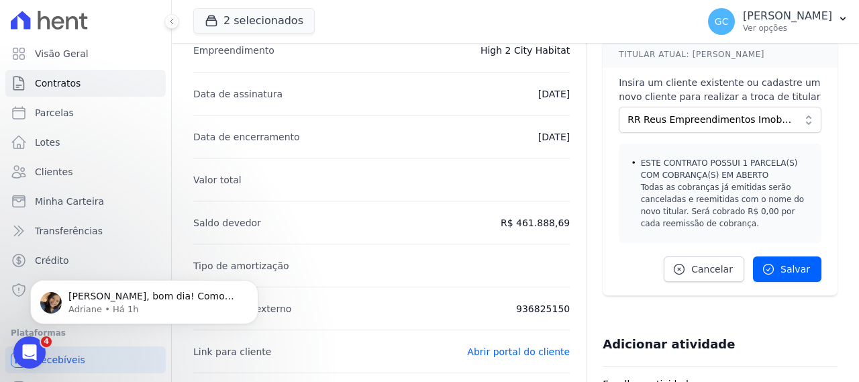
scroll to position [201, 0]
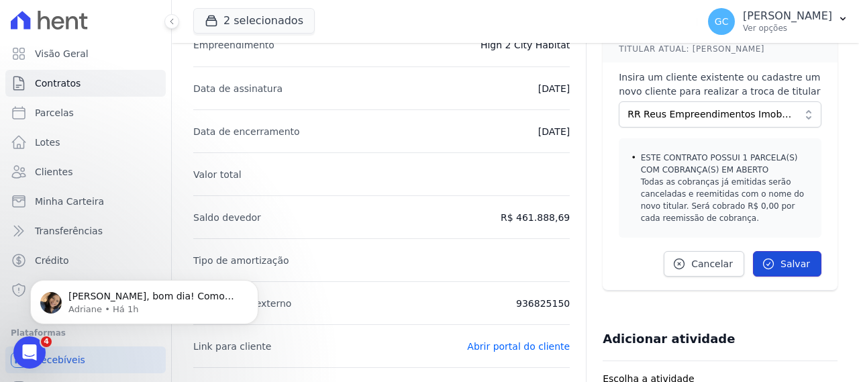
click at [796, 251] on link "Salvar" at bounding box center [787, 264] width 68 height 26
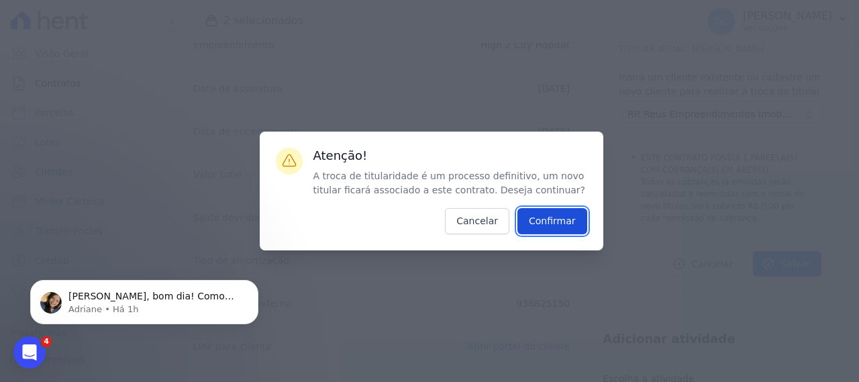
click at [556, 224] on input "Confirmar" at bounding box center [552, 221] width 70 height 26
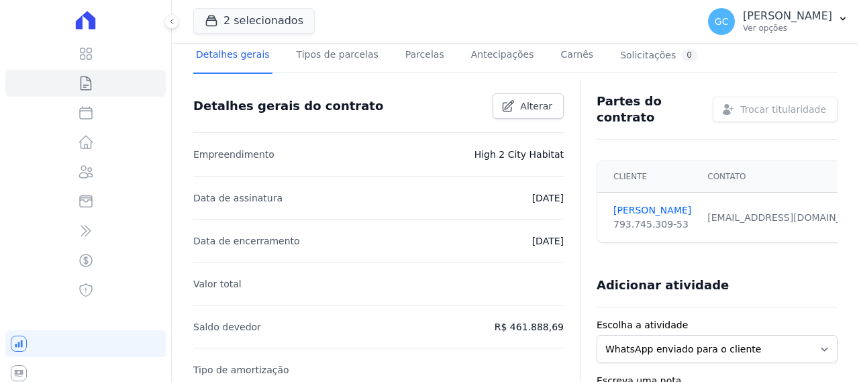
scroll to position [67, 0]
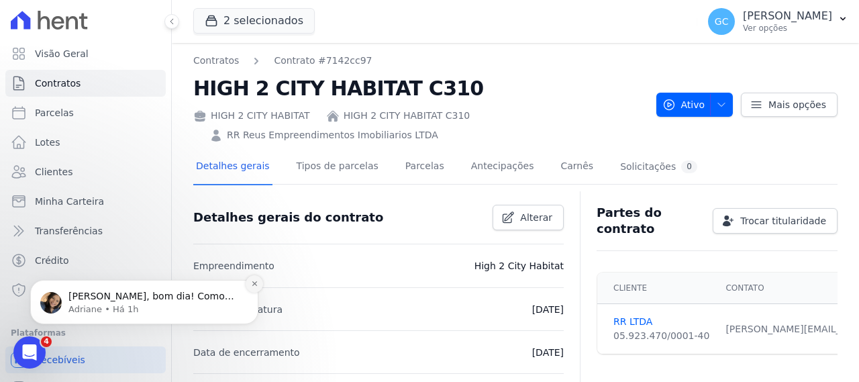
click at [254, 283] on icon "Dismiss notification" at bounding box center [254, 283] width 5 height 5
